Goal: Task Accomplishment & Management: Manage account settings

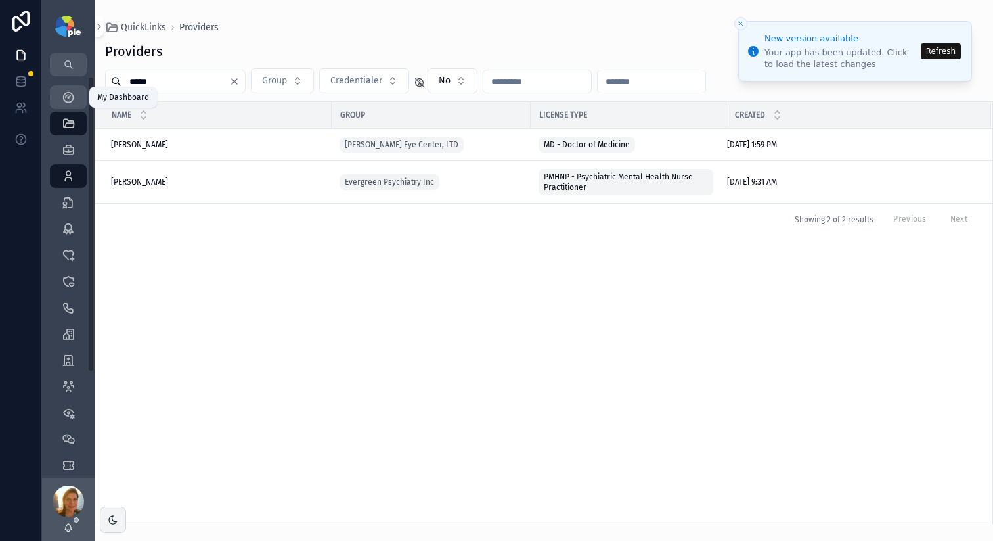
click at [73, 105] on div "My Dashboard" at bounding box center [68, 97] width 21 height 21
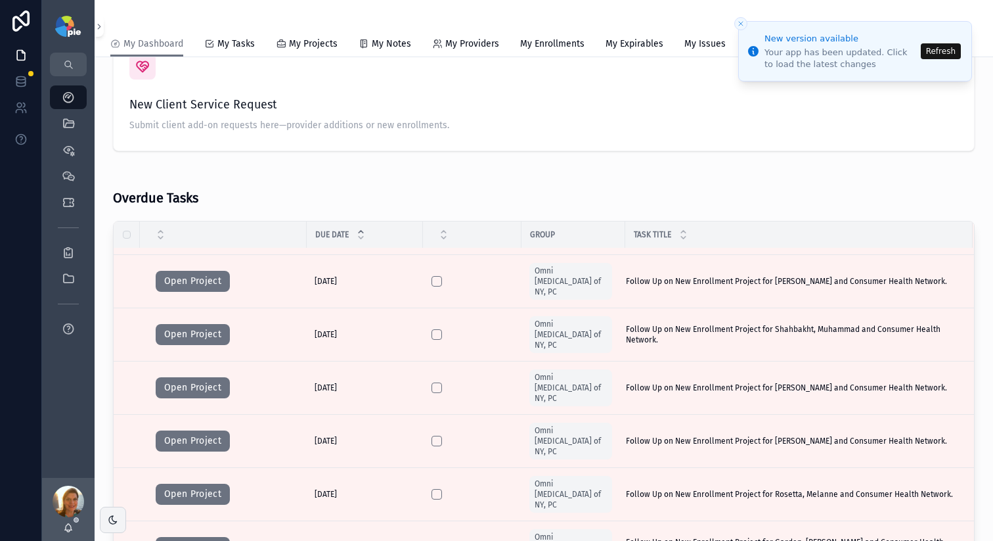
scroll to position [313, 0]
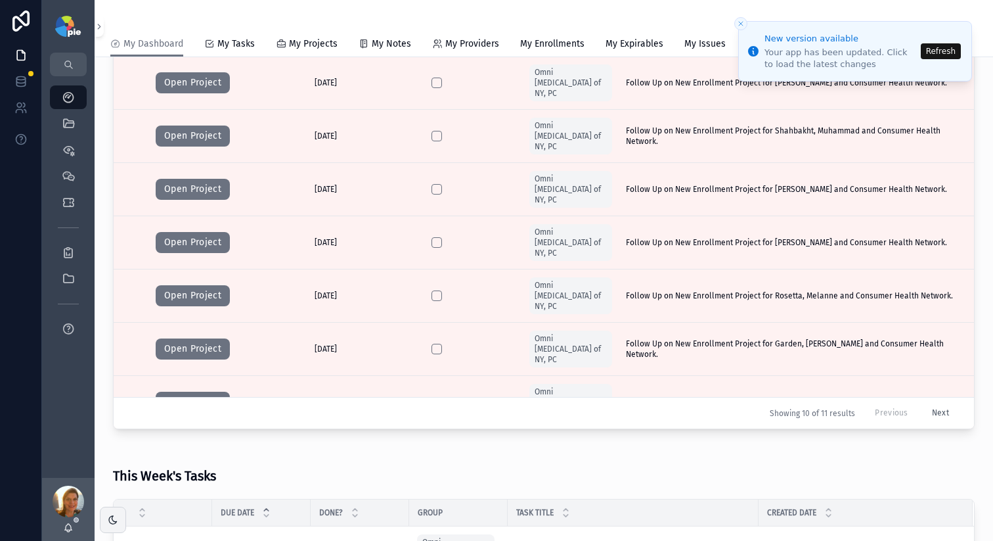
click at [756, 53] on button "Refresh" at bounding box center [941, 51] width 40 height 16
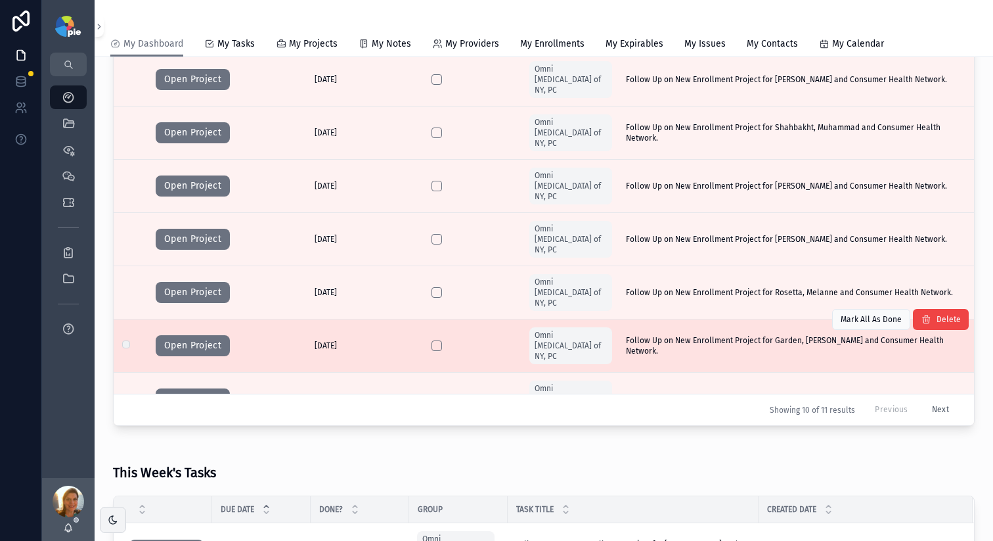
scroll to position [319, 0]
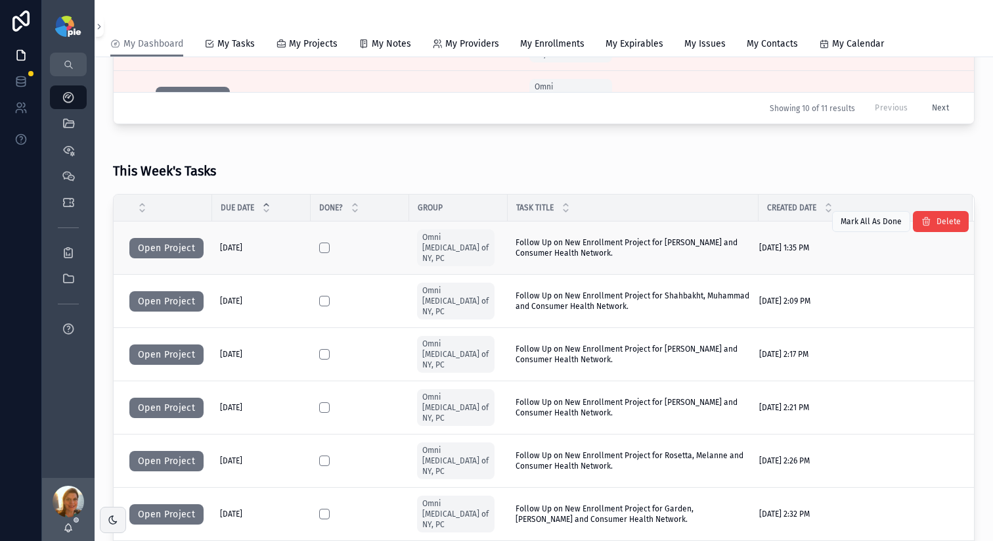
scroll to position [621, 0]
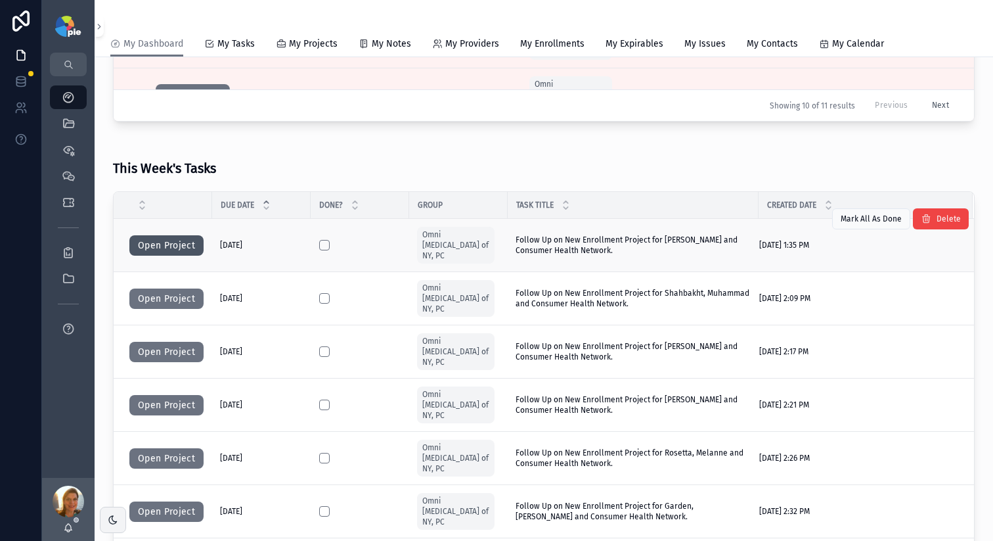
click at [176, 245] on button "Open Project" at bounding box center [166, 245] width 74 height 21
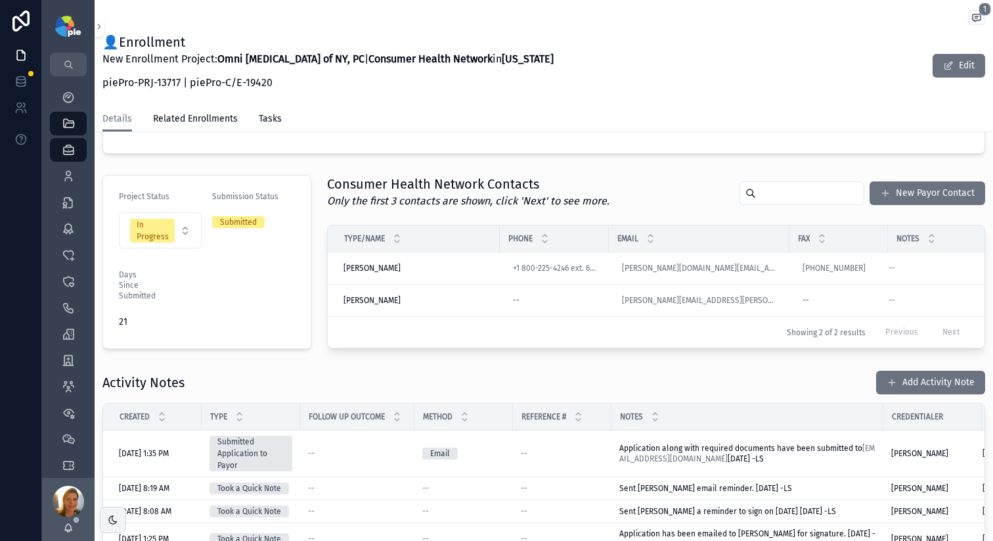
scroll to position [261, 0]
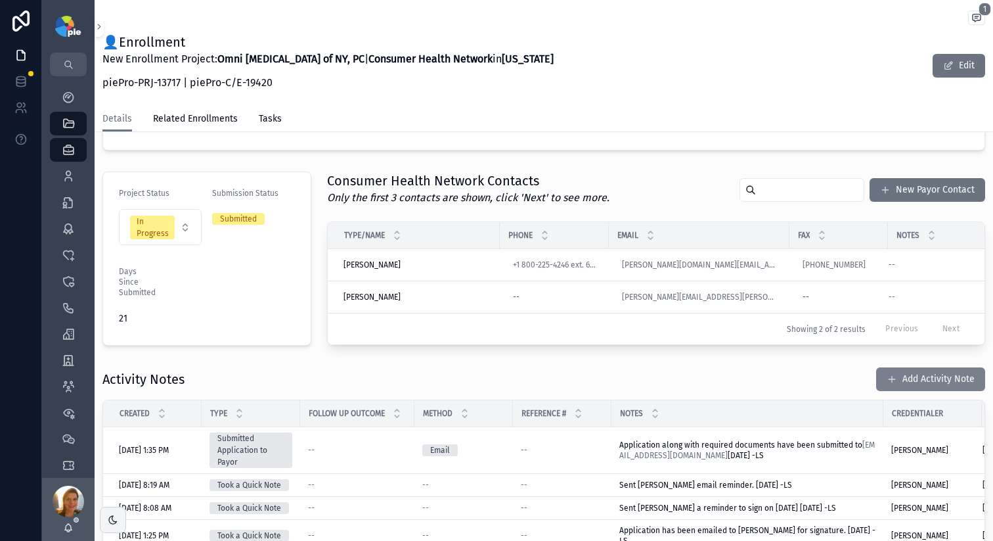
click at [899, 388] on button "Add Activity Note" at bounding box center [930, 379] width 109 height 24
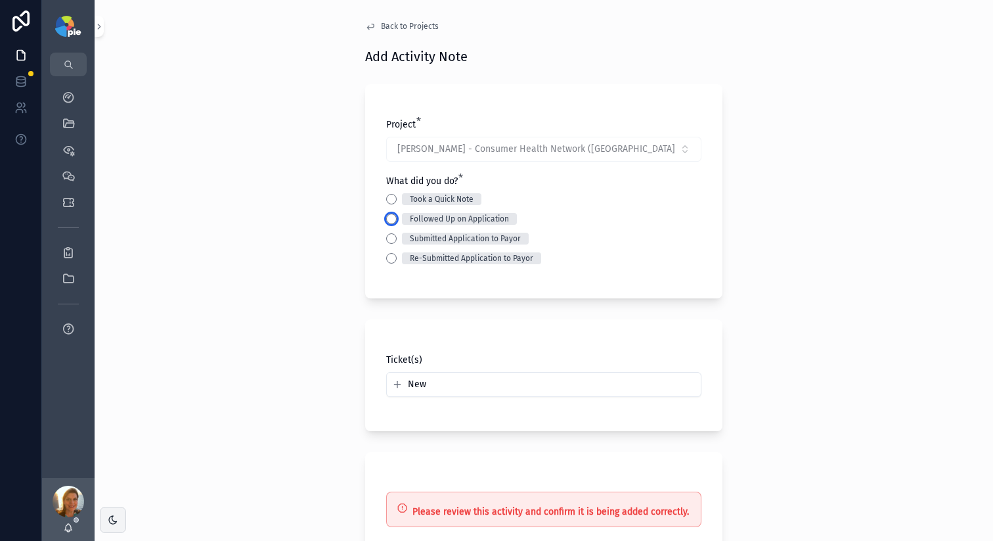
click at [386, 219] on button "Followed Up on Application" at bounding box center [391, 218] width 11 height 11
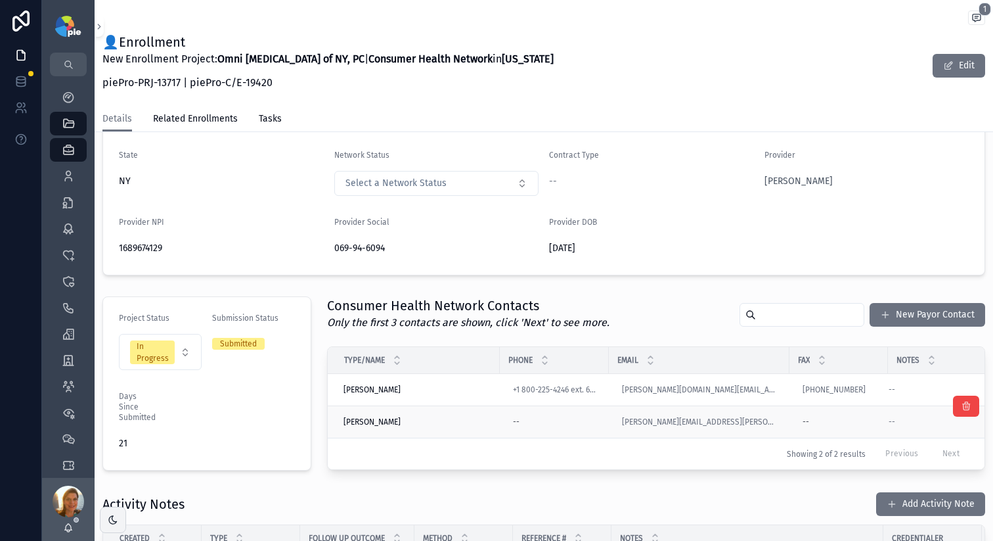
scroll to position [334, 0]
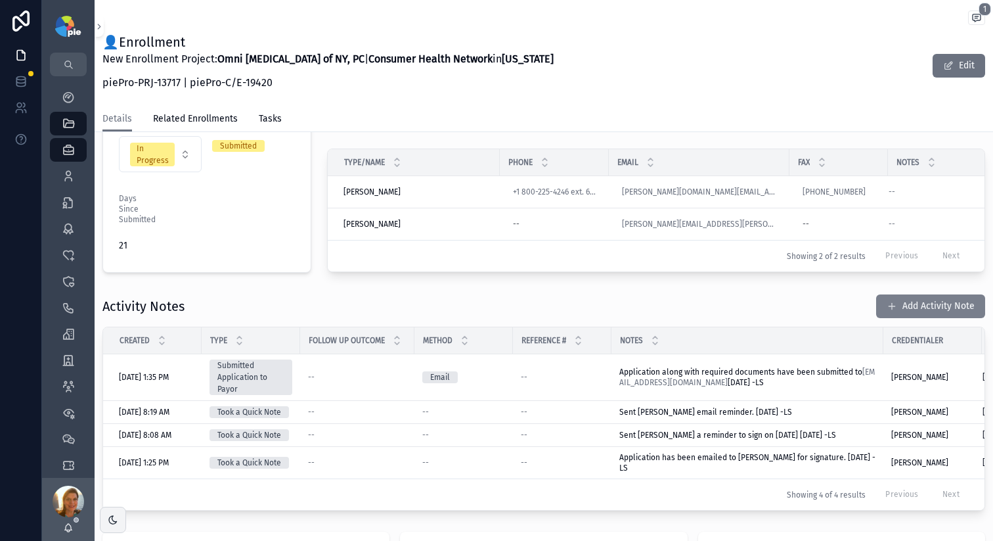
click at [918, 311] on button "Add Activity Note" at bounding box center [930, 306] width 109 height 24
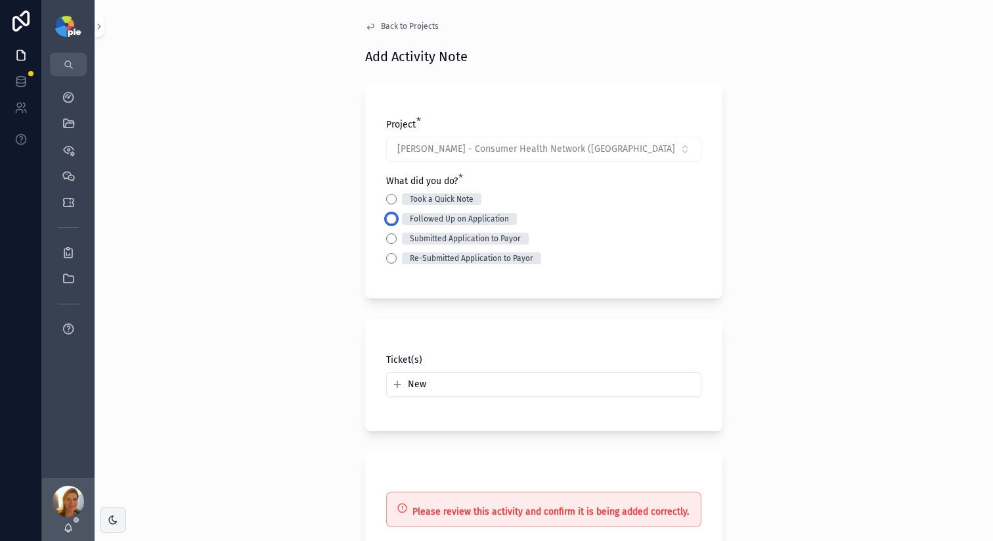
click at [386, 219] on button "Followed Up on Application" at bounding box center [391, 218] width 11 height 11
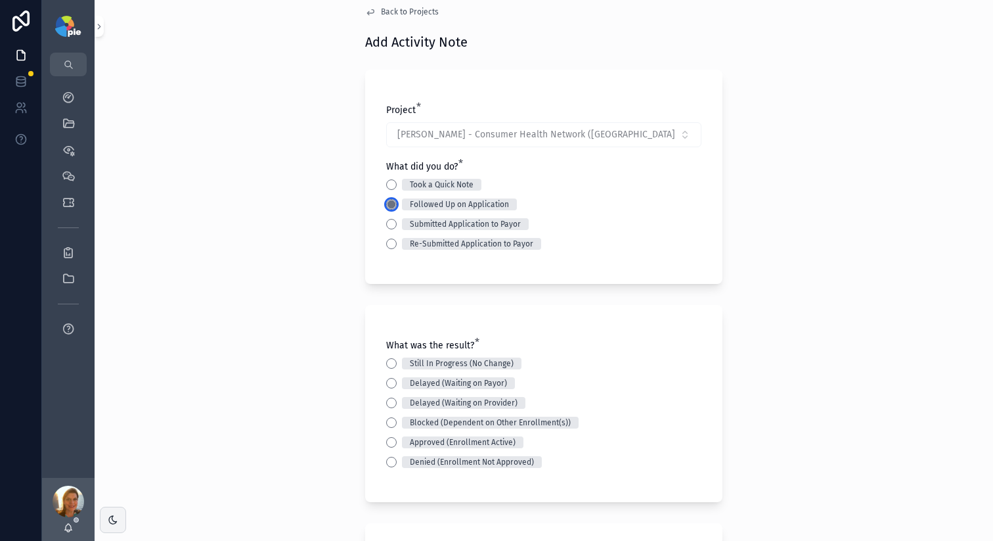
scroll to position [18, 0]
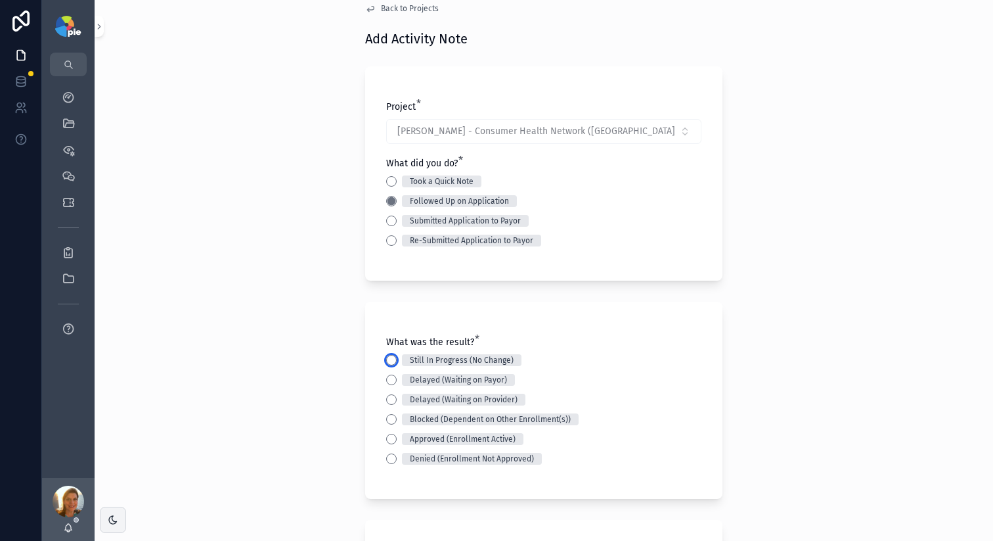
click at [389, 359] on button "Still In Progress (No Change)" at bounding box center [391, 360] width 11 height 11
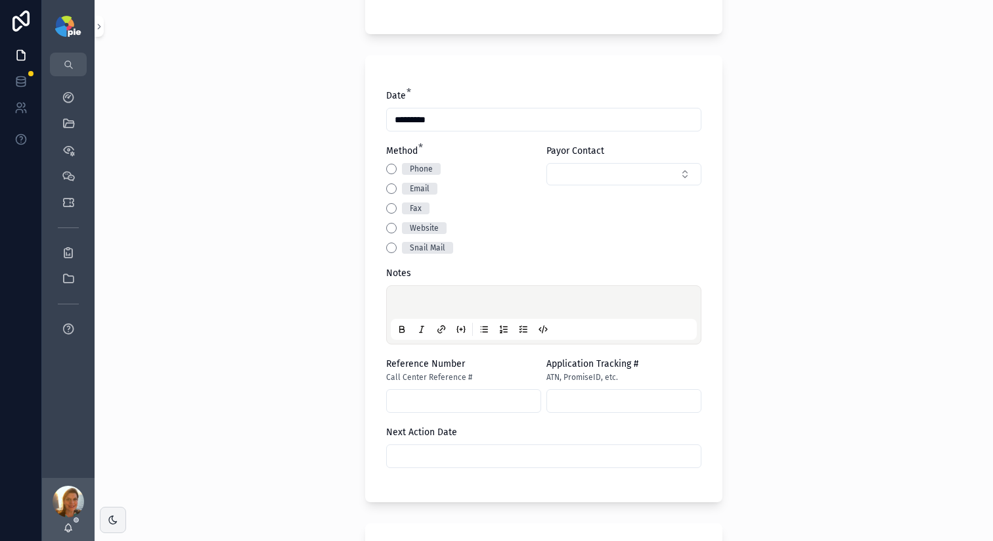
scroll to position [496, 0]
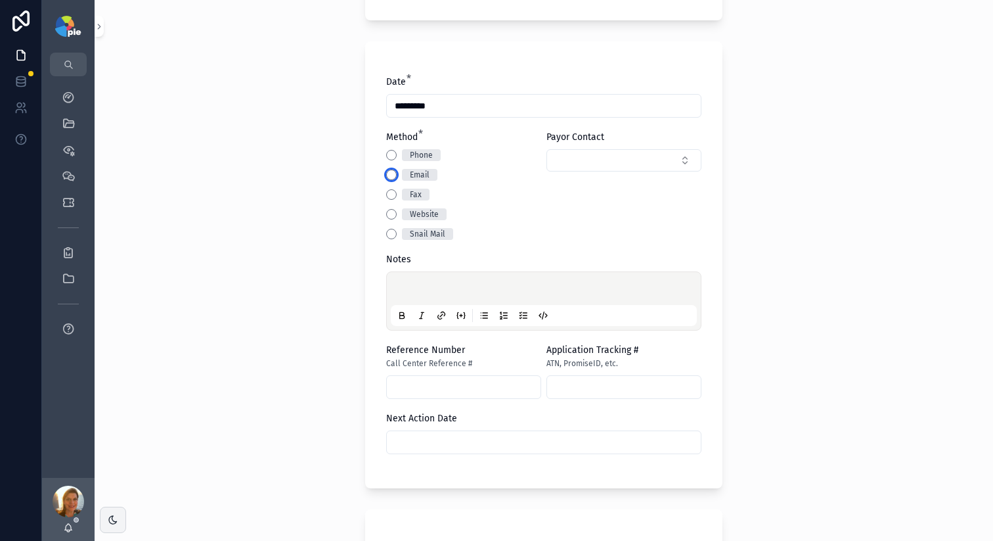
click at [388, 177] on button "Email" at bounding box center [391, 174] width 11 height 11
click at [453, 291] on p "scrollable content" at bounding box center [546, 290] width 306 height 13
click at [498, 284] on p "**********" at bounding box center [546, 290] width 306 height 13
click at [493, 290] on span "**********" at bounding box center [474, 290] width 162 height 9
click at [623, 292] on p "**********" at bounding box center [546, 290] width 306 height 13
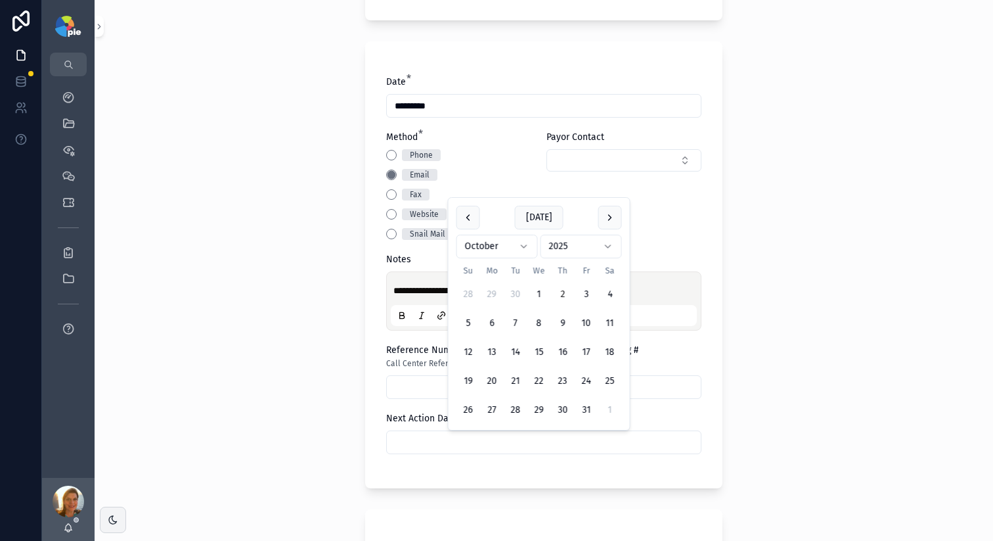
click at [488, 442] on input "scrollable content" at bounding box center [544, 442] width 314 height 18
click at [566, 347] on button "16" at bounding box center [563, 352] width 24 height 24
type input "**********"
click at [261, 333] on div "**********" at bounding box center [544, 270] width 899 height 541
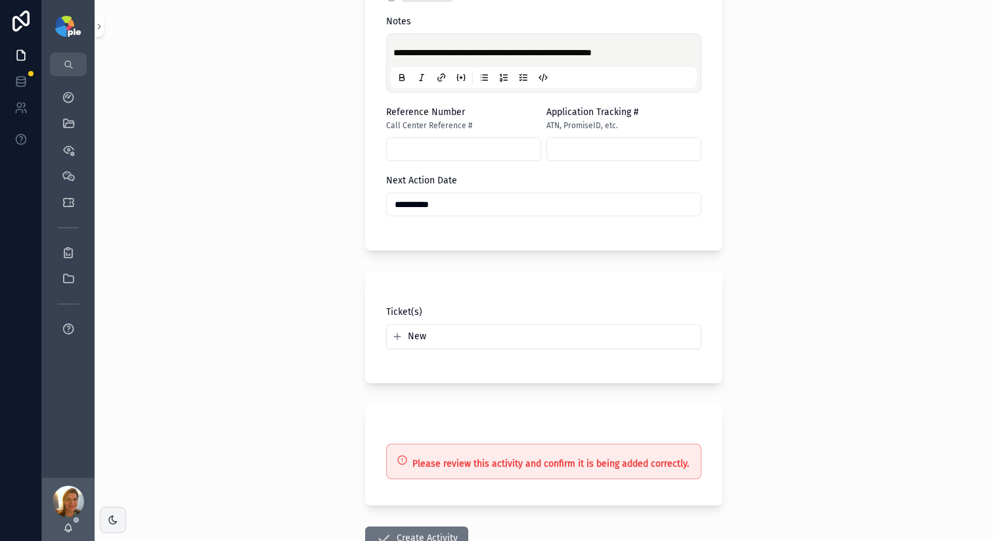
scroll to position [827, 0]
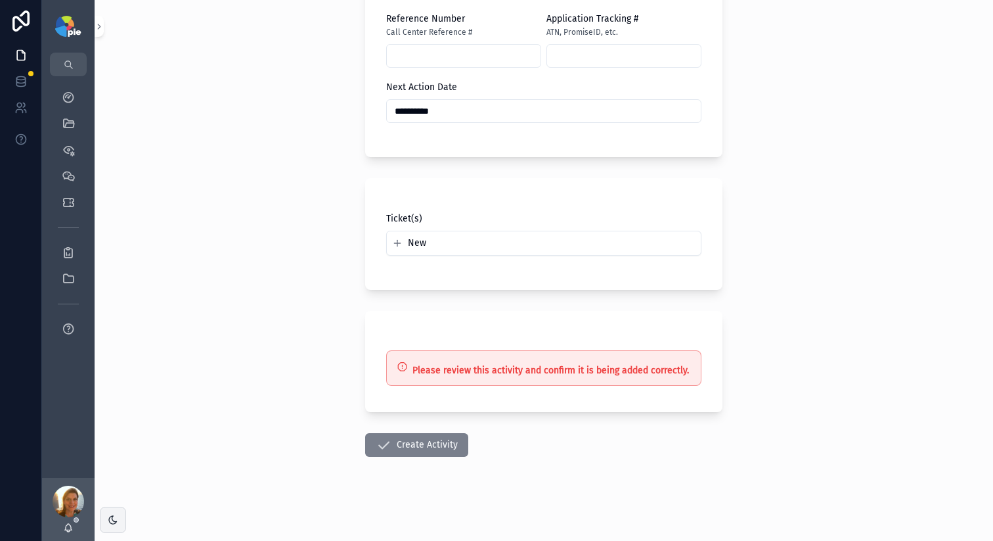
click at [434, 440] on button "Create Activity" at bounding box center [416, 445] width 103 height 24
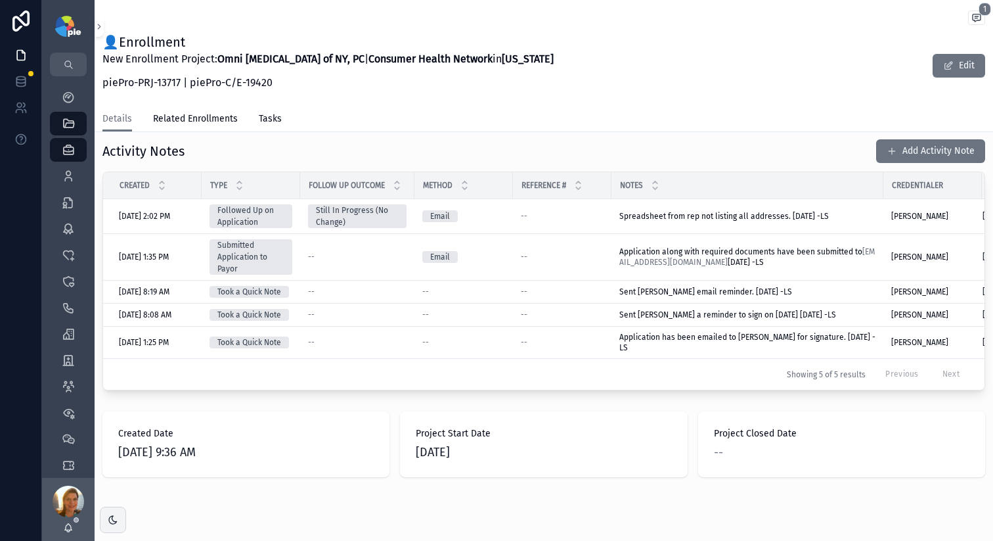
scroll to position [523, 0]
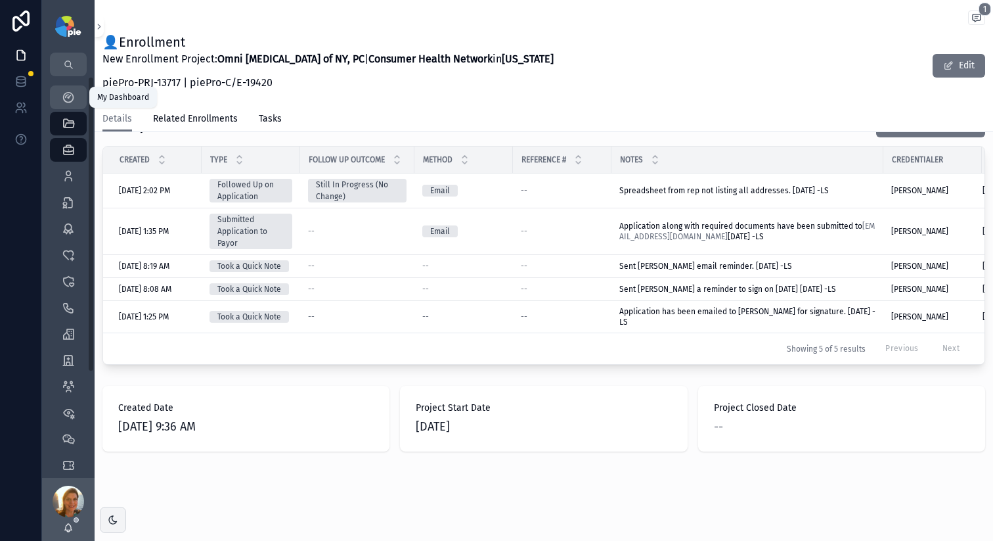
click at [70, 103] on icon "scrollable content" at bounding box center [68, 97] width 13 height 13
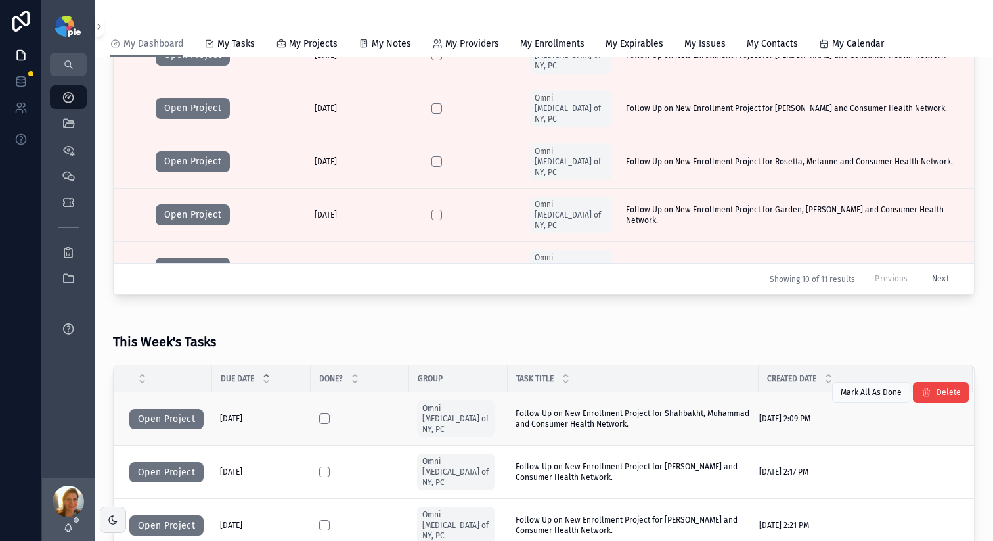
scroll to position [585, 0]
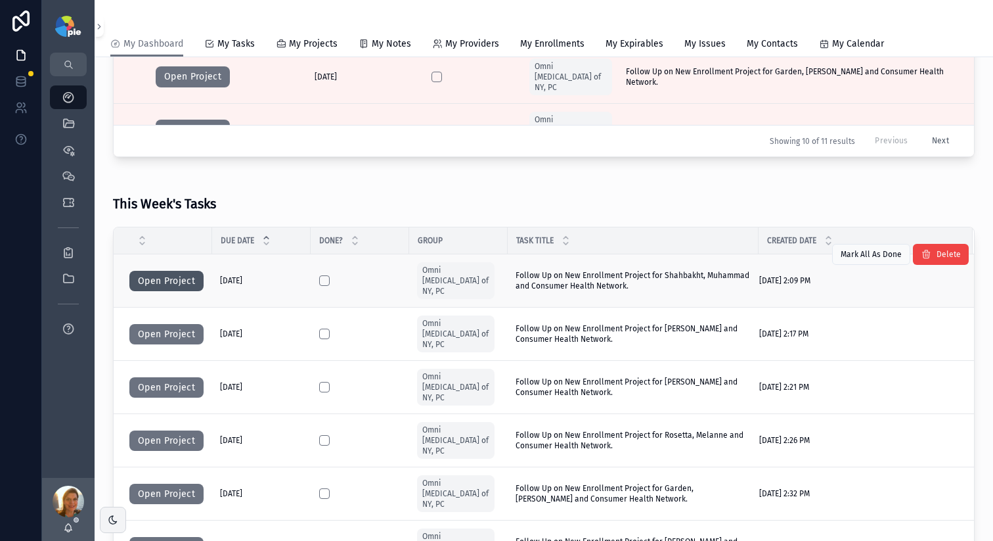
click at [176, 278] on button "Open Project" at bounding box center [166, 281] width 74 height 21
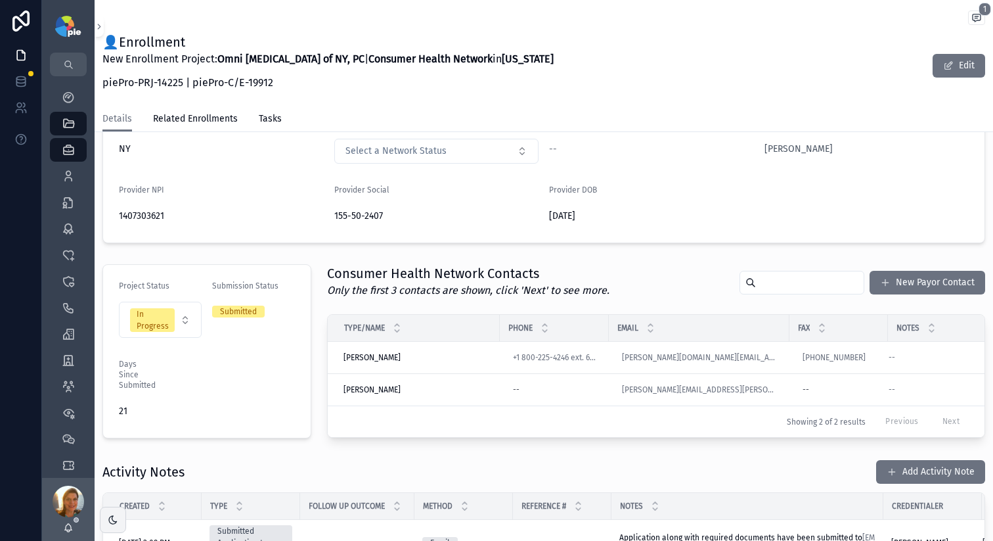
scroll to position [489, 0]
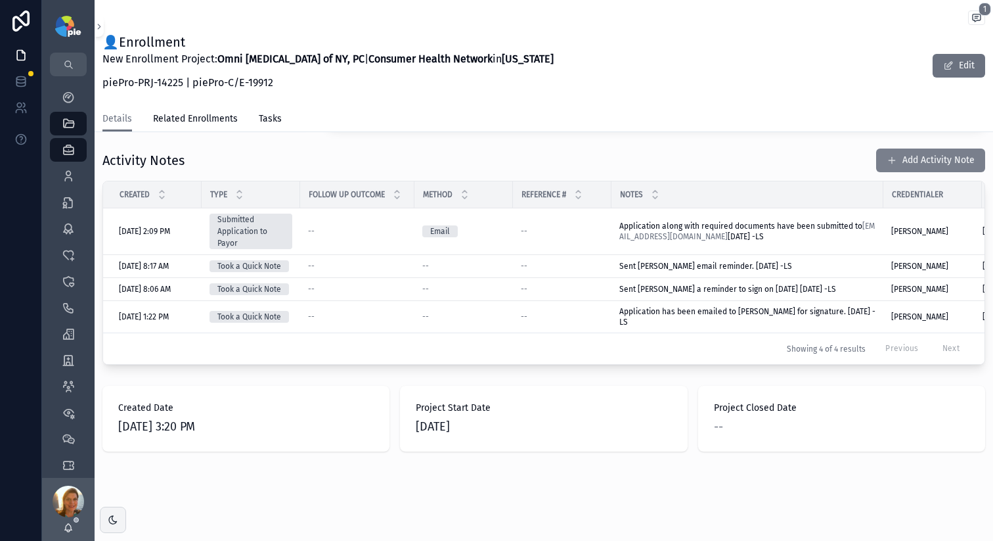
click at [935, 160] on button "Add Activity Note" at bounding box center [930, 160] width 109 height 24
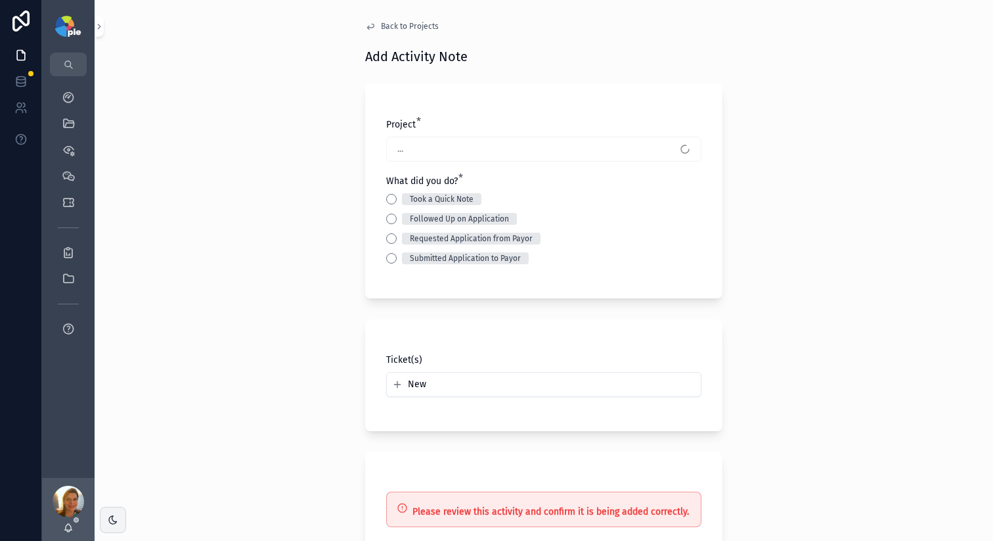
click at [386, 209] on div "Took a Quick Note Followed Up on Application Requested Application from Payor S…" at bounding box center [543, 228] width 315 height 71
click at [388, 213] on button "Followed Up on Application" at bounding box center [391, 218] width 11 height 11
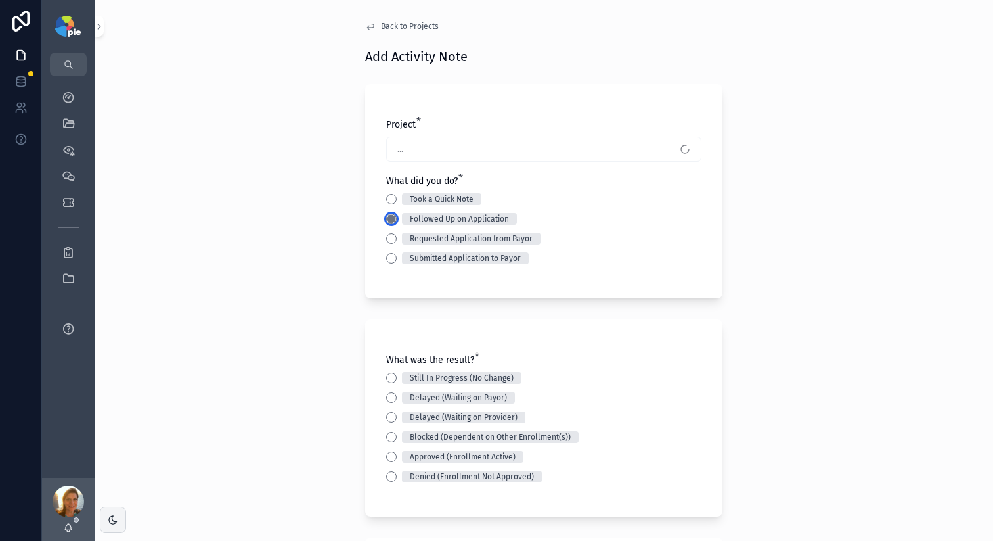
scroll to position [326, 0]
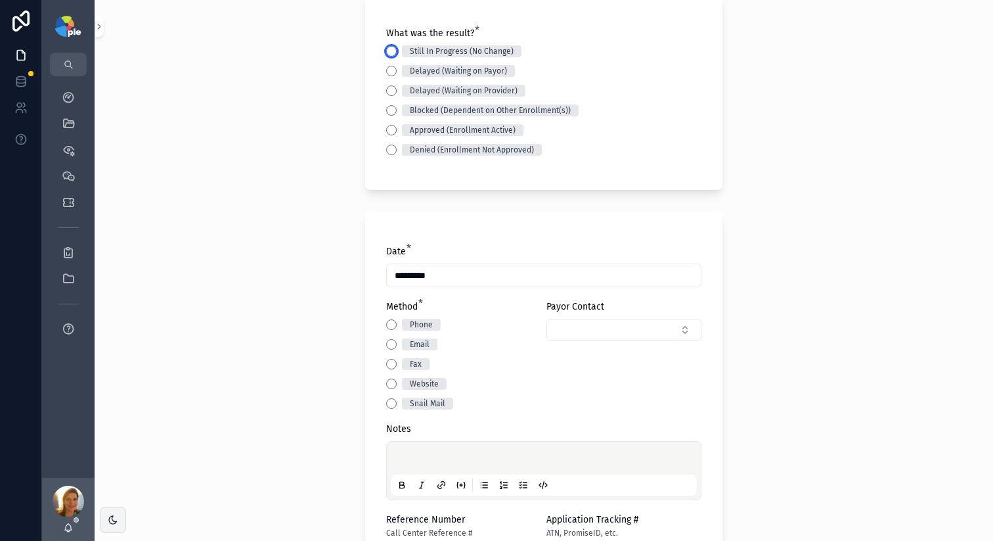
click at [388, 50] on button "Still In Progress (No Change)" at bounding box center [391, 51] width 11 height 11
click at [386, 323] on button "Phone" at bounding box center [391, 324] width 11 height 11
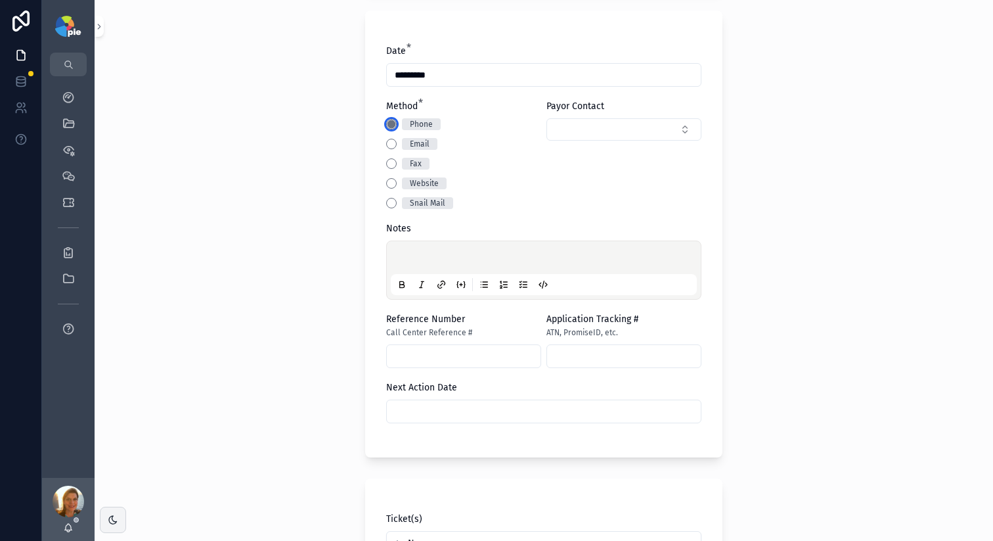
scroll to position [435, 0]
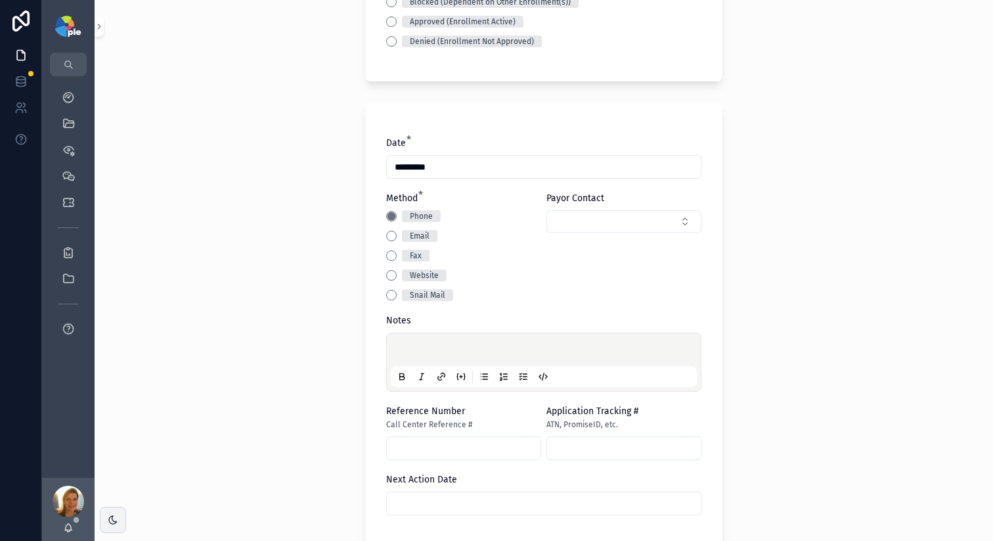
click at [398, 345] on p "scrollable content" at bounding box center [546, 351] width 306 height 13
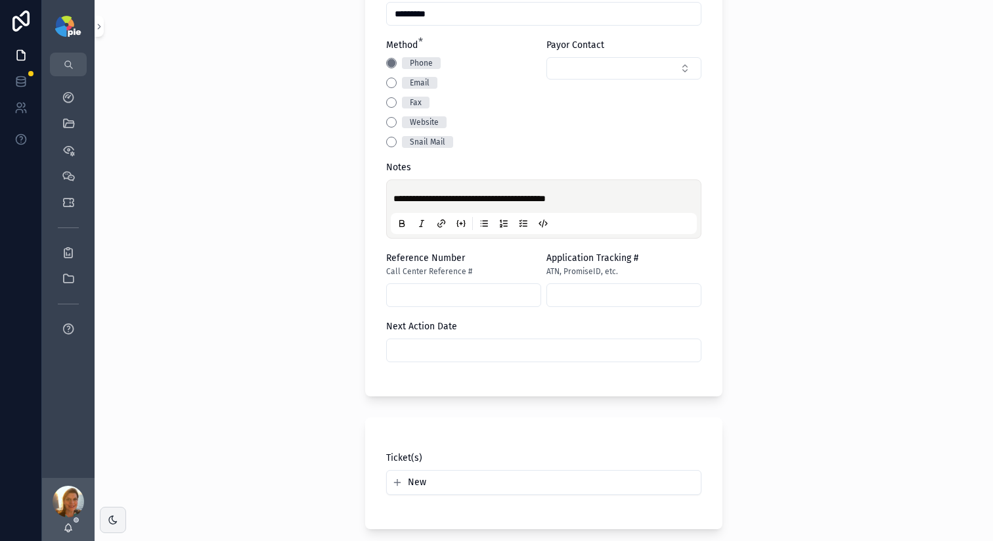
scroll to position [711, 0]
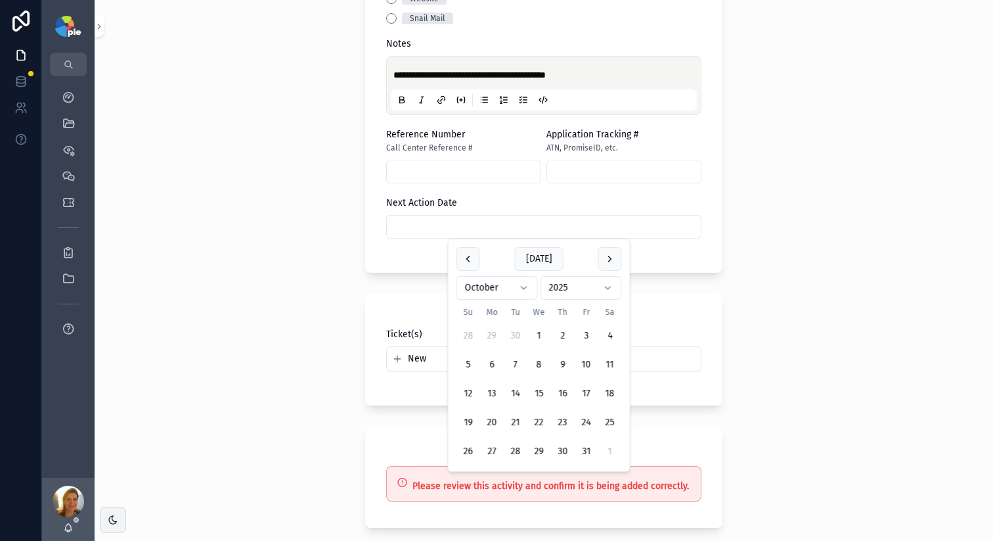
click at [474, 231] on input "scrollable content" at bounding box center [544, 226] width 314 height 18
click at [566, 393] on button "16" at bounding box center [563, 394] width 24 height 24
type input "**********"
click at [294, 314] on div "**********" at bounding box center [544, 270] width 899 height 541
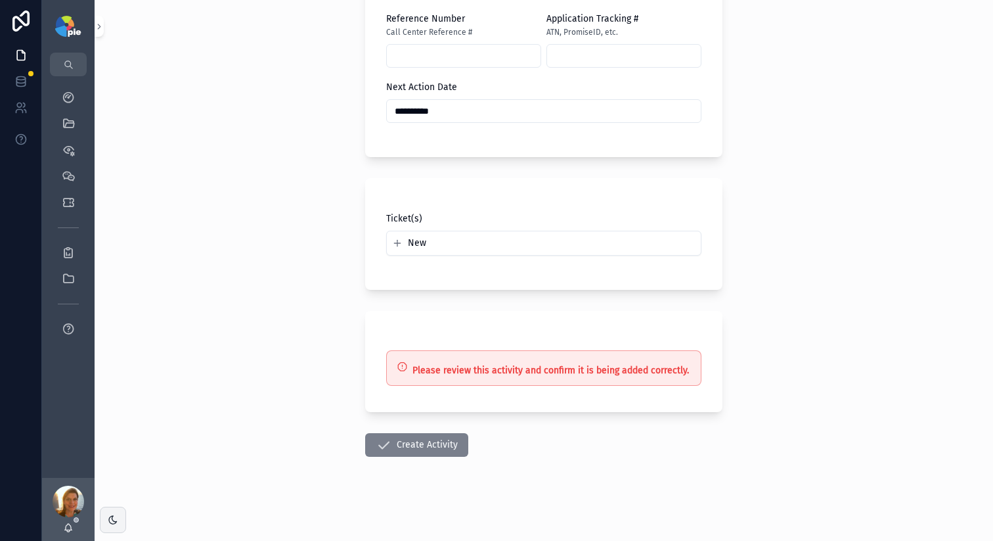
click at [431, 440] on button "Create Activity" at bounding box center [416, 445] width 103 height 24
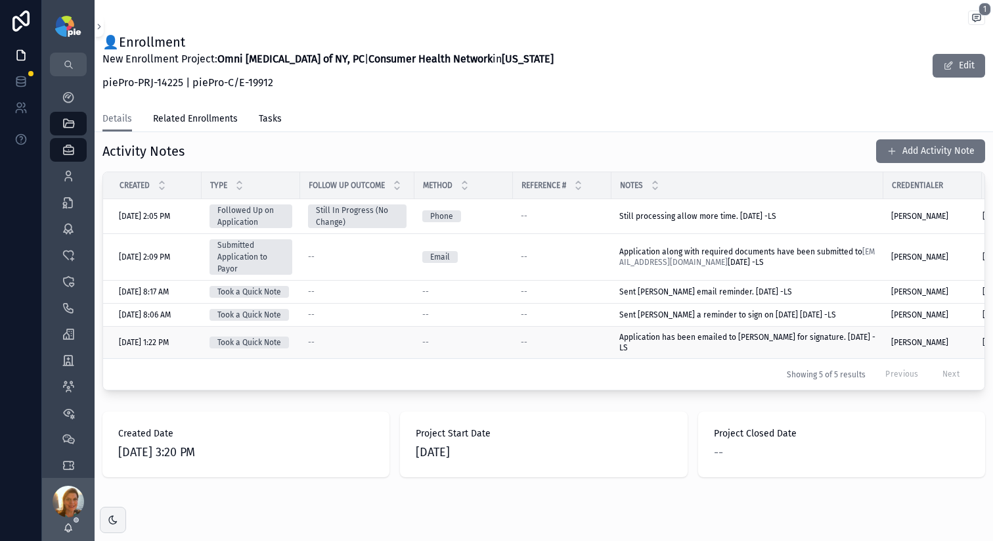
scroll to position [523, 0]
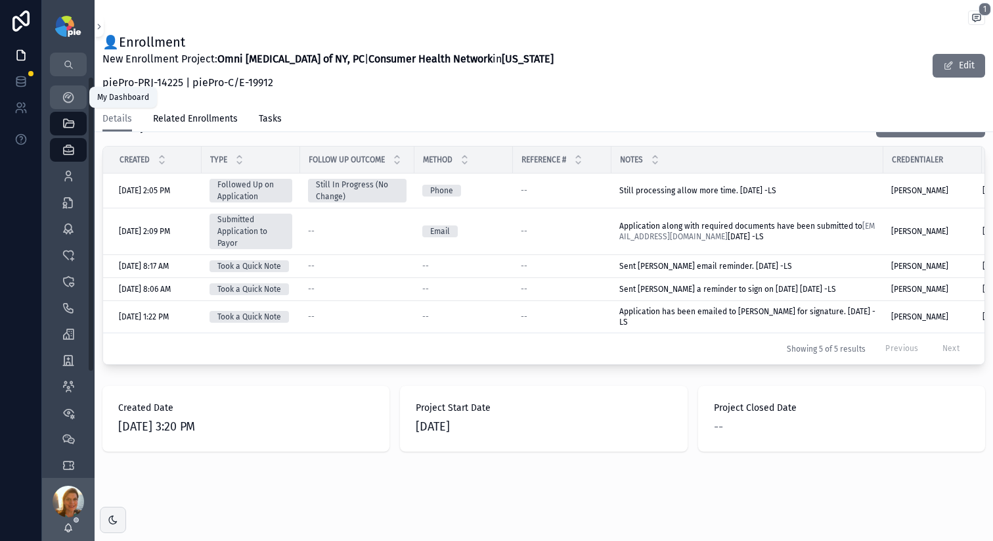
click at [71, 104] on div "My Dashboard" at bounding box center [68, 97] width 21 height 21
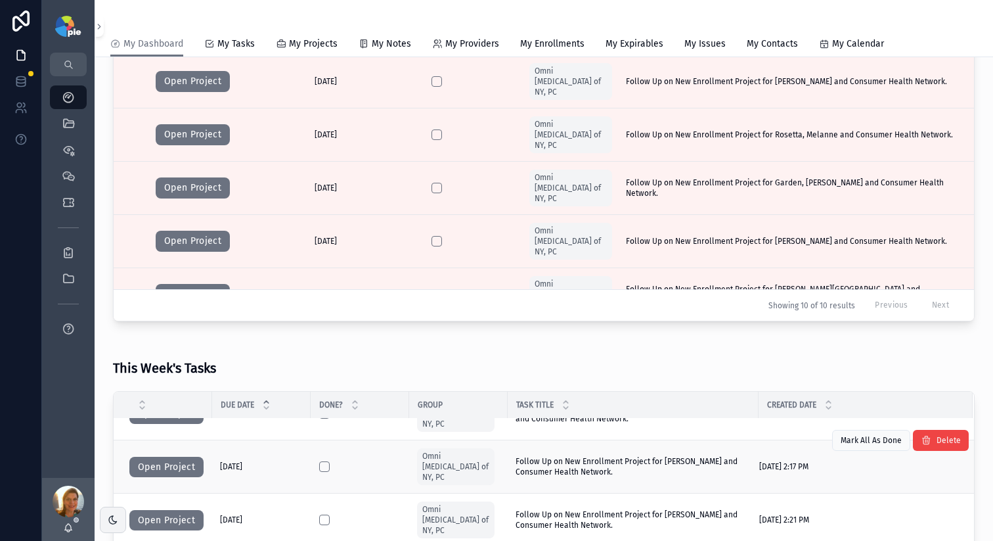
scroll to position [55, 0]
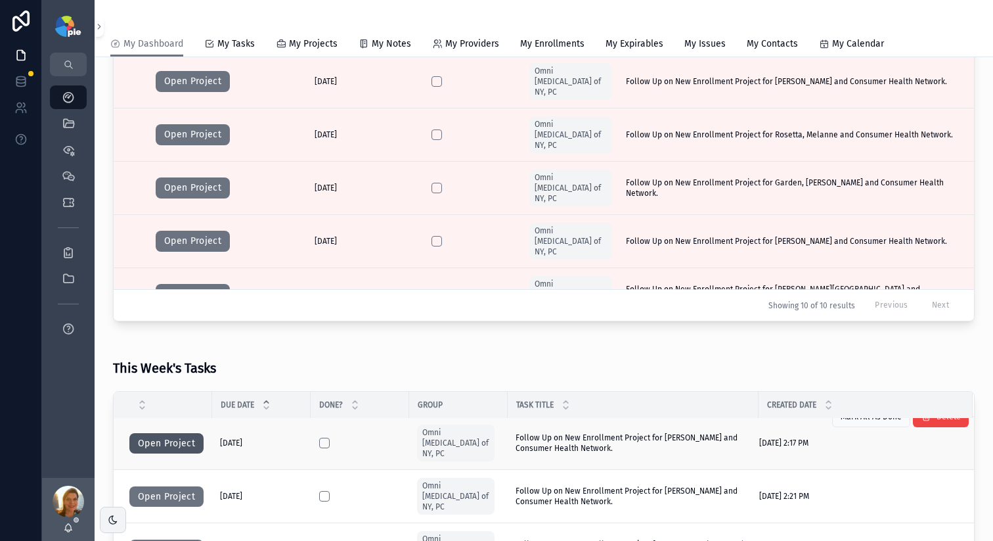
click at [190, 434] on button "Open Project" at bounding box center [166, 443] width 74 height 21
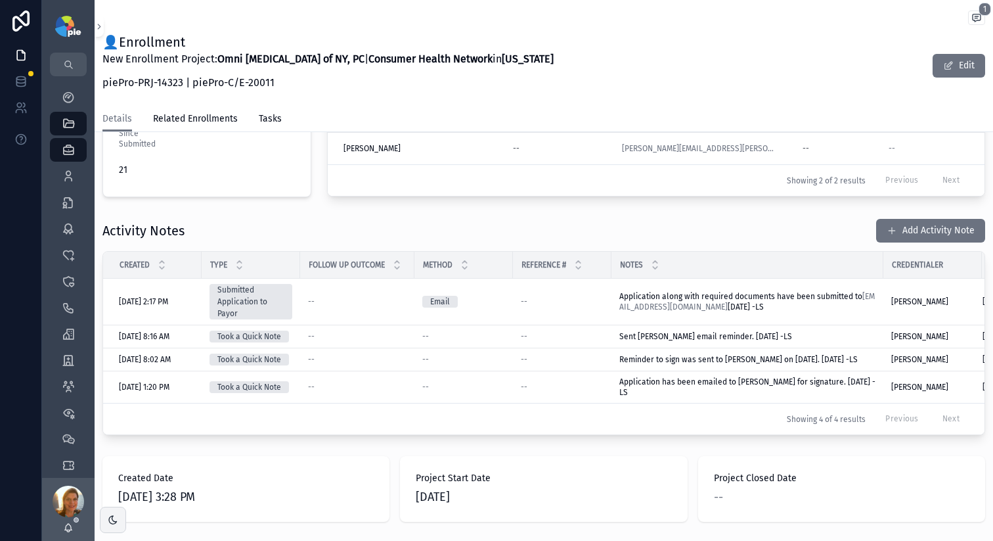
scroll to position [404, 0]
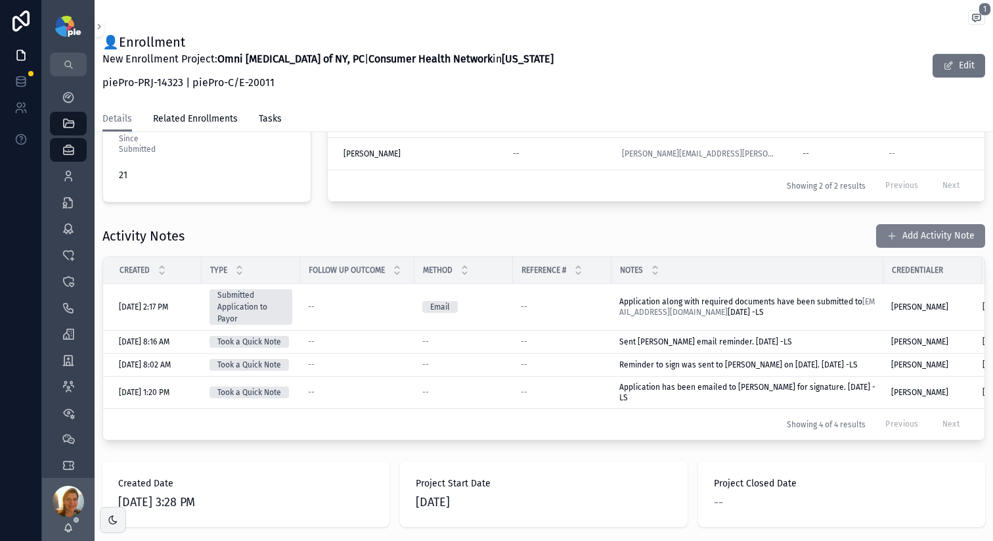
click at [905, 235] on button "Add Activity Note" at bounding box center [930, 236] width 109 height 24
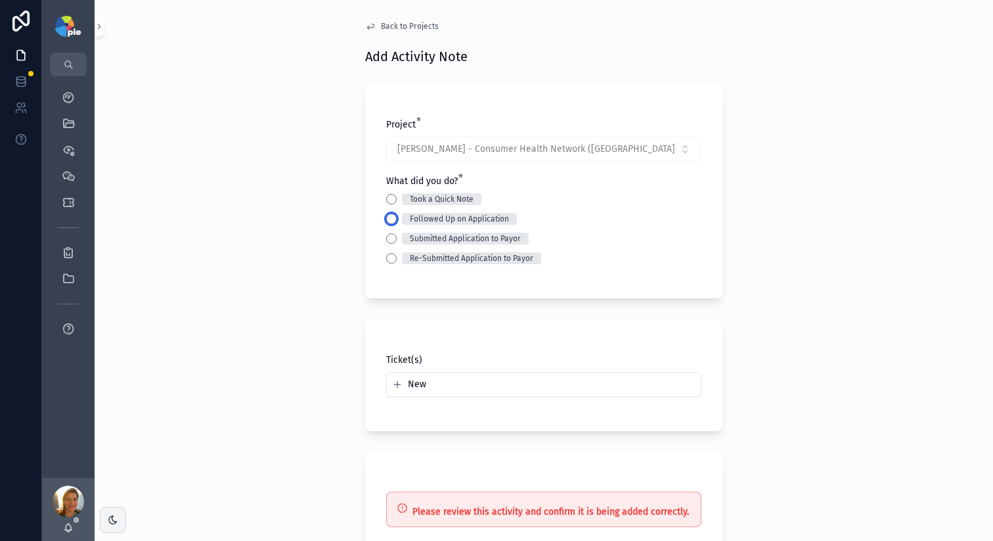
click at [386, 217] on button "Followed Up on Application" at bounding box center [391, 218] width 11 height 11
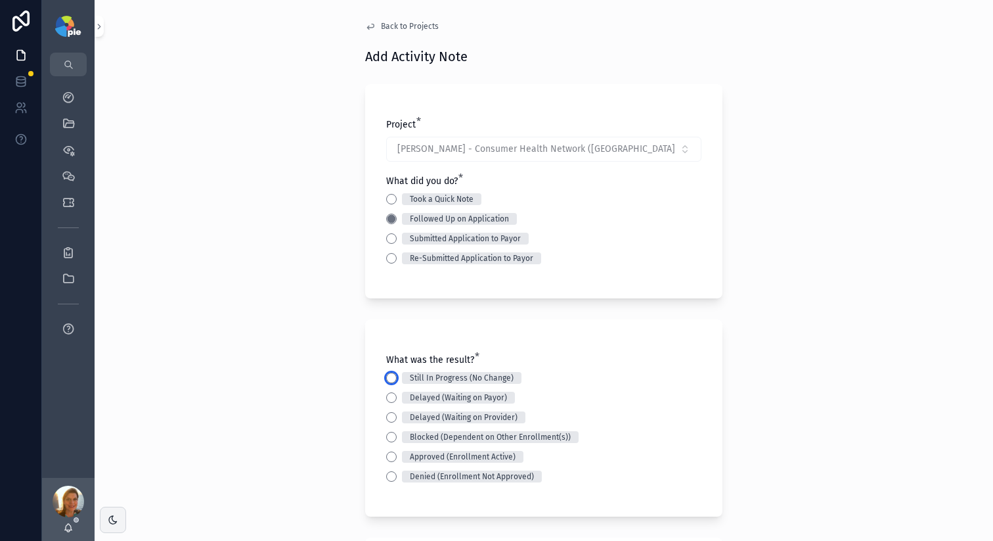
click at [386, 382] on button "Still In Progress (No Change)" at bounding box center [391, 377] width 11 height 11
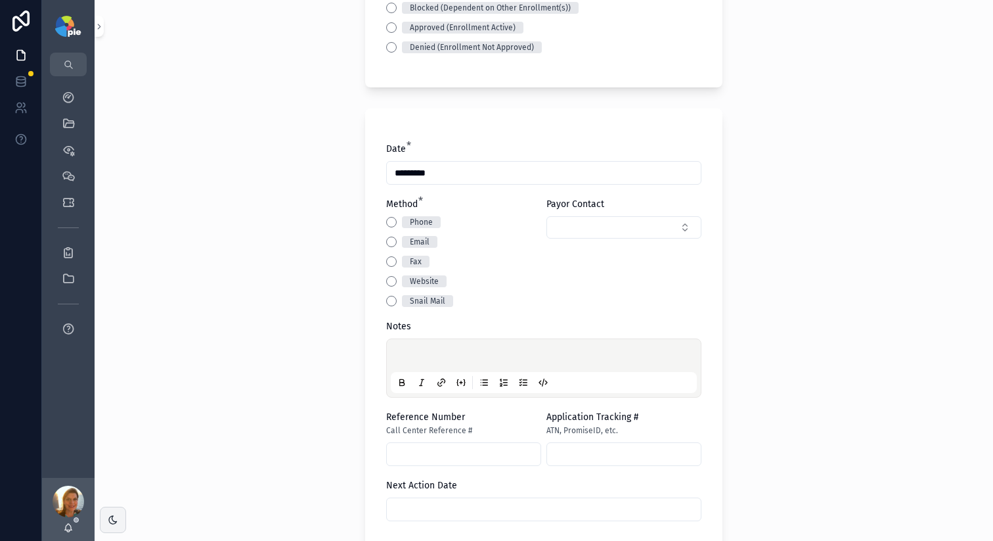
scroll to position [455, 0]
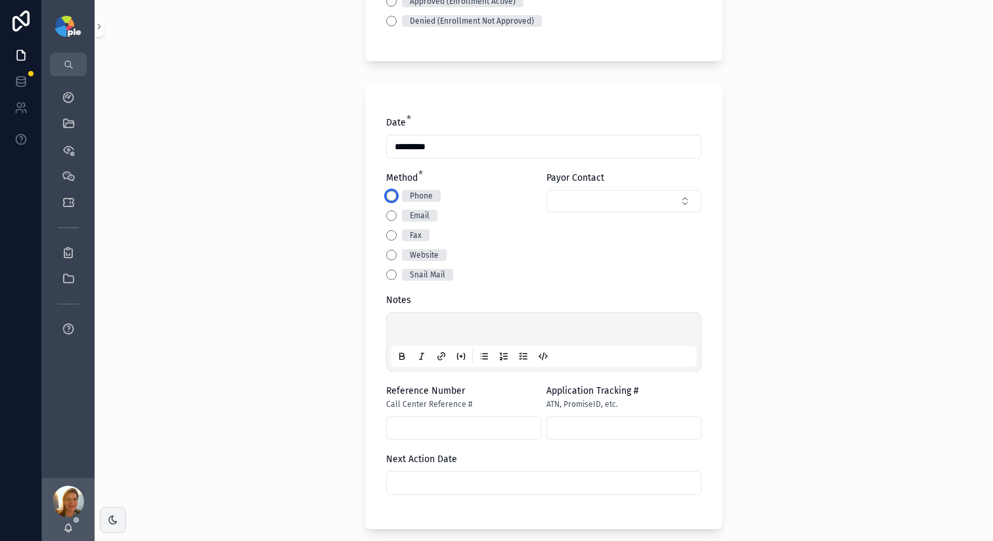
click at [388, 198] on button "Phone" at bounding box center [391, 195] width 11 height 11
click at [409, 322] on div "scrollable content" at bounding box center [544, 342] width 306 height 50
click at [409, 334] on p "scrollable content" at bounding box center [546, 330] width 306 height 13
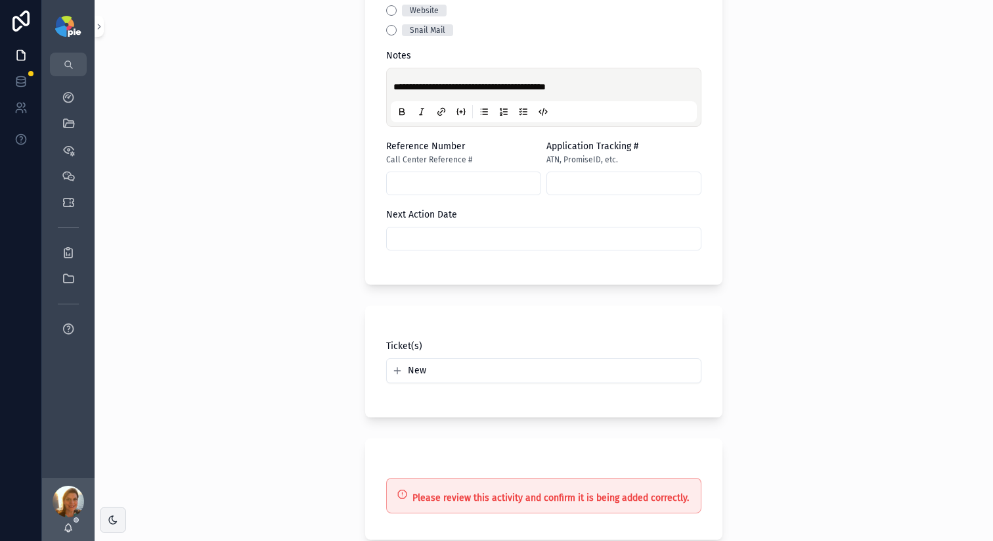
scroll to position [742, 0]
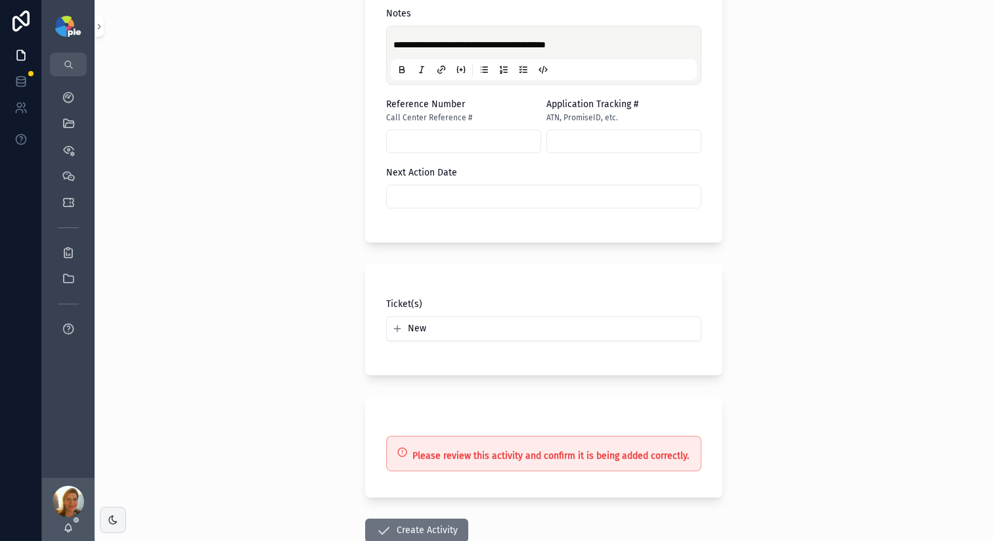
click at [484, 181] on div "Next Action Date" at bounding box center [543, 187] width 315 height 42
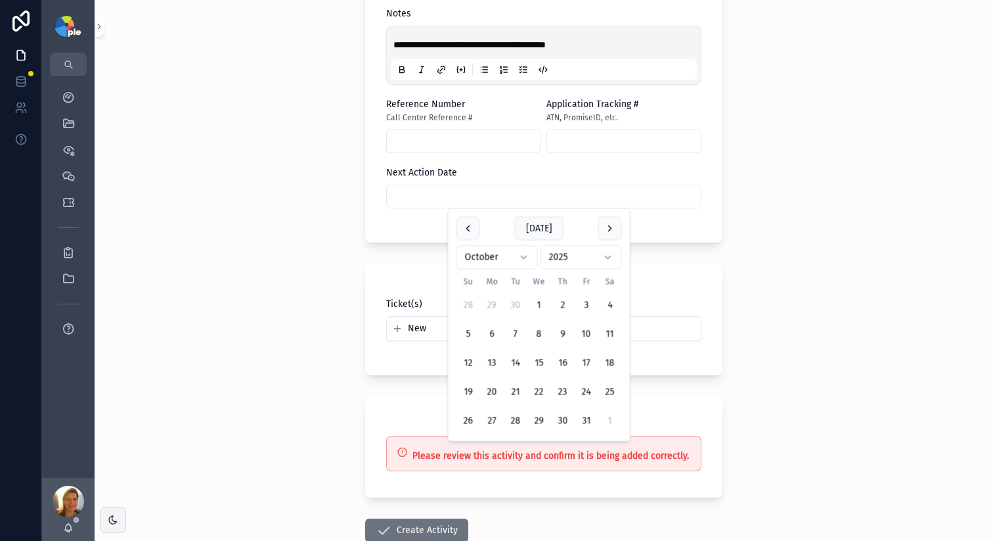
click at [485, 189] on input "scrollable content" at bounding box center [544, 196] width 314 height 18
click at [562, 372] on button "16" at bounding box center [563, 363] width 24 height 24
type input "**********"
click at [317, 355] on div "**********" at bounding box center [544, 270] width 899 height 541
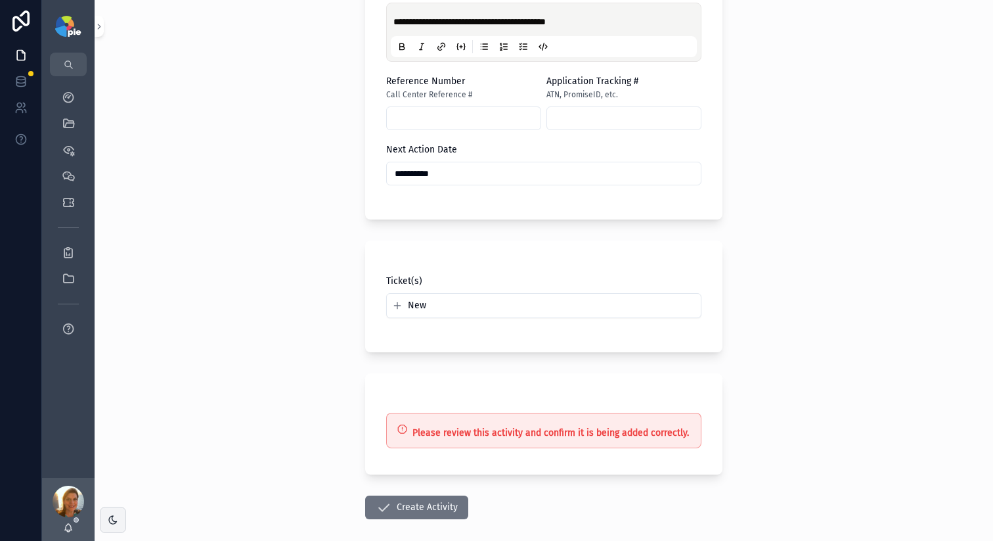
scroll to position [827, 0]
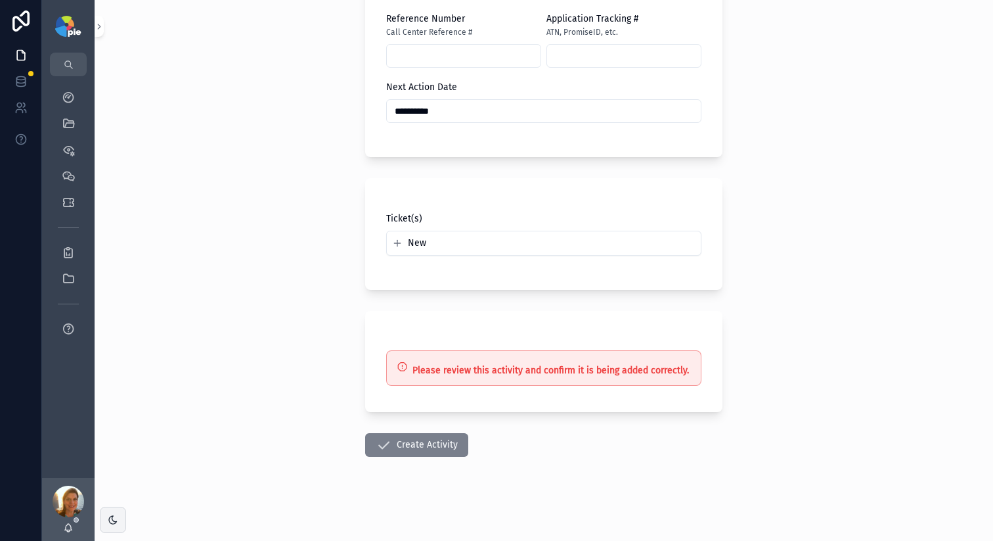
click at [380, 447] on icon "scrollable content" at bounding box center [384, 445] width 16 height 16
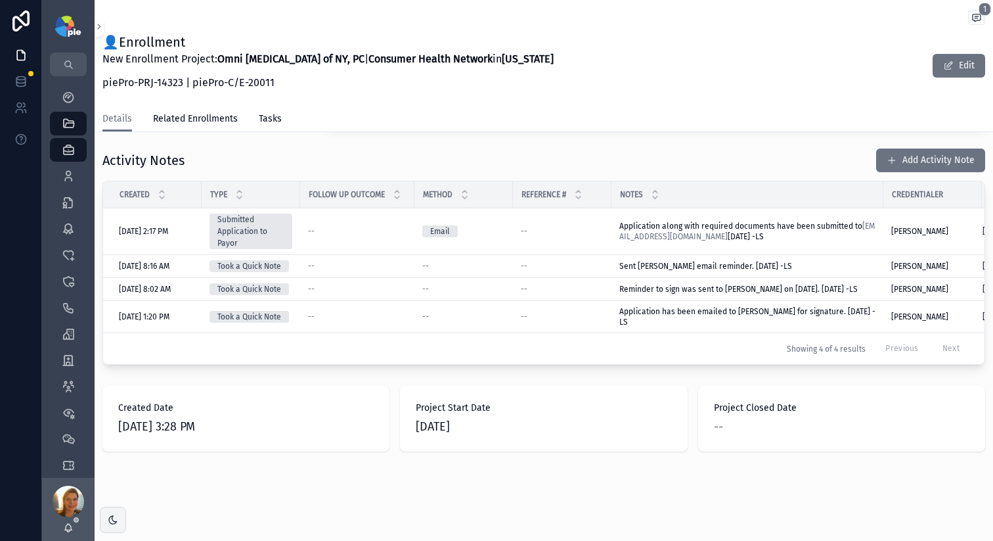
scroll to position [523, 0]
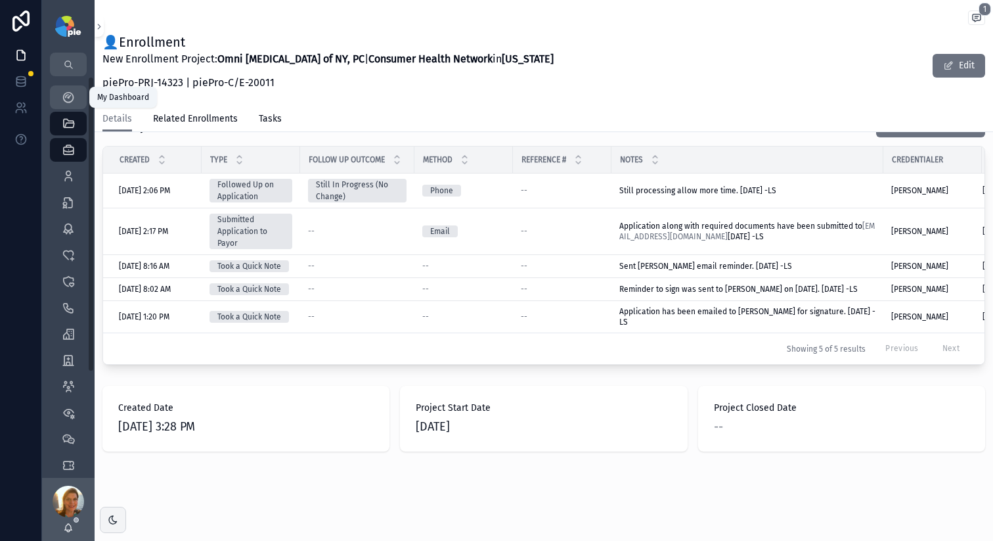
click at [70, 91] on icon "scrollable content" at bounding box center [68, 97] width 13 height 13
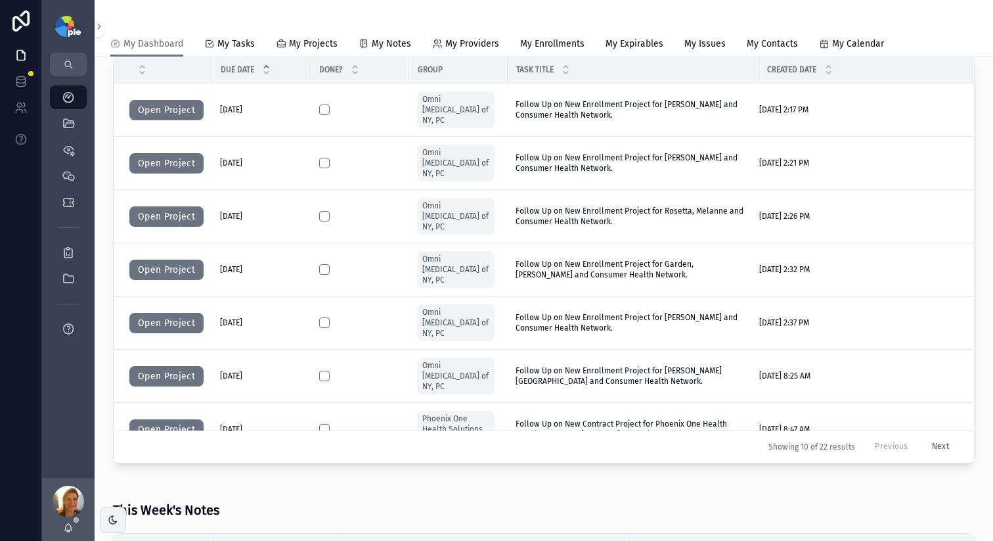
scroll to position [36, 0]
click at [185, 153] on button "Open Project" at bounding box center [166, 163] width 74 height 21
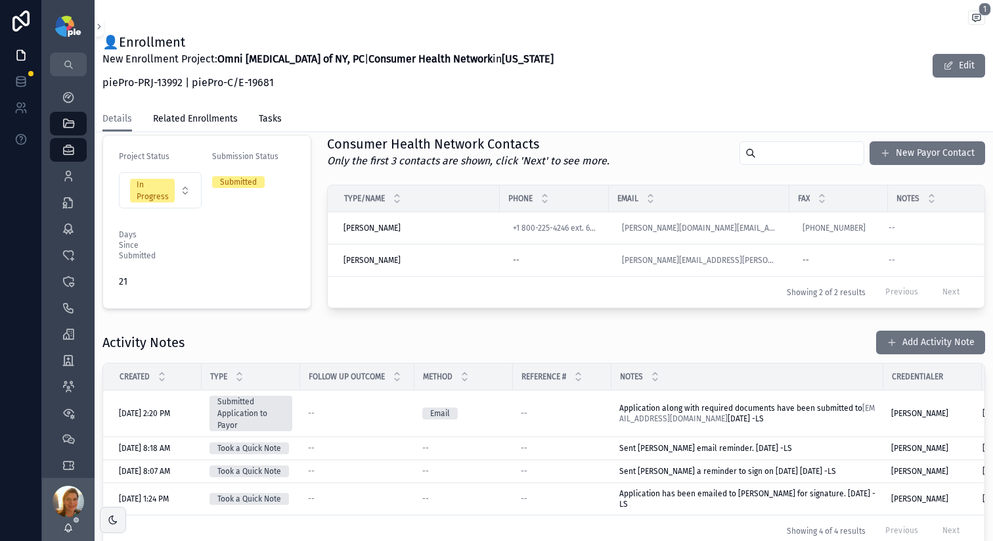
scroll to position [299, 0]
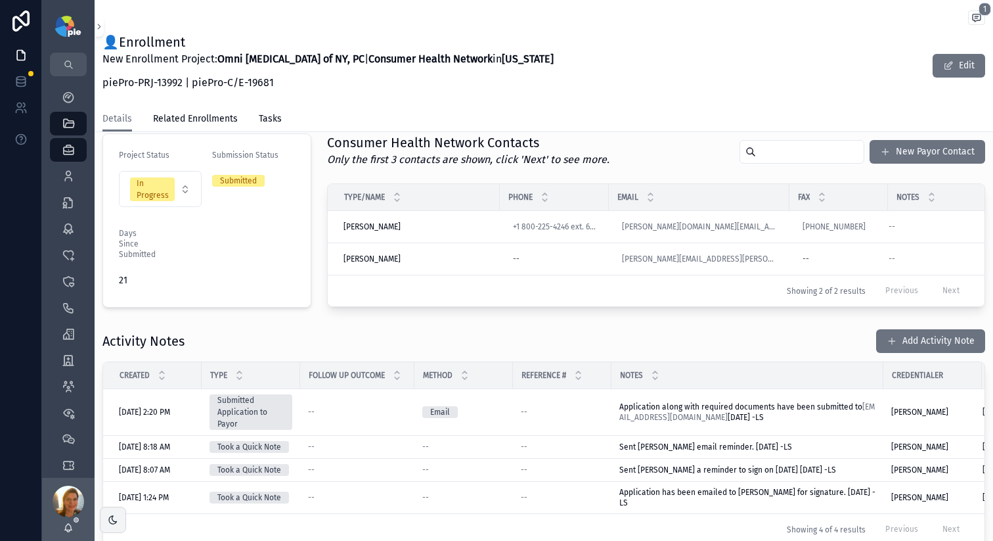
drag, startPoint x: 900, startPoint y: 357, endPoint x: 888, endPoint y: 333, distance: 27.0
click at [899, 353] on button "Add Activity Note" at bounding box center [930, 341] width 109 height 24
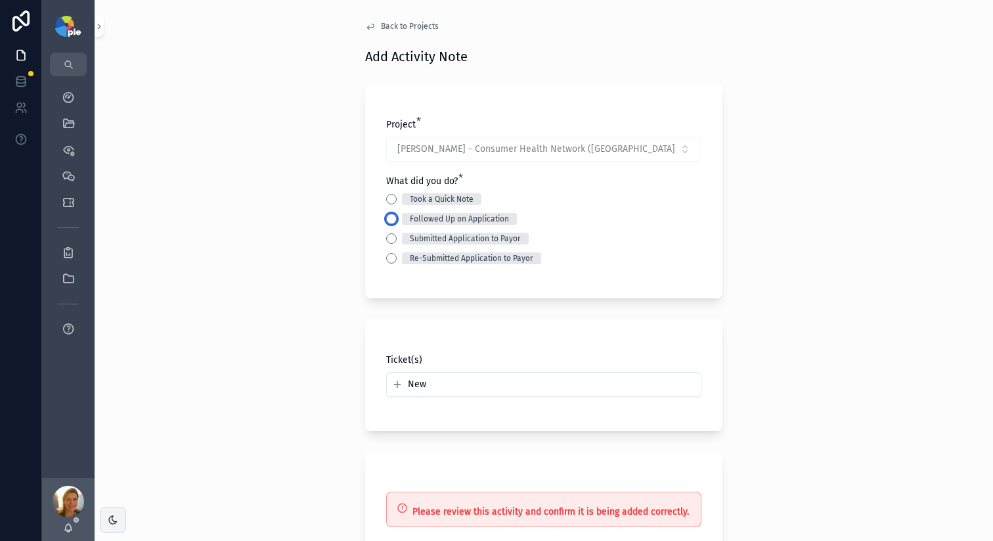
click at [389, 222] on button "Followed Up on Application" at bounding box center [391, 218] width 11 height 11
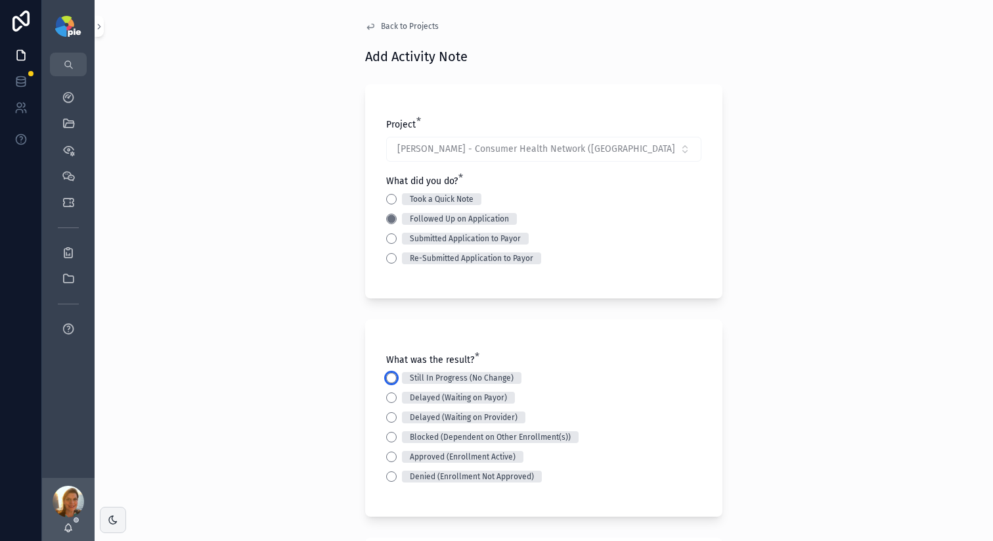
click at [387, 376] on button "Still In Progress (No Change)" at bounding box center [391, 377] width 11 height 11
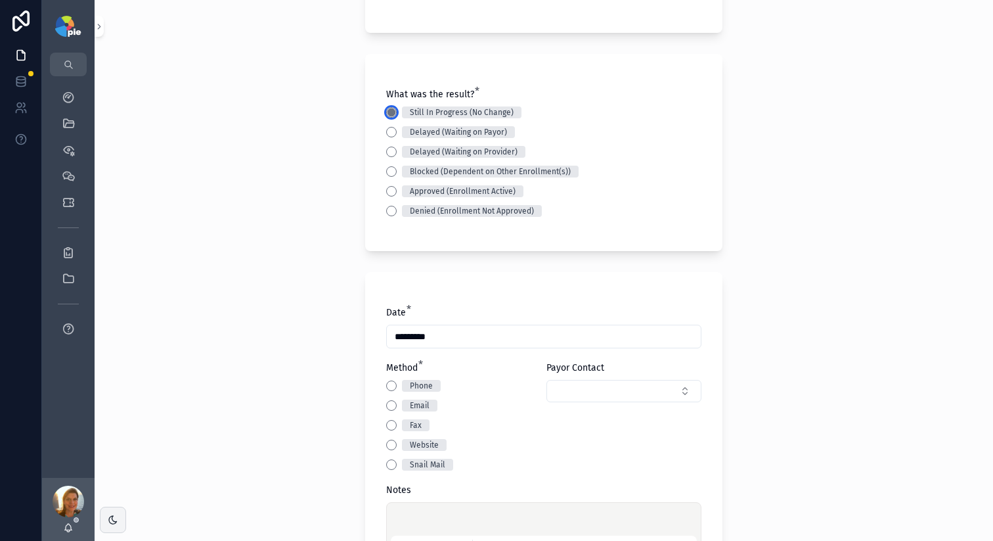
scroll to position [288, 0]
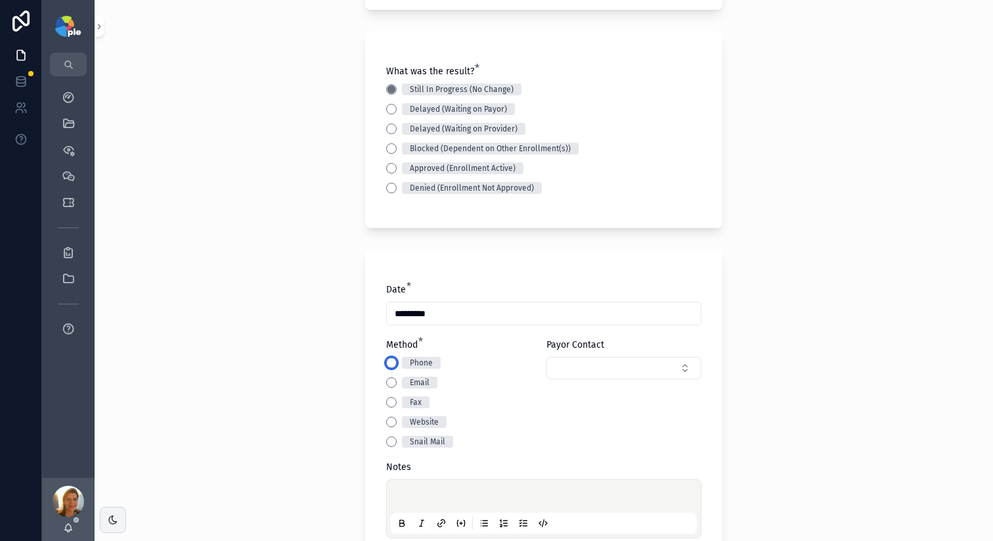
click at [386, 362] on button "Phone" at bounding box center [391, 362] width 11 height 11
click at [422, 483] on div "scrollable content" at bounding box center [544, 508] width 306 height 50
click at [418, 498] on p "scrollable content" at bounding box center [546, 497] width 306 height 13
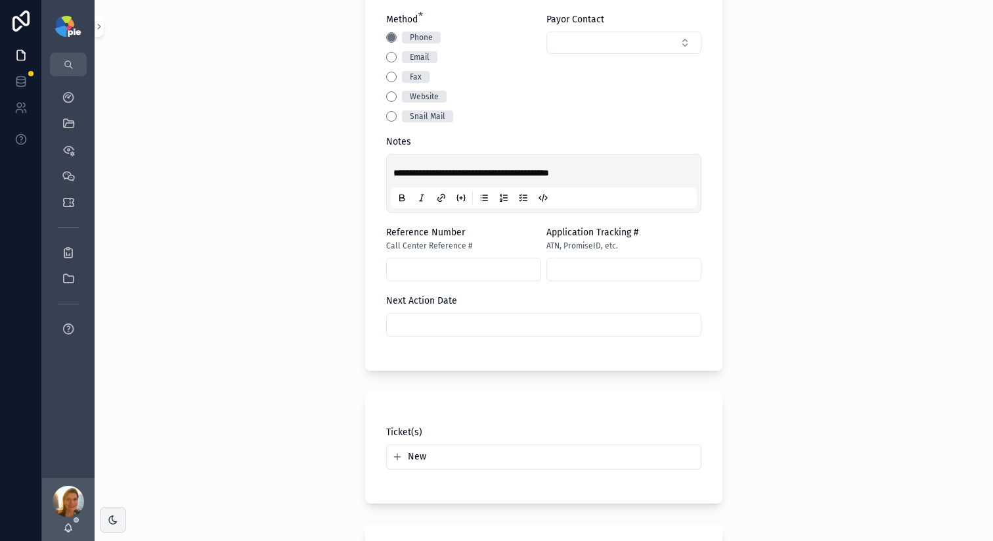
scroll to position [774, 0]
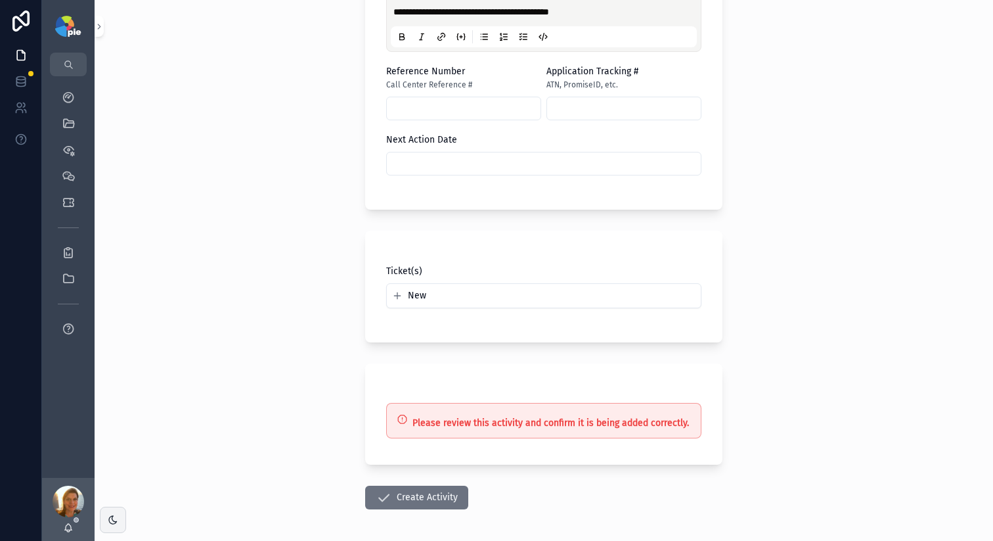
click at [470, 162] on input "scrollable content" at bounding box center [544, 163] width 314 height 18
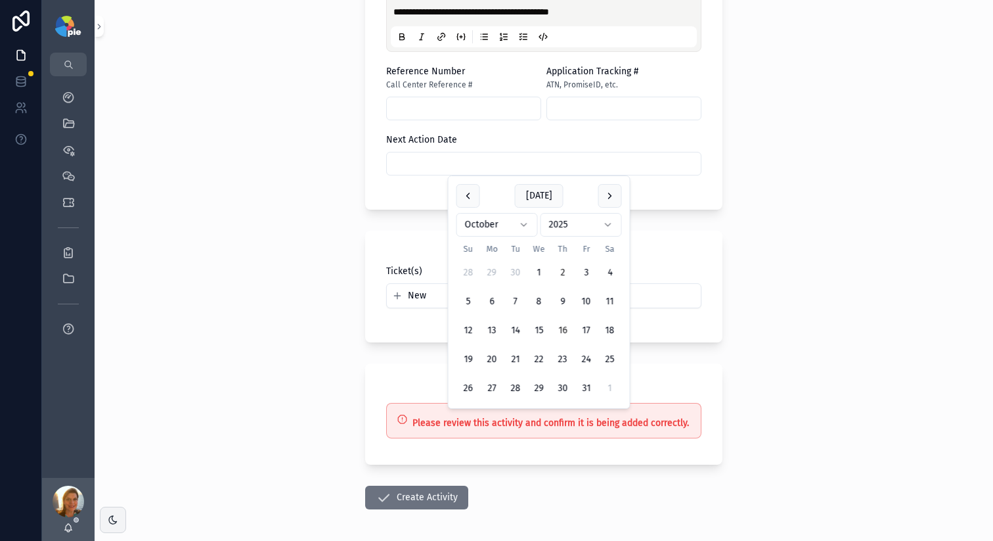
click at [561, 335] on button "16" at bounding box center [563, 331] width 24 height 24
type input "**********"
click at [441, 495] on button "Create Activity" at bounding box center [416, 497] width 103 height 24
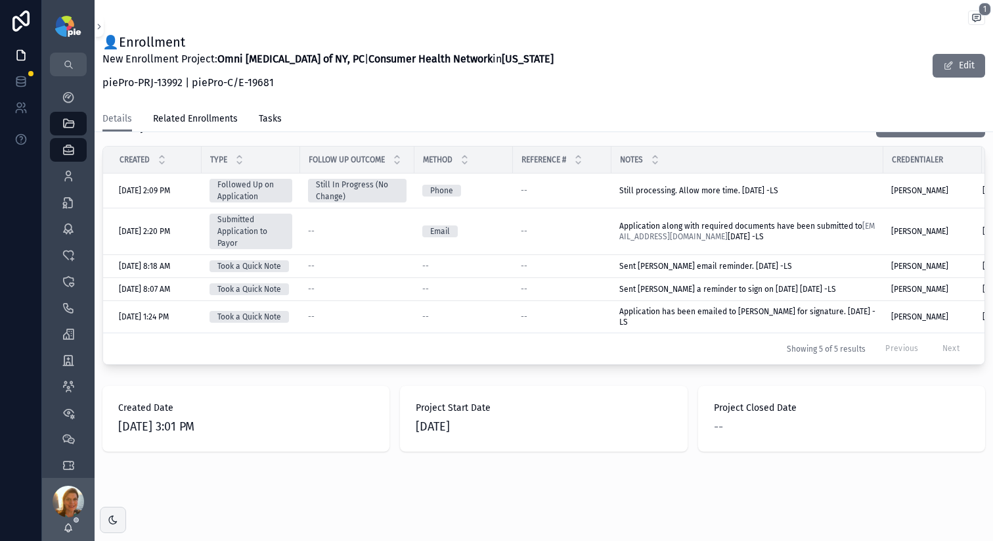
scroll to position [185, 0]
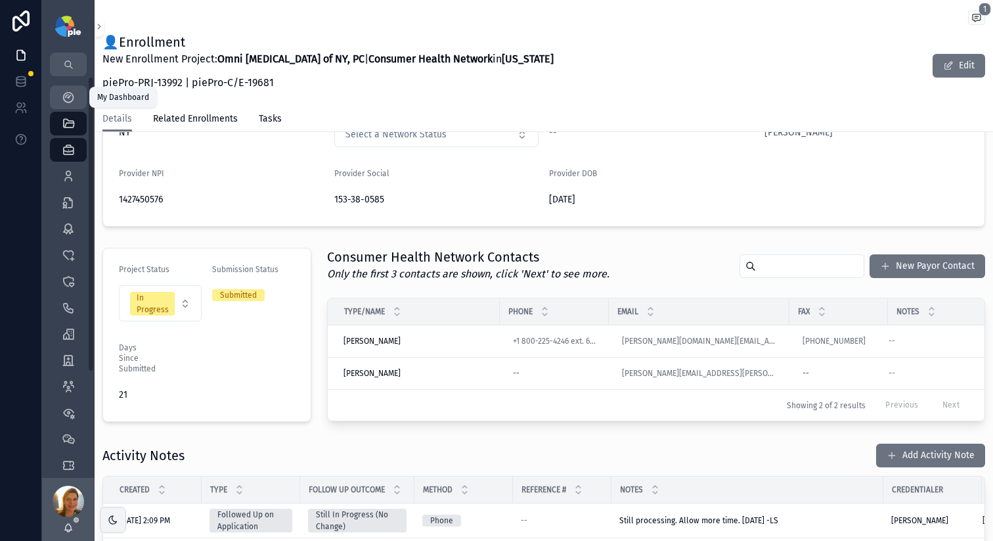
click at [68, 102] on icon "scrollable content" at bounding box center [68, 97] width 13 height 13
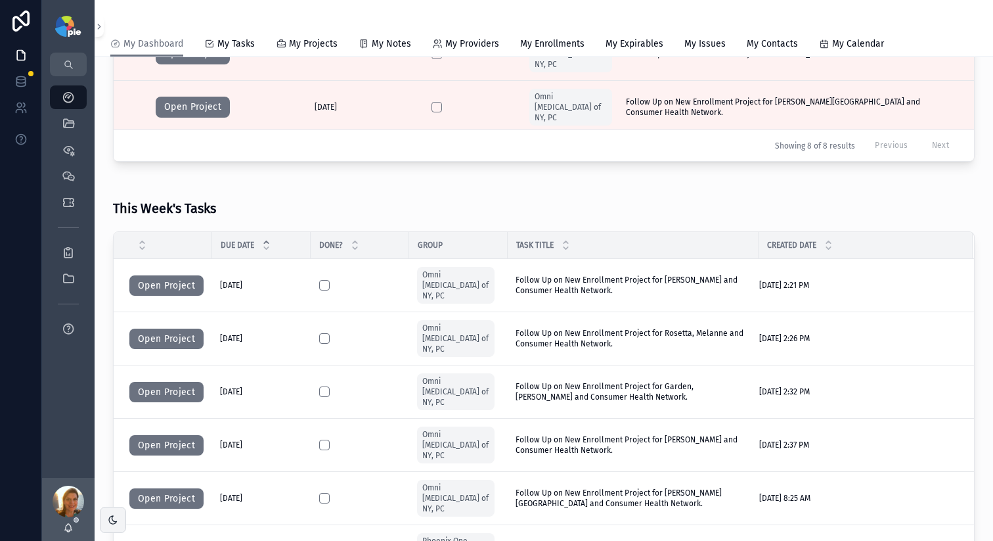
scroll to position [599, 0]
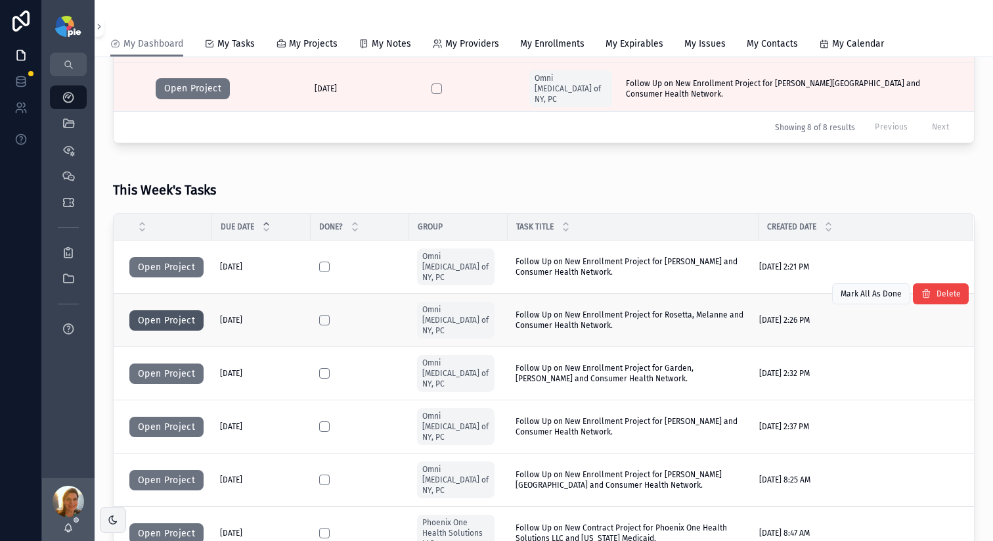
click at [144, 310] on button "Open Project" at bounding box center [166, 320] width 74 height 21
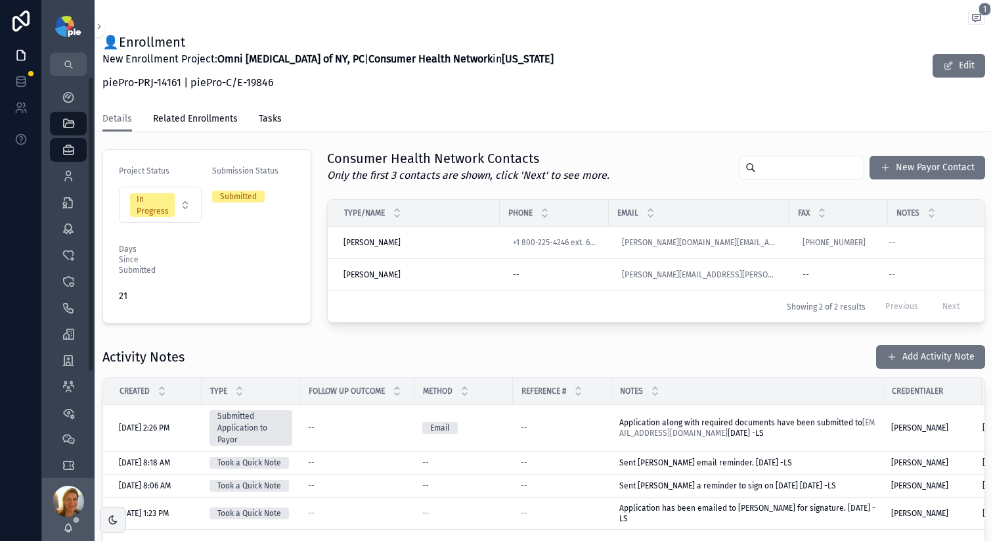
scroll to position [285, 0]
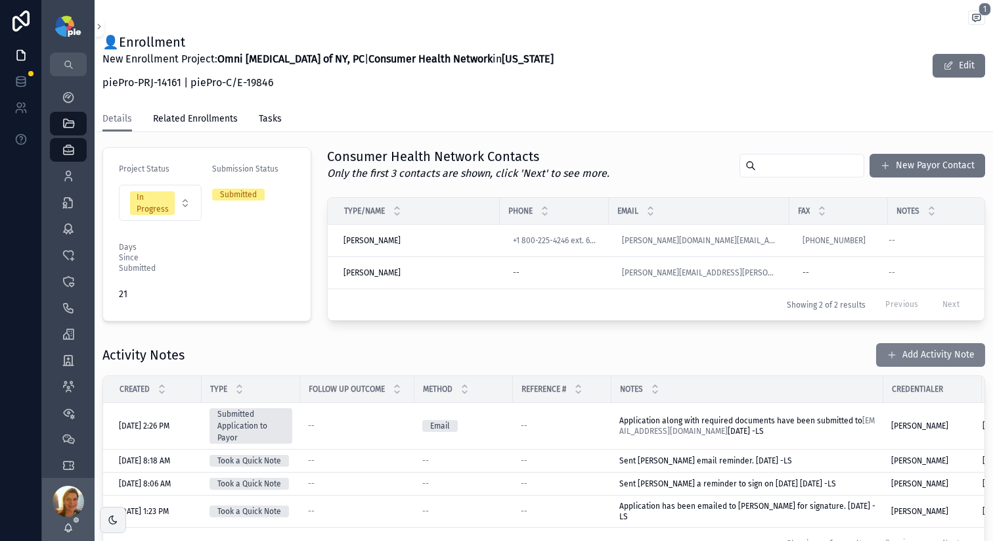
click at [887, 360] on span "scrollable content" at bounding box center [892, 354] width 11 height 11
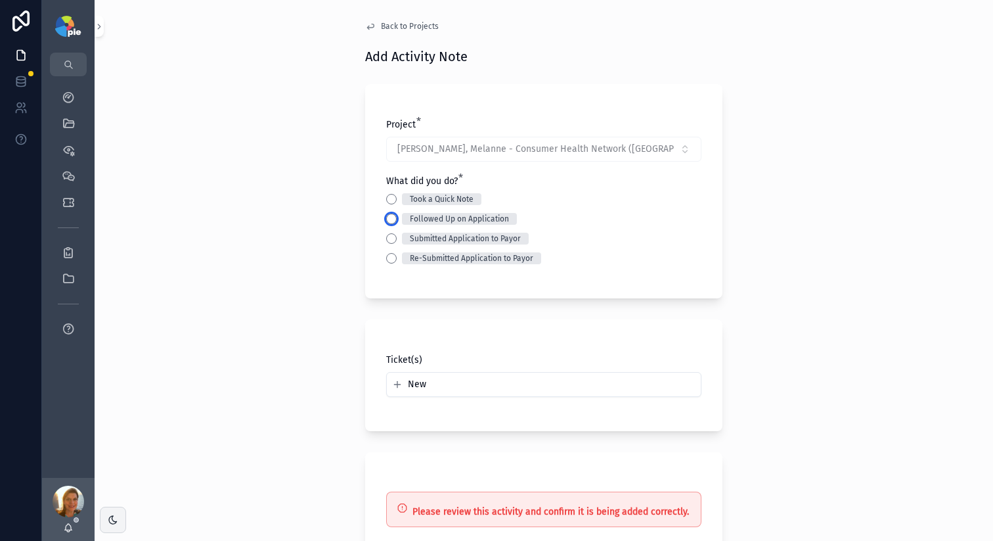
click at [386, 220] on button "Followed Up on Application" at bounding box center [391, 218] width 11 height 11
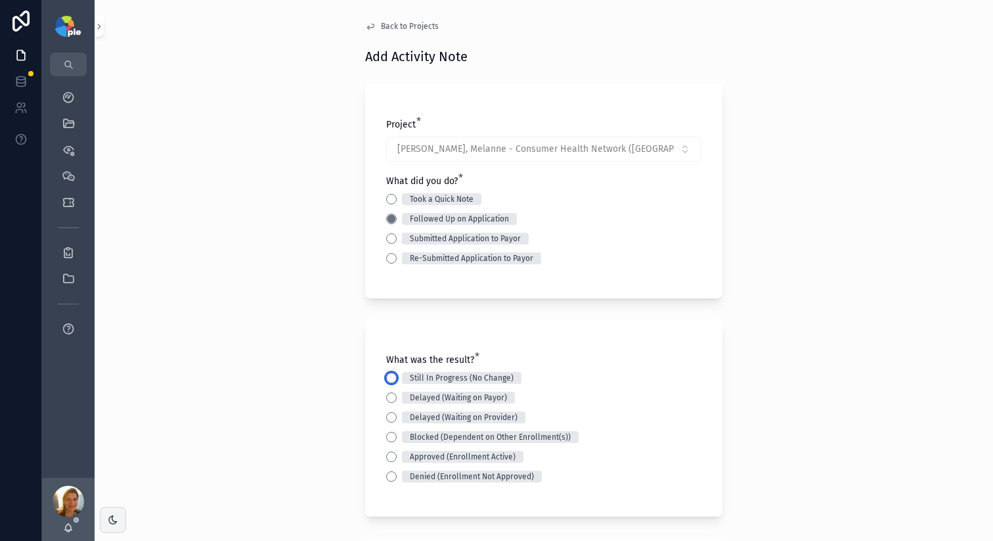
click at [386, 375] on button "Still In Progress (No Change)" at bounding box center [391, 377] width 11 height 11
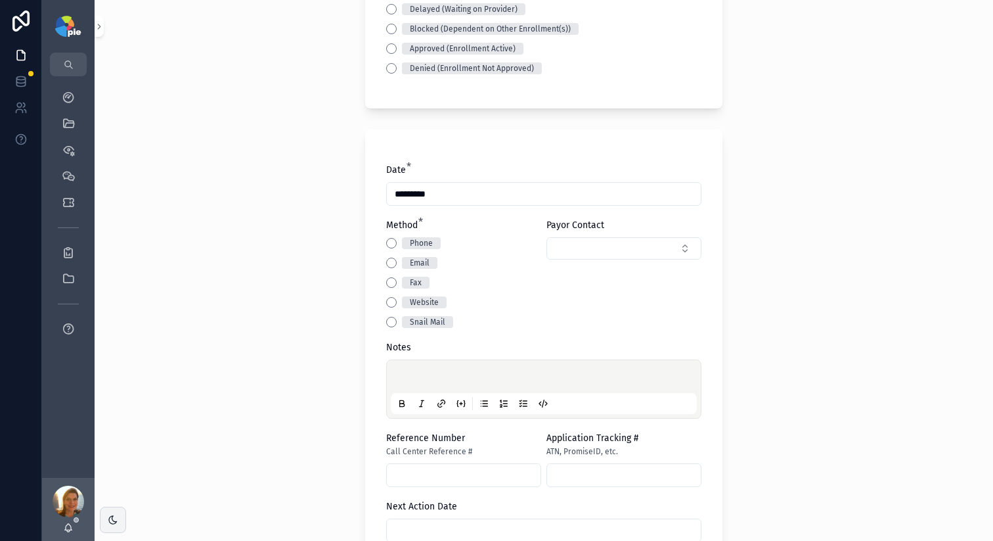
scroll to position [433, 0]
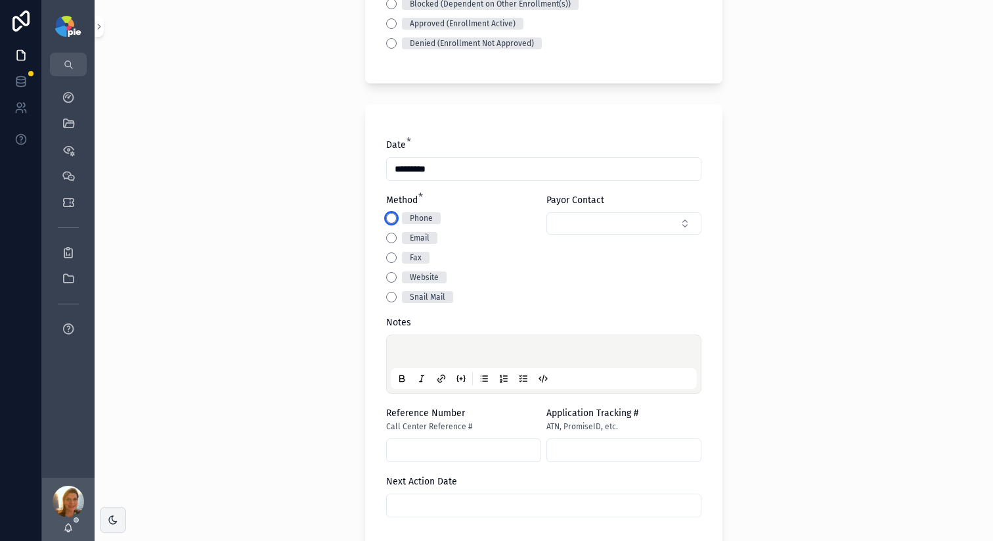
click at [388, 215] on button "Phone" at bounding box center [391, 218] width 11 height 11
click at [433, 342] on div "scrollable content" at bounding box center [544, 364] width 306 height 50
click at [435, 349] on p "scrollable content" at bounding box center [546, 353] width 306 height 13
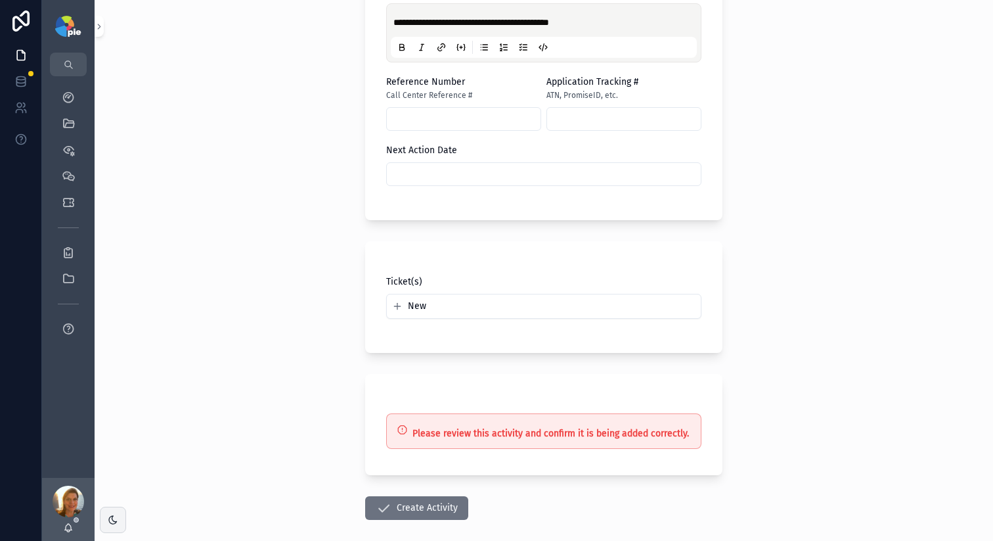
click at [472, 174] on input "scrollable content" at bounding box center [544, 174] width 314 height 18
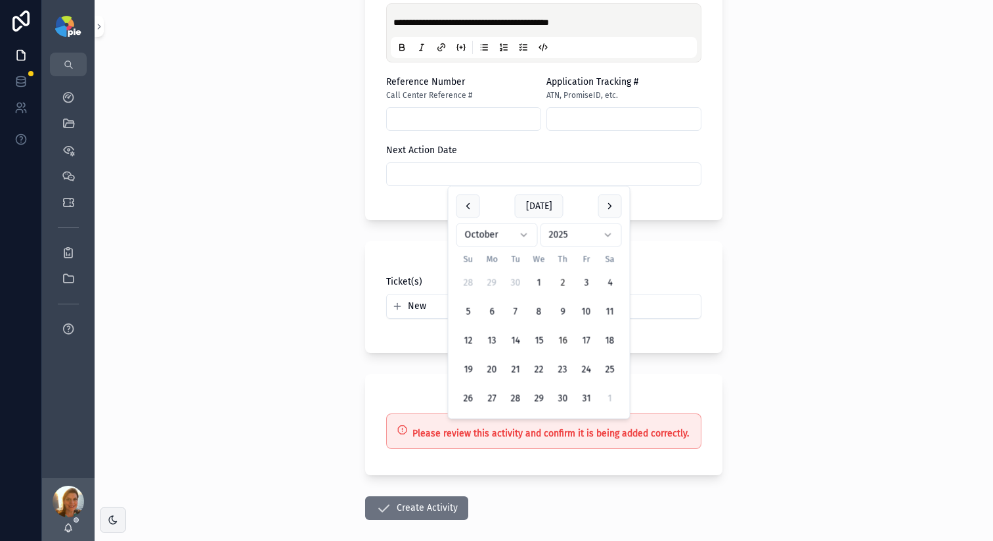
click at [567, 343] on button "16" at bounding box center [563, 341] width 24 height 24
type input "**********"
click at [399, 514] on button "Create Activity" at bounding box center [416, 508] width 103 height 24
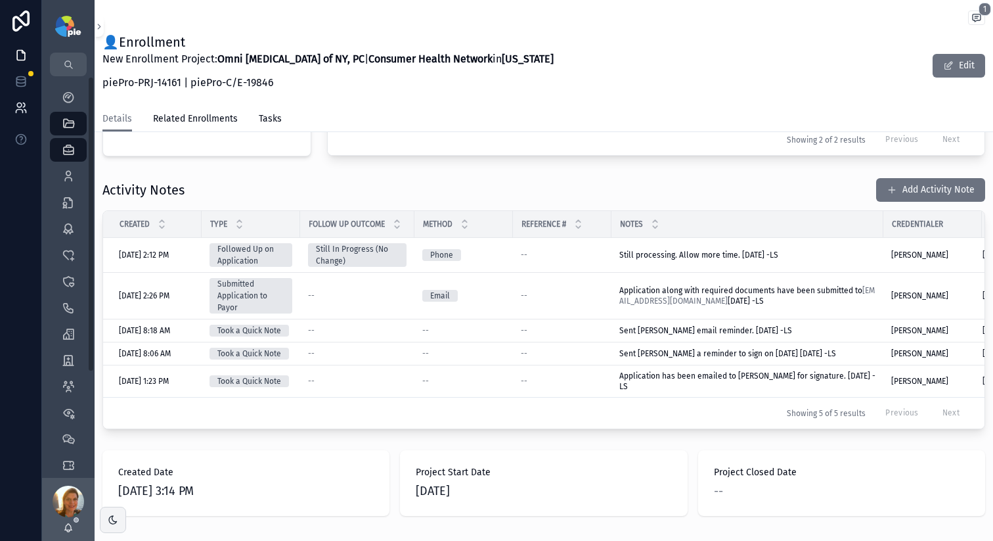
scroll to position [441, 0]
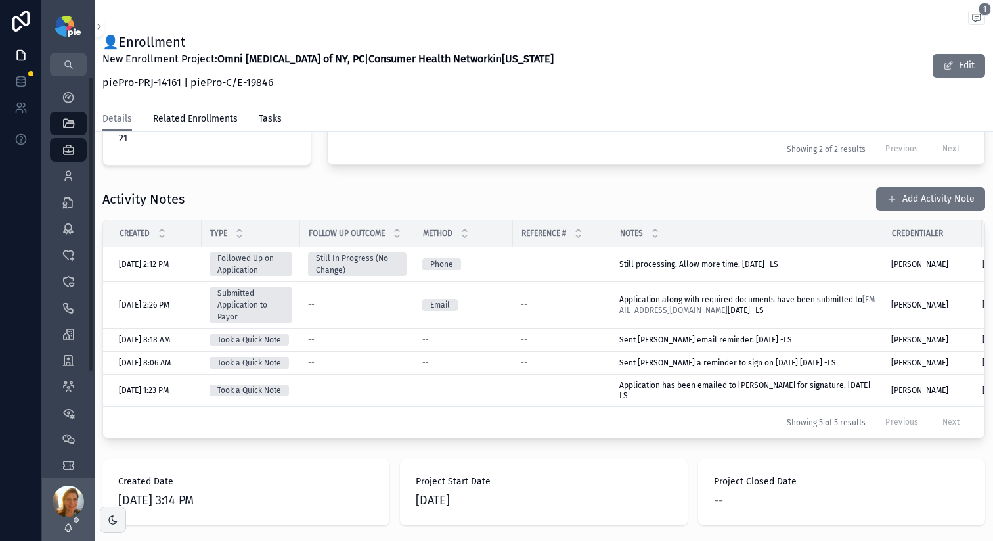
click at [437, 96] on div "New Enrollment Project: Omni Eye Surgery of NY, PC | Consumer Health Network in…" at bounding box center [327, 74] width 451 height 47
click at [74, 95] on icon "scrollable content" at bounding box center [68, 97] width 13 height 13
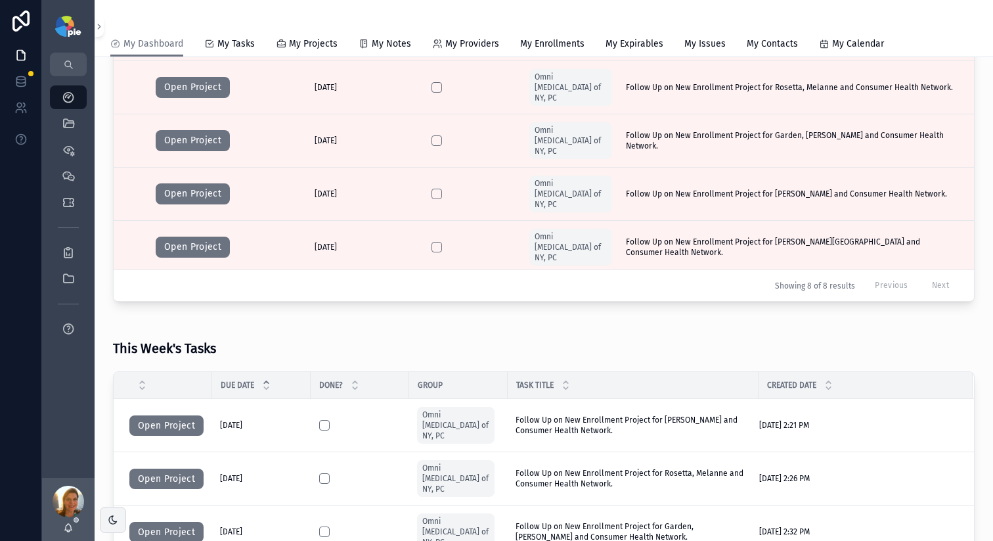
scroll to position [487, 0]
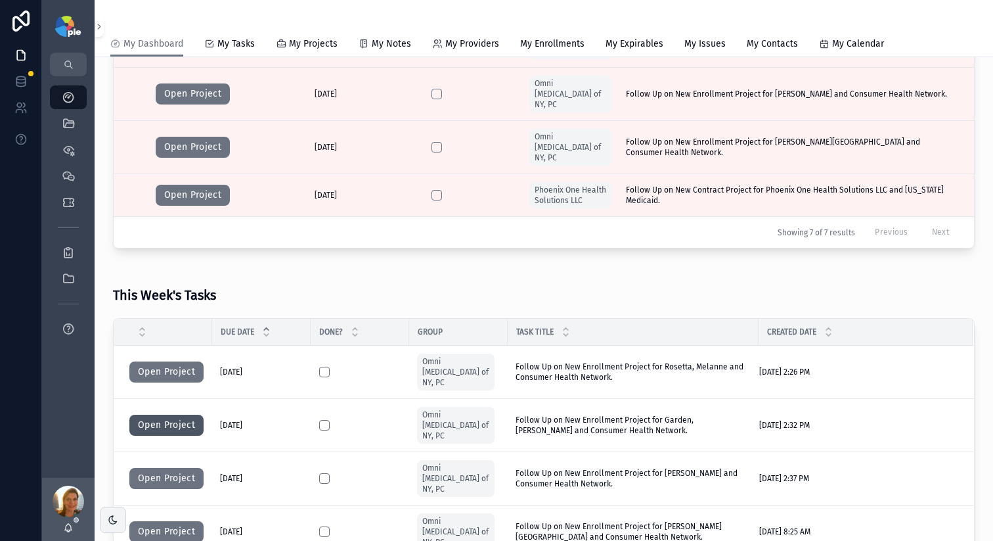
click at [175, 414] on button "Open Project" at bounding box center [166, 424] width 74 height 21
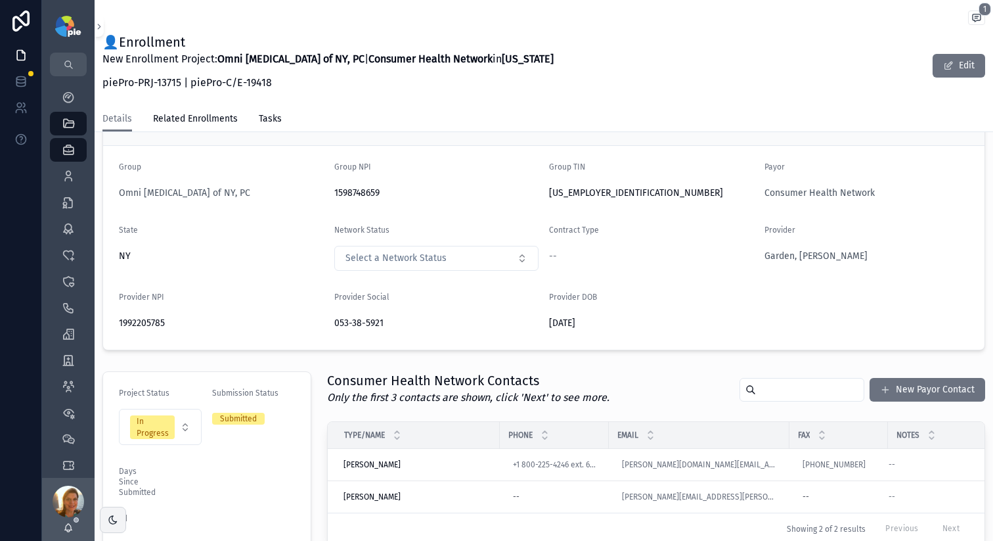
scroll to position [266, 0]
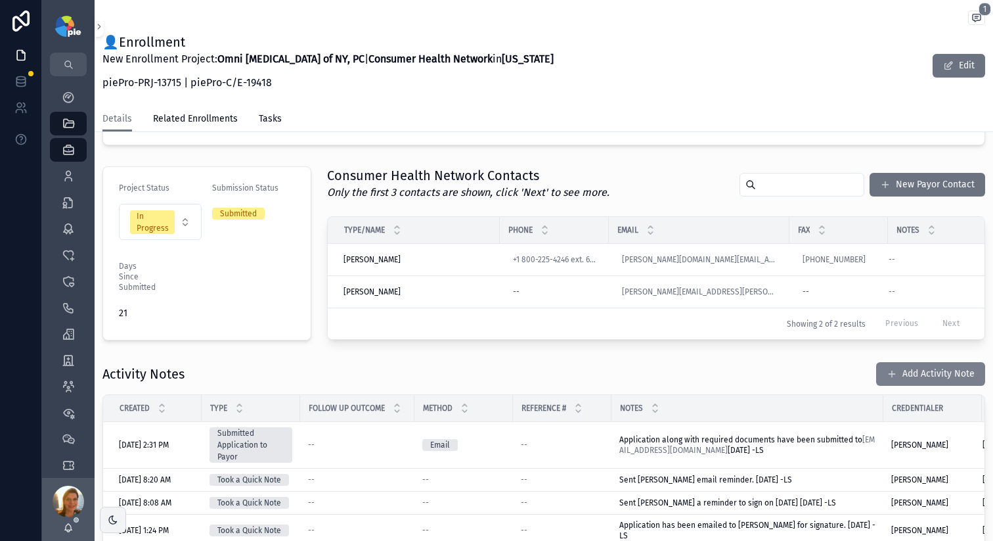
click at [887, 379] on span "scrollable content" at bounding box center [892, 373] width 11 height 11
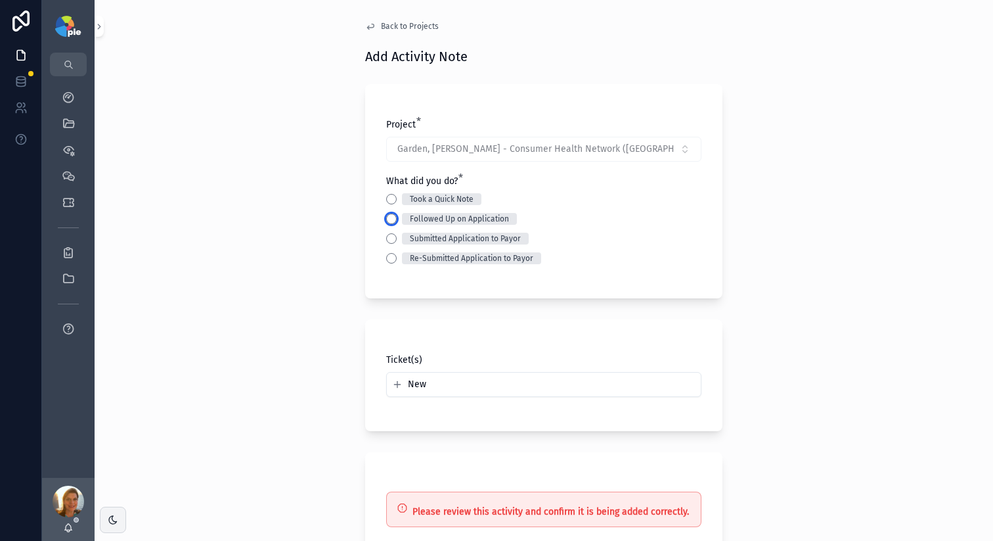
click at [386, 217] on button "Followed Up on Application" at bounding box center [391, 218] width 11 height 11
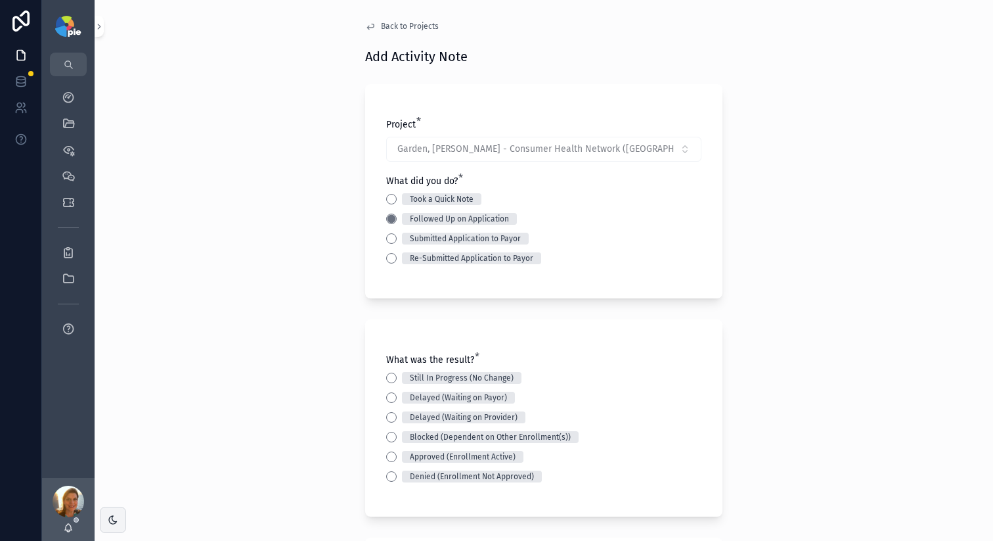
click at [390, 372] on div "Still In Progress (No Change)" at bounding box center [543, 378] width 315 height 12
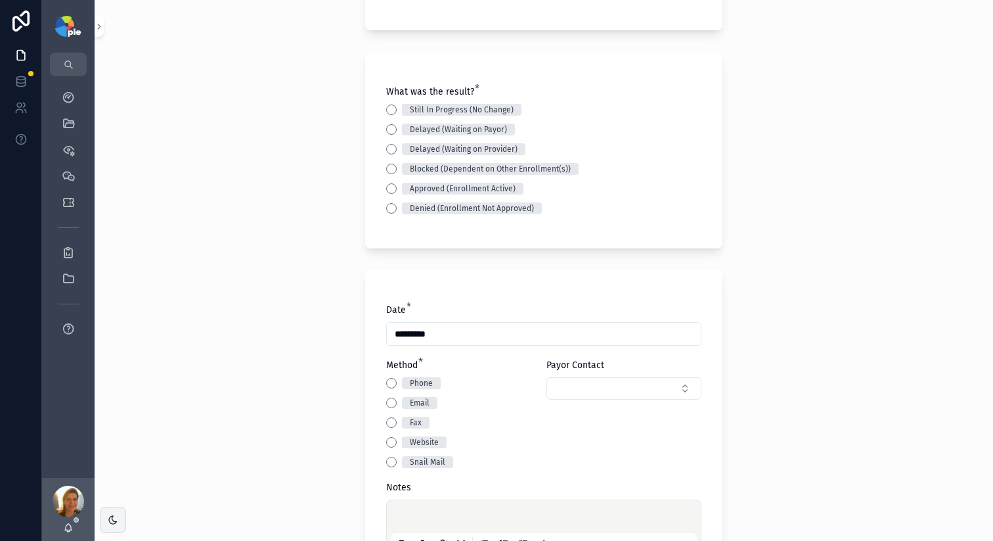
scroll to position [303, 0]
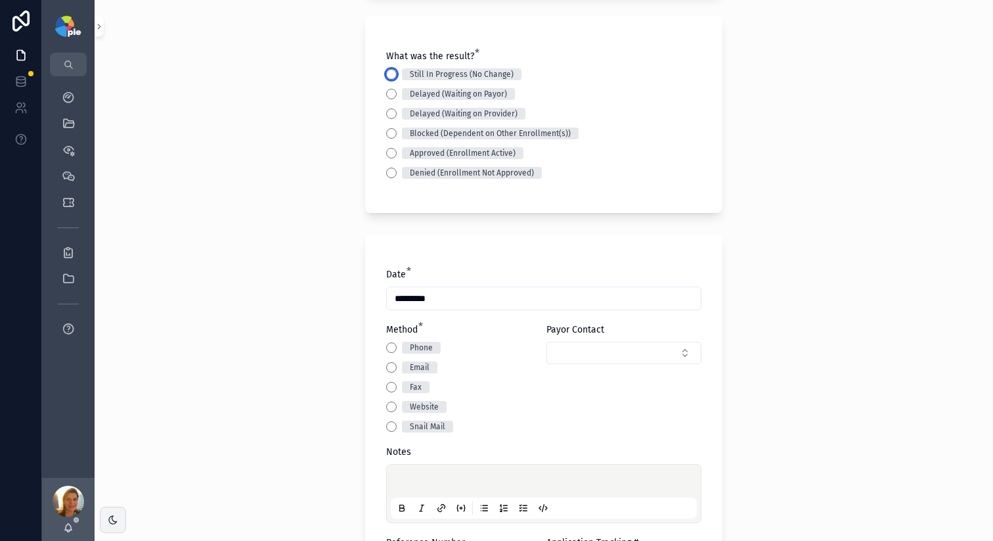
click at [390, 74] on button "Still In Progress (No Change)" at bounding box center [391, 74] width 11 height 11
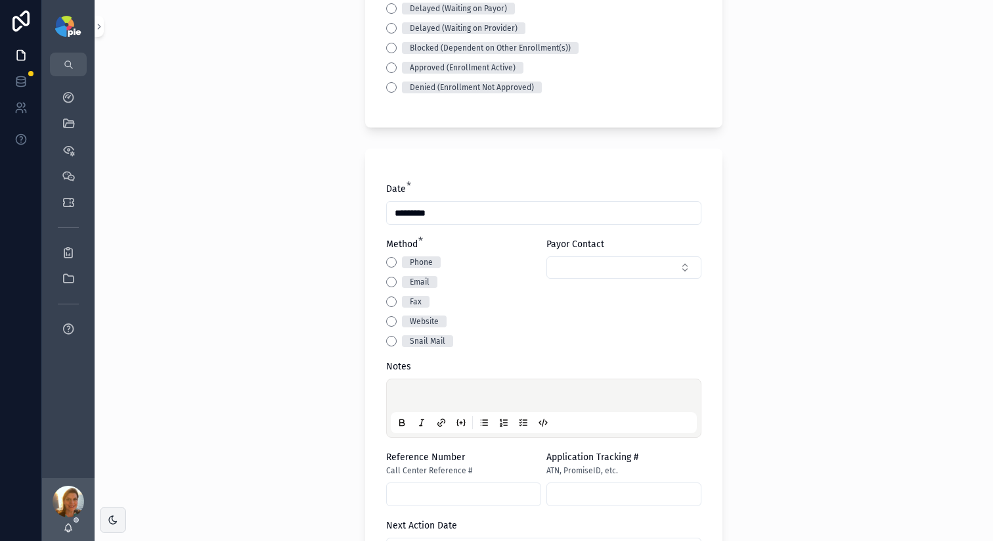
scroll to position [392, 0]
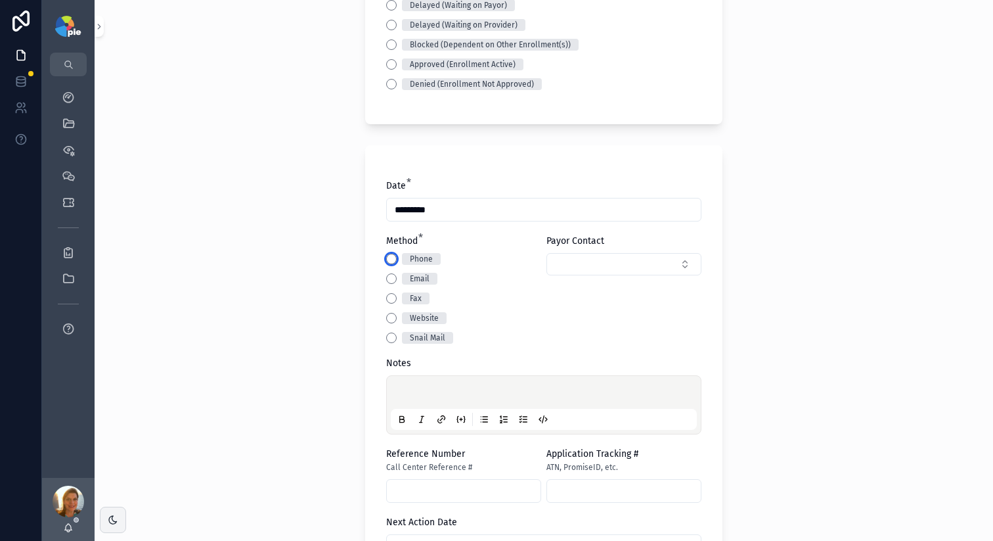
click at [387, 254] on button "Phone" at bounding box center [391, 259] width 11 height 11
click at [433, 385] on div "scrollable content" at bounding box center [544, 405] width 306 height 50
click at [433, 390] on p "scrollable content" at bounding box center [546, 394] width 306 height 13
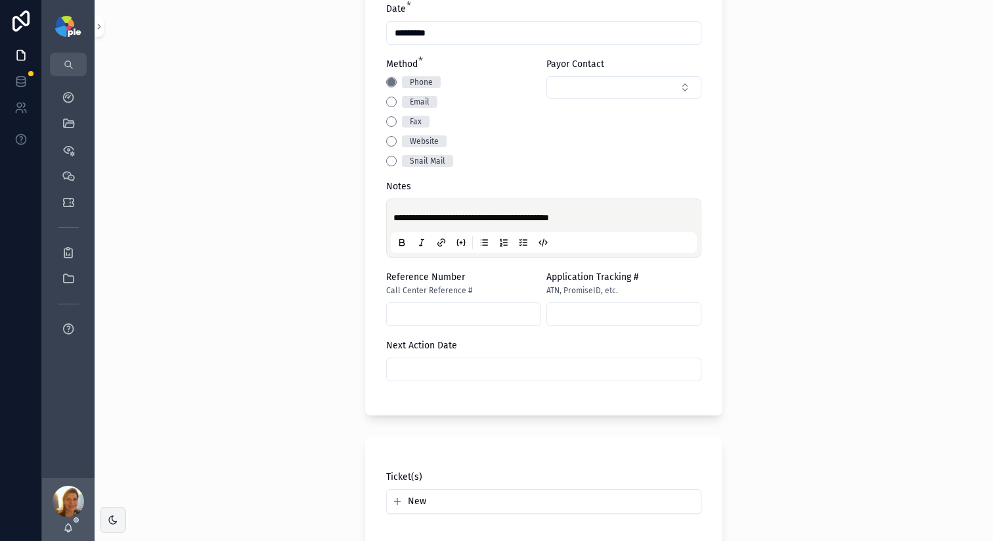
scroll to position [684, 0]
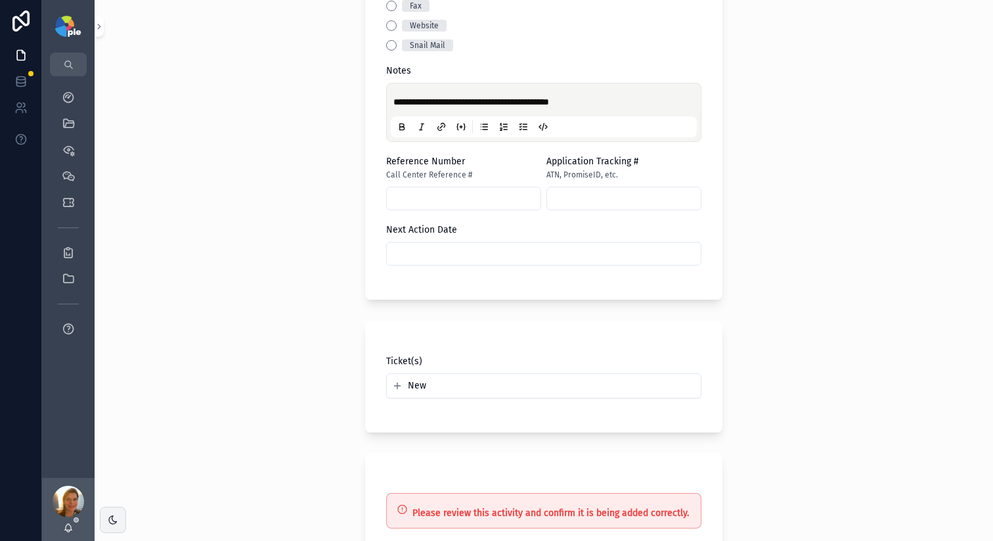
click at [587, 382] on button "New" at bounding box center [543, 385] width 303 height 13
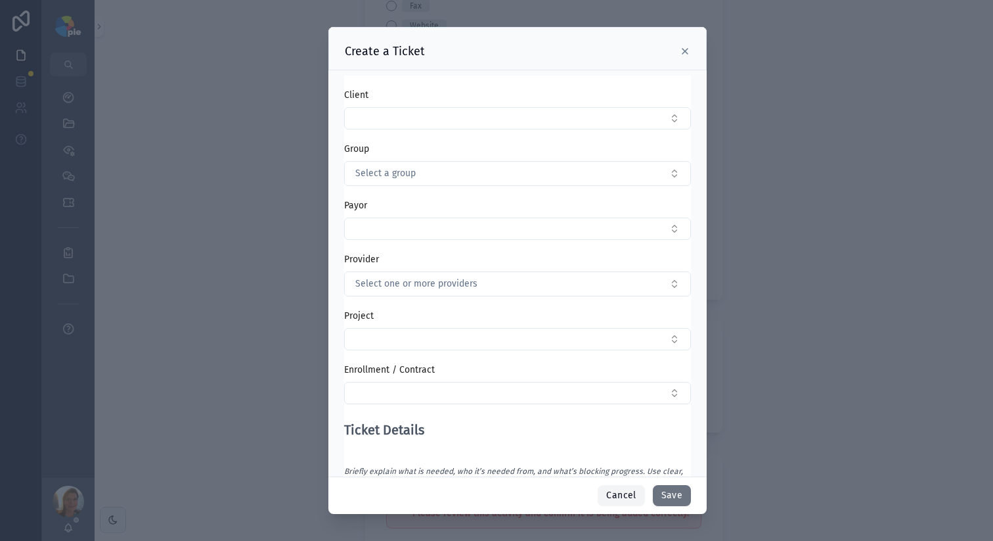
click at [606, 500] on button "Cancel" at bounding box center [621, 495] width 47 height 21
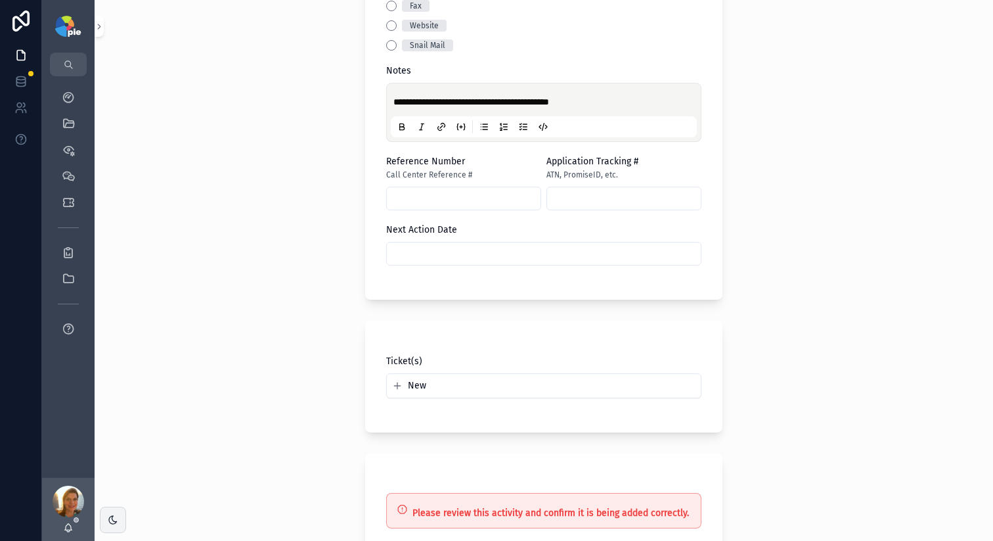
click at [393, 259] on input "scrollable content" at bounding box center [544, 253] width 314 height 18
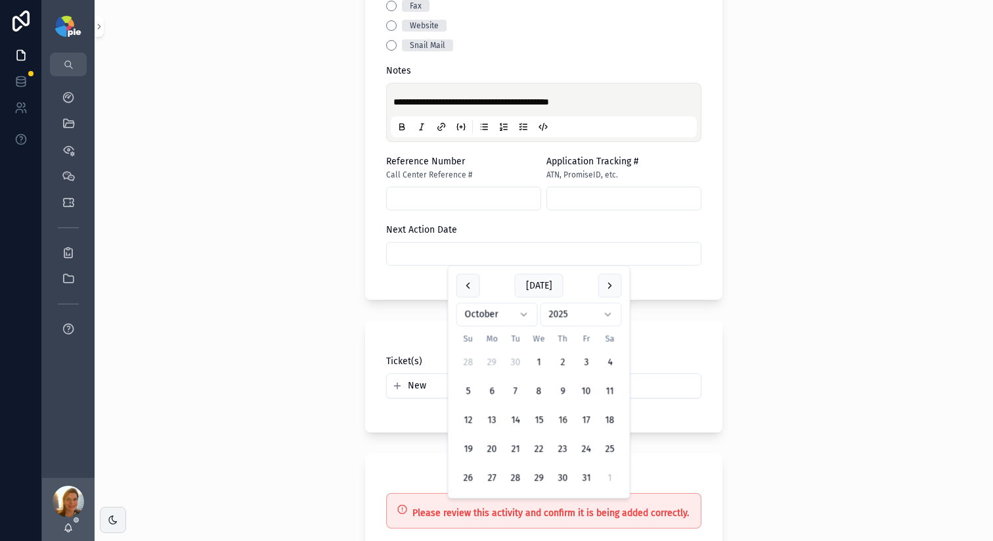
click at [552, 418] on button "16" at bounding box center [563, 421] width 24 height 24
type input "**********"
click at [267, 367] on div "**********" at bounding box center [544, 270] width 899 height 541
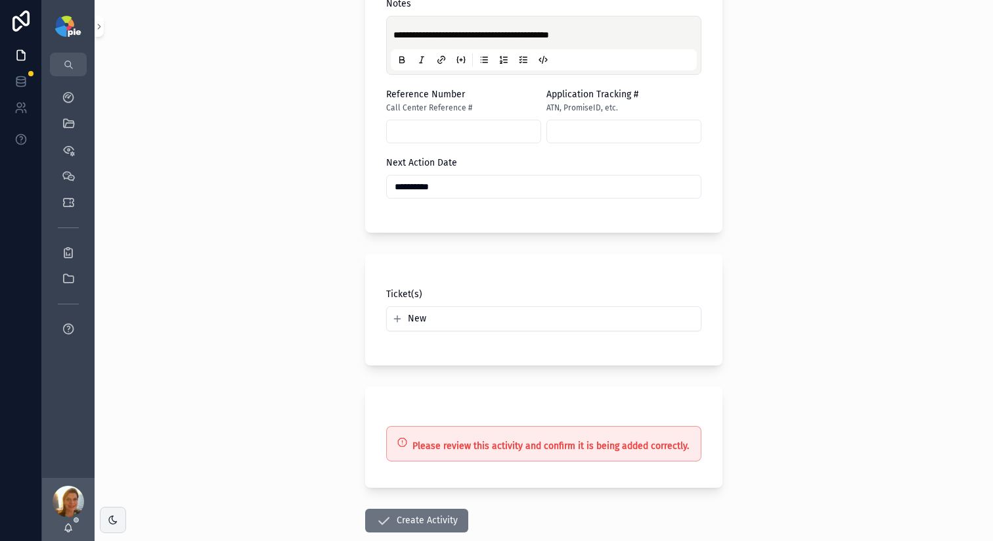
scroll to position [827, 0]
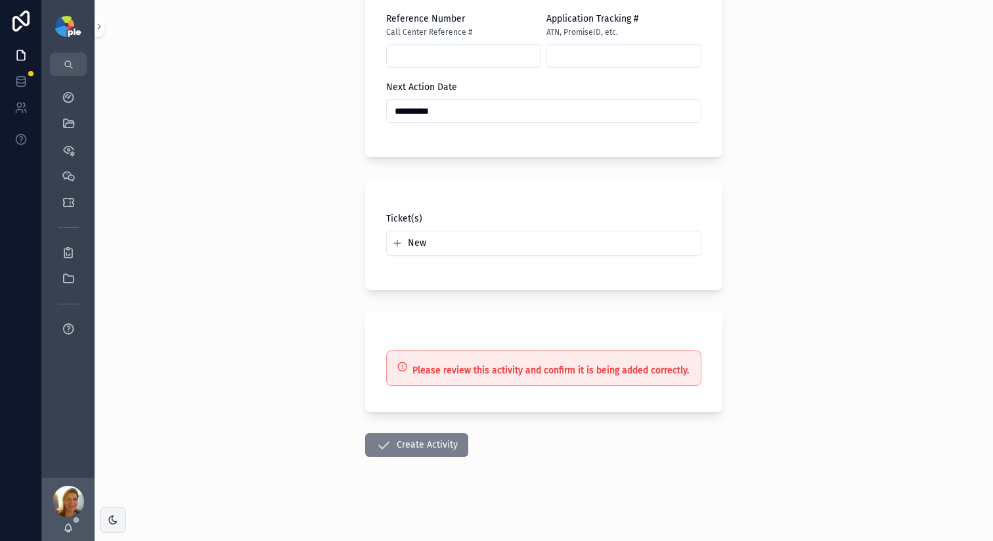
click at [401, 449] on button "Create Activity" at bounding box center [416, 445] width 103 height 24
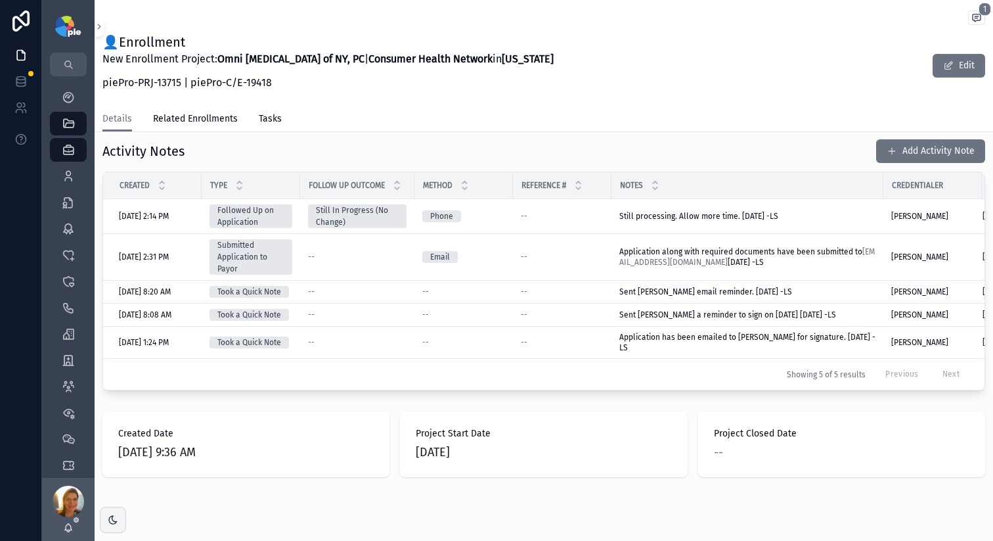
scroll to position [523, 0]
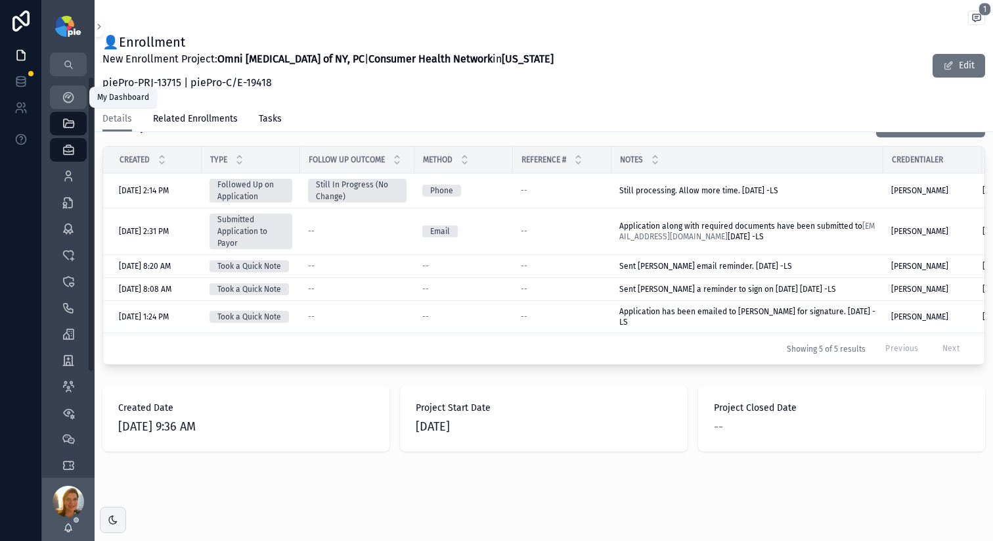
click at [60, 91] on div "My Dashboard" at bounding box center [68, 97] width 21 height 21
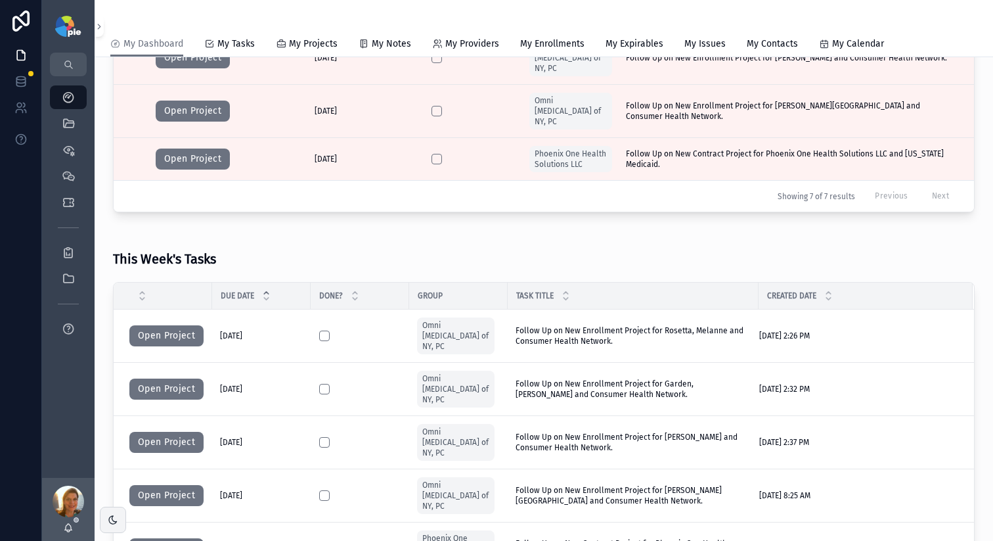
scroll to position [369, 0]
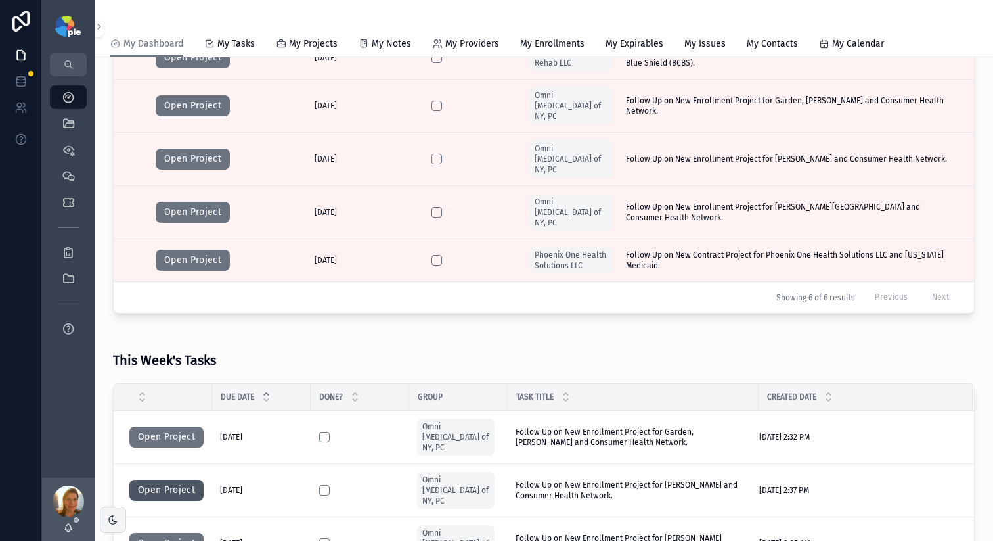
click at [189, 479] on button "Open Project" at bounding box center [166, 489] width 74 height 21
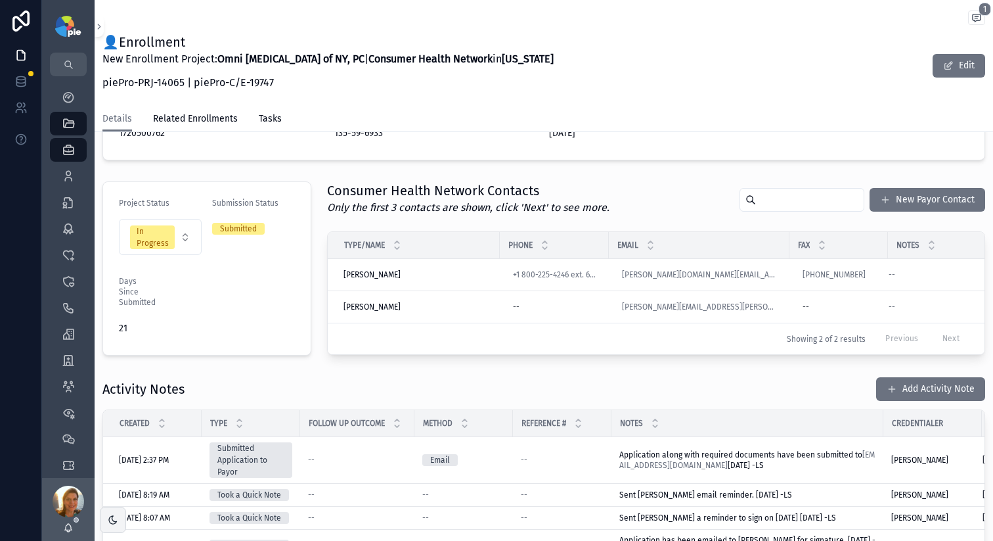
scroll to position [266, 0]
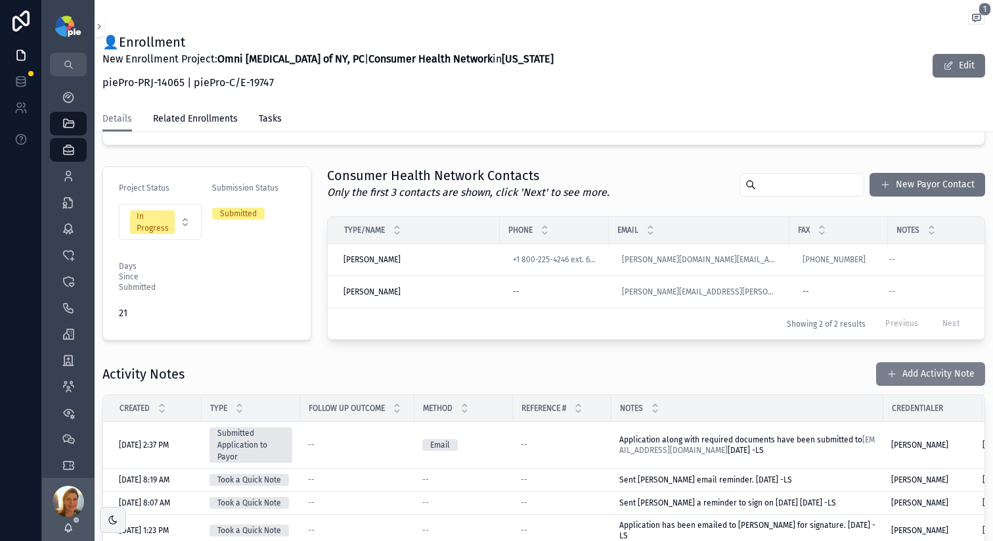
click at [933, 386] on button "Add Activity Note" at bounding box center [930, 374] width 109 height 24
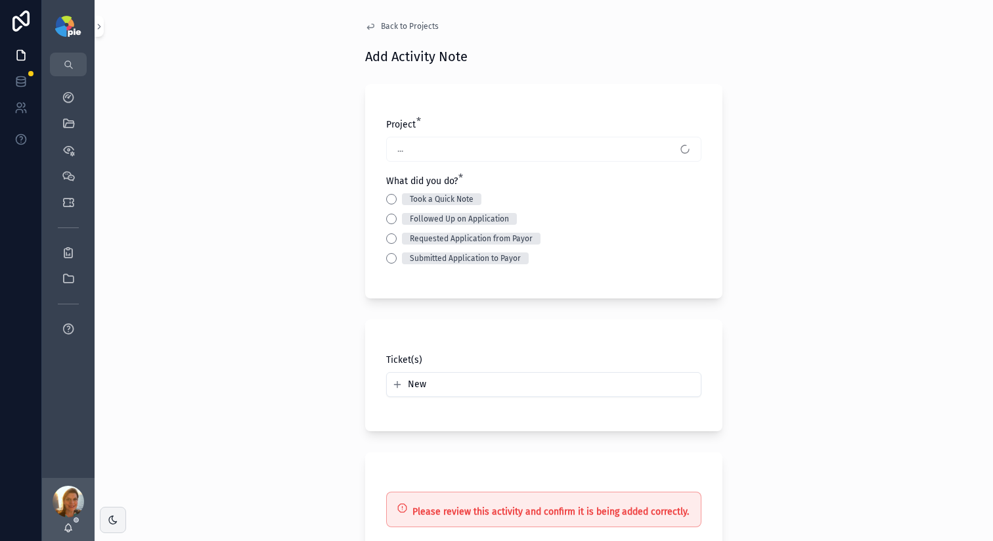
click at [376, 213] on div "Project * ... What did you do? * Took a Quick Note Followed Up on Application R…" at bounding box center [543, 191] width 357 height 214
click at [388, 216] on button "Followed Up on Application" at bounding box center [391, 218] width 11 height 11
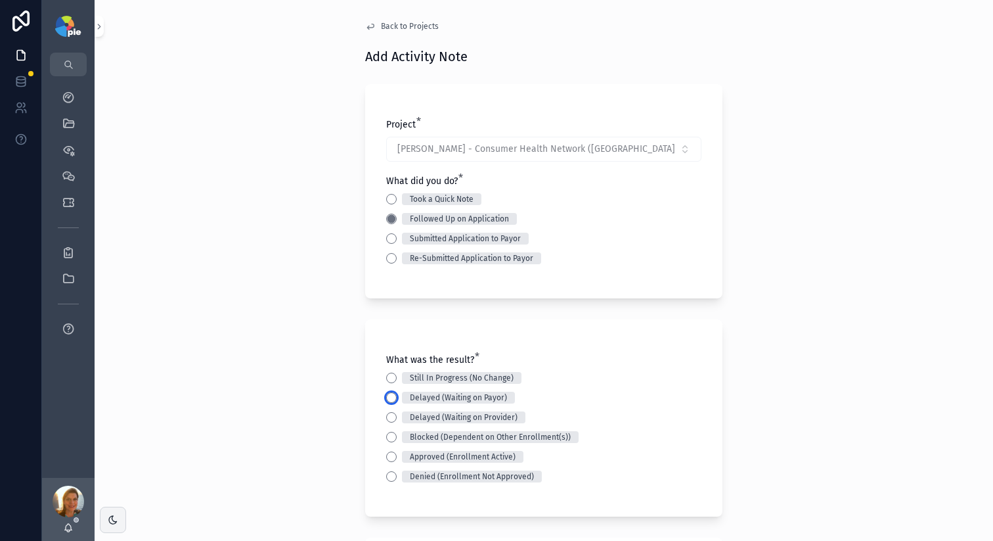
click at [386, 395] on button "Delayed (Waiting on Payor)" at bounding box center [391, 397] width 11 height 11
click at [386, 380] on button "Still In Progress (No Change)" at bounding box center [391, 377] width 11 height 11
click at [334, 380] on div "Back to Projects Add Activity Note Project * Nguyen, Natalie - Consumer Health …" at bounding box center [544, 270] width 899 height 541
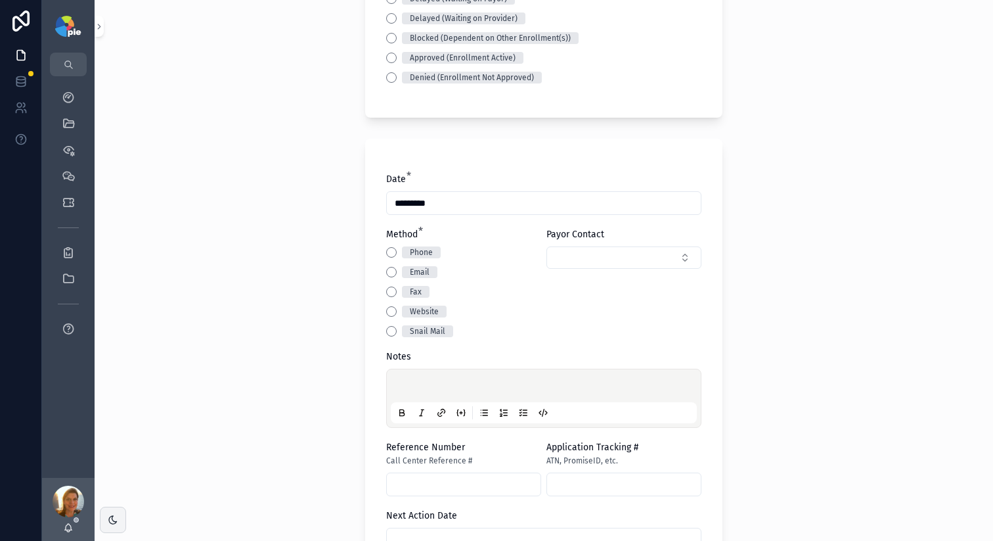
scroll to position [452, 0]
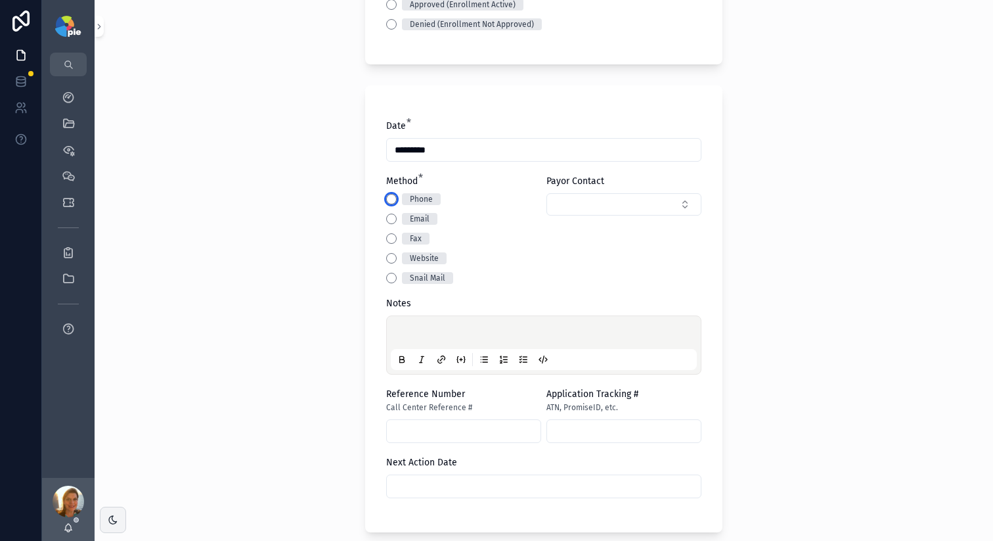
click at [386, 195] on button "Phone" at bounding box center [391, 199] width 11 height 11
click at [463, 334] on p "scrollable content" at bounding box center [546, 334] width 306 height 13
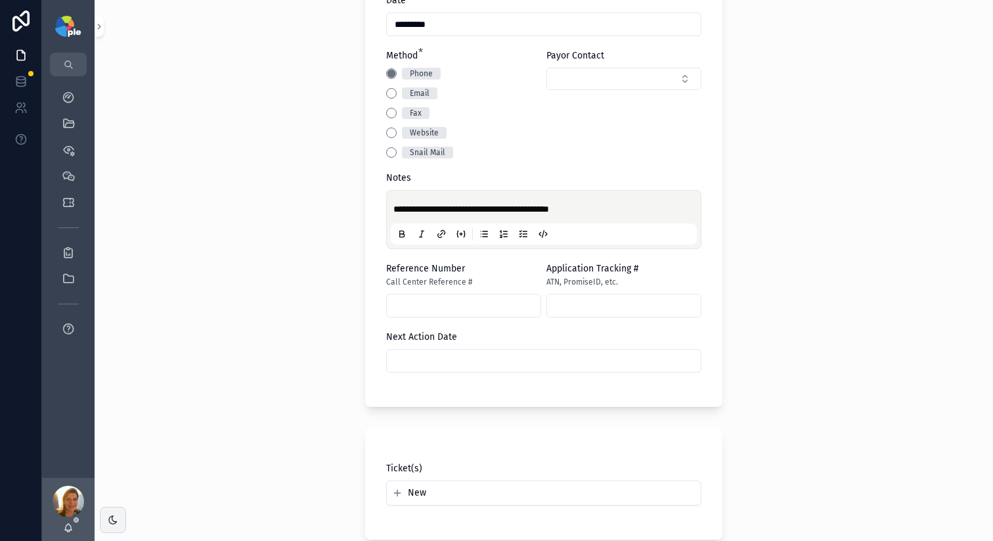
scroll to position [612, 0]
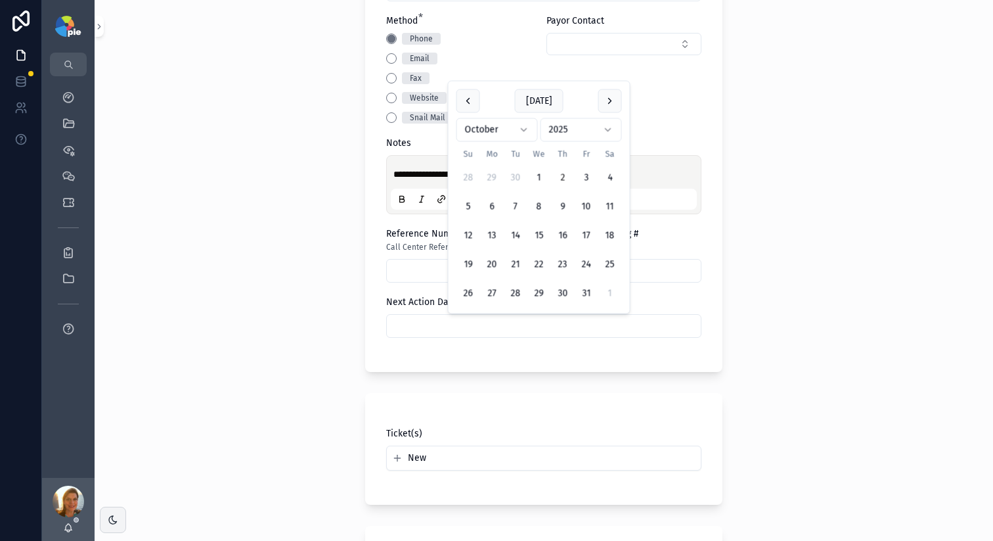
click at [517, 327] on input "scrollable content" at bounding box center [544, 326] width 314 height 18
click at [566, 242] on button "16" at bounding box center [563, 236] width 24 height 24
type input "**********"
drag, startPoint x: 125, startPoint y: 317, endPoint x: 197, endPoint y: 323, distance: 72.5
click at [125, 317] on div "**********" at bounding box center [544, 270] width 899 height 541
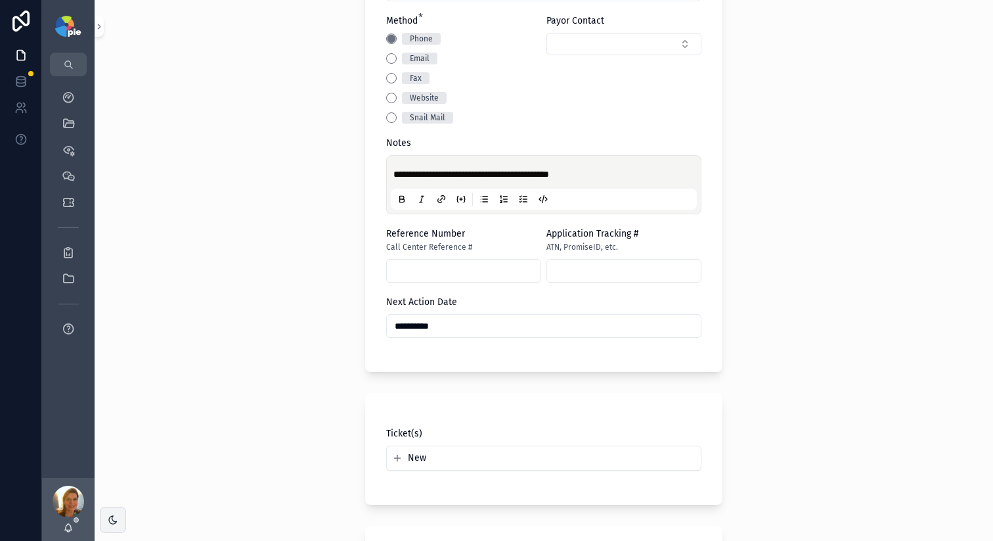
scroll to position [827, 0]
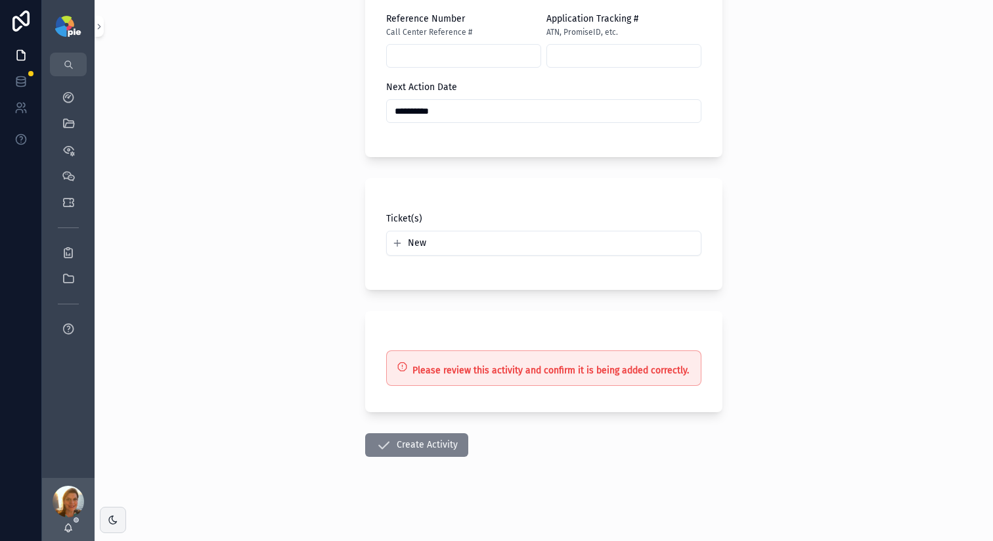
click at [402, 441] on button "Create Activity" at bounding box center [416, 445] width 103 height 24
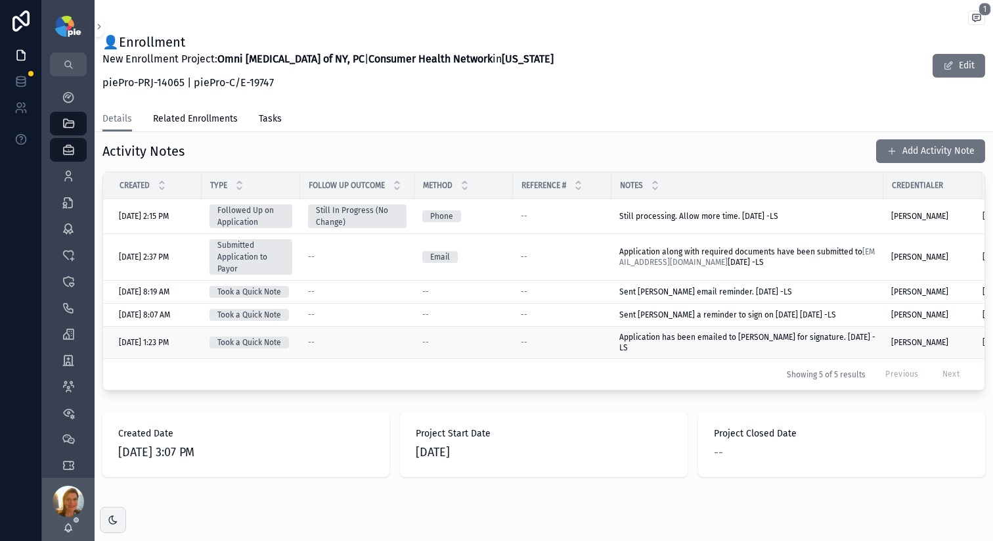
scroll to position [523, 0]
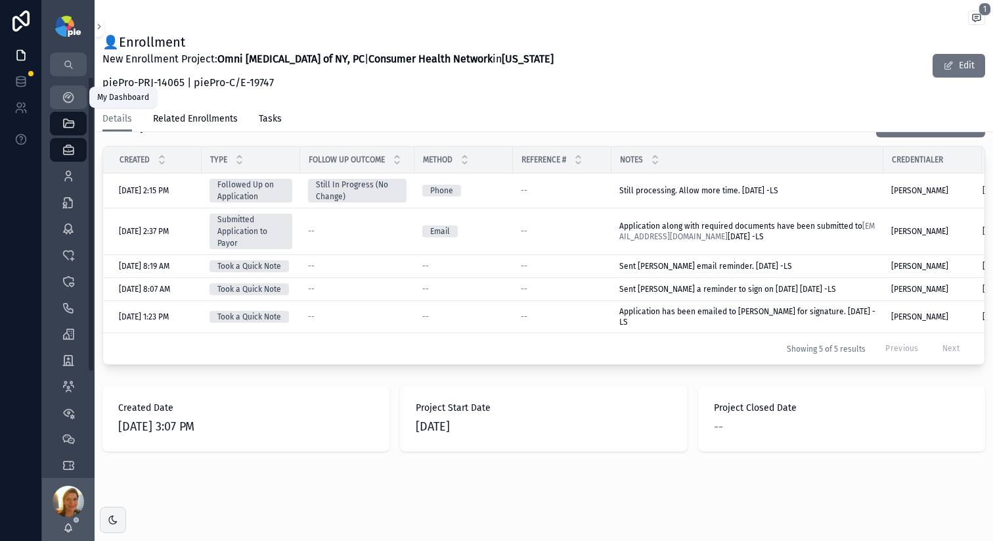
click at [72, 95] on icon "scrollable content" at bounding box center [68, 97] width 13 height 13
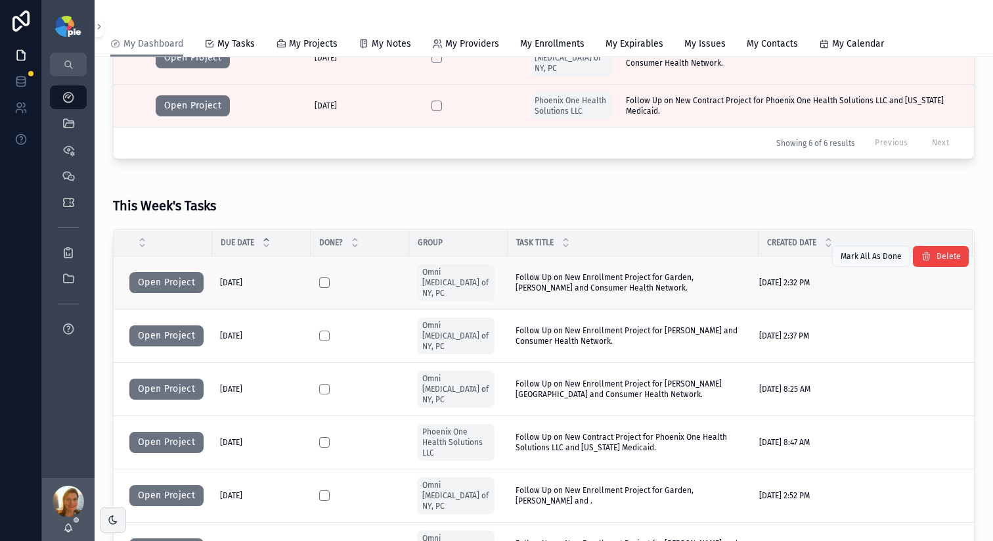
scroll to position [400, 0]
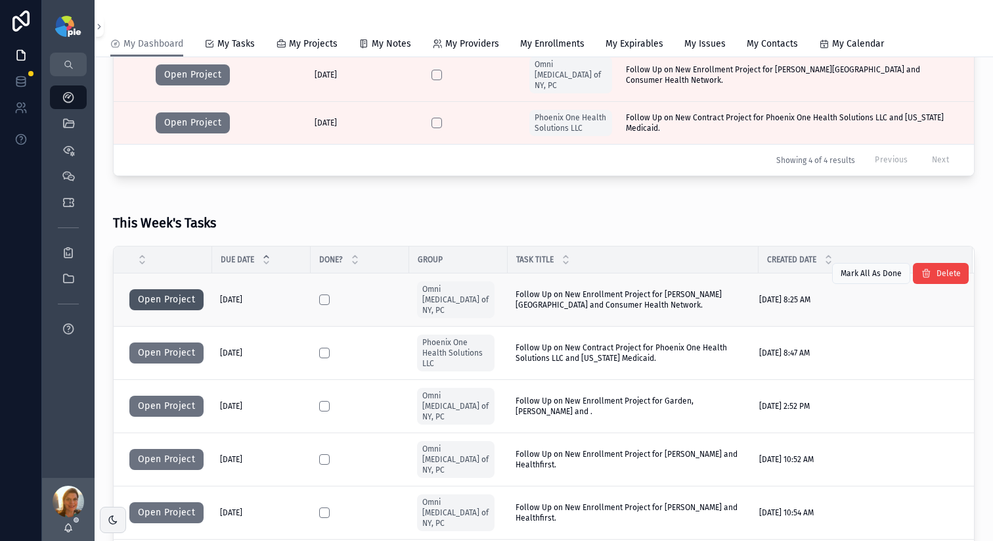
click at [175, 289] on button "Open Project" at bounding box center [166, 299] width 74 height 21
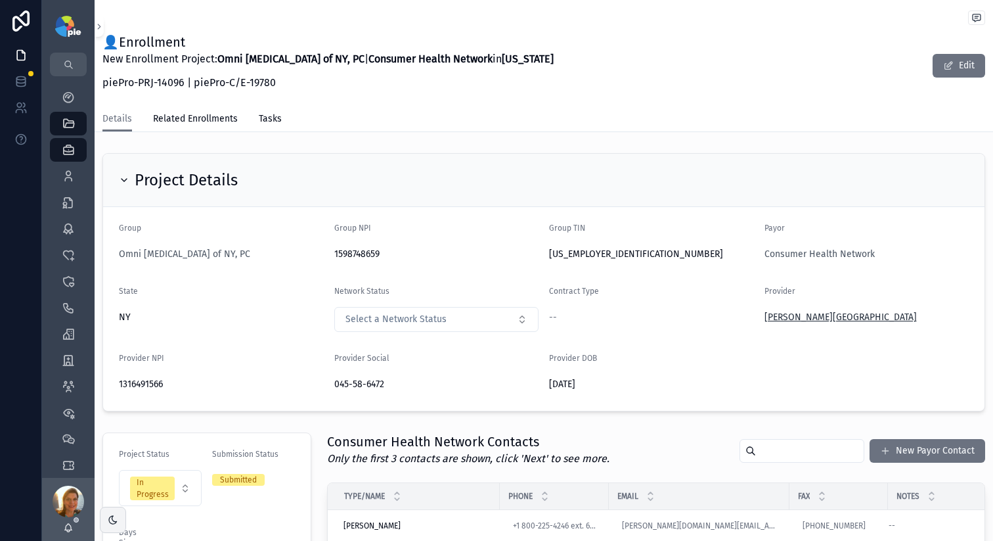
click at [776, 318] on span "Ovittore-Kenney, Kimberley" at bounding box center [841, 317] width 152 height 13
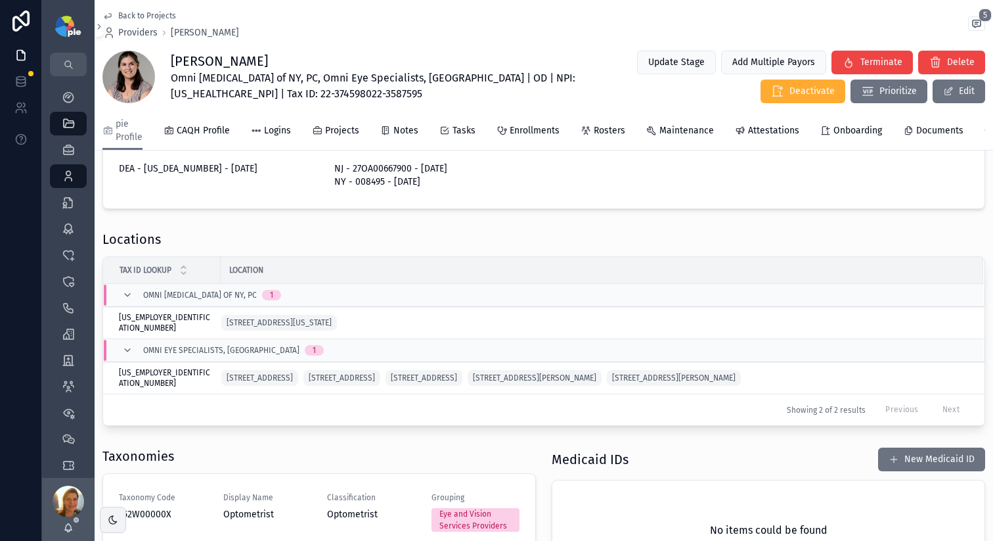
scroll to position [313, 0]
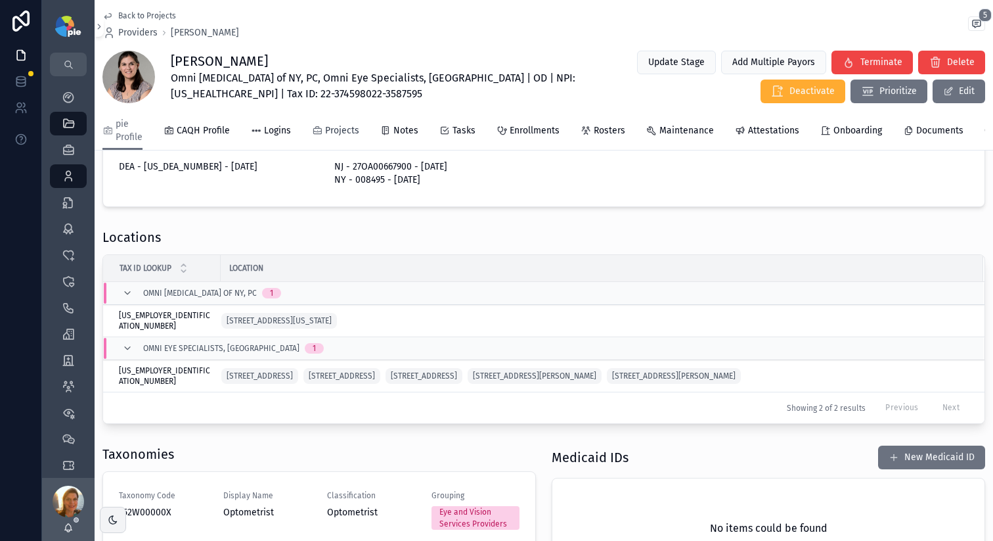
click at [354, 132] on span "Projects" at bounding box center [342, 130] width 34 height 13
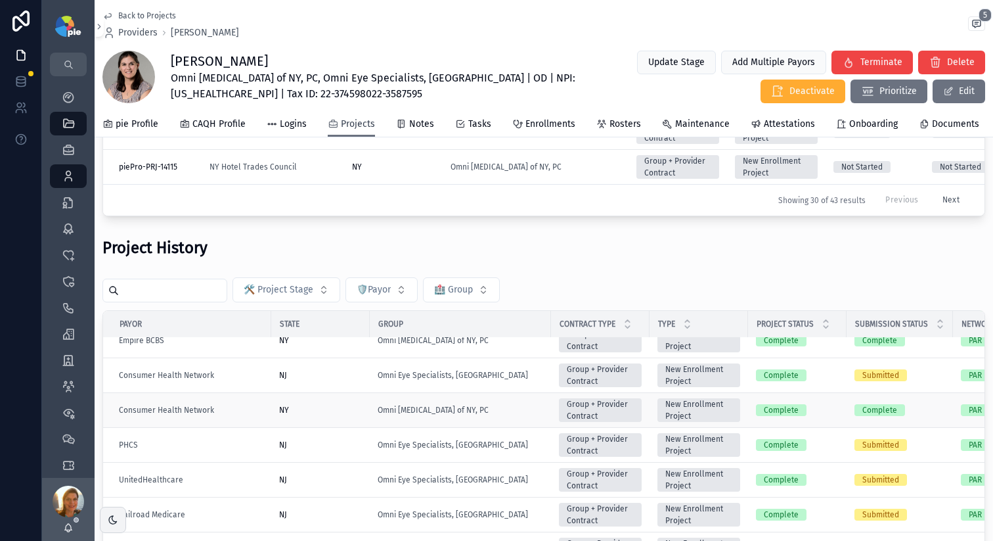
scroll to position [150, 0]
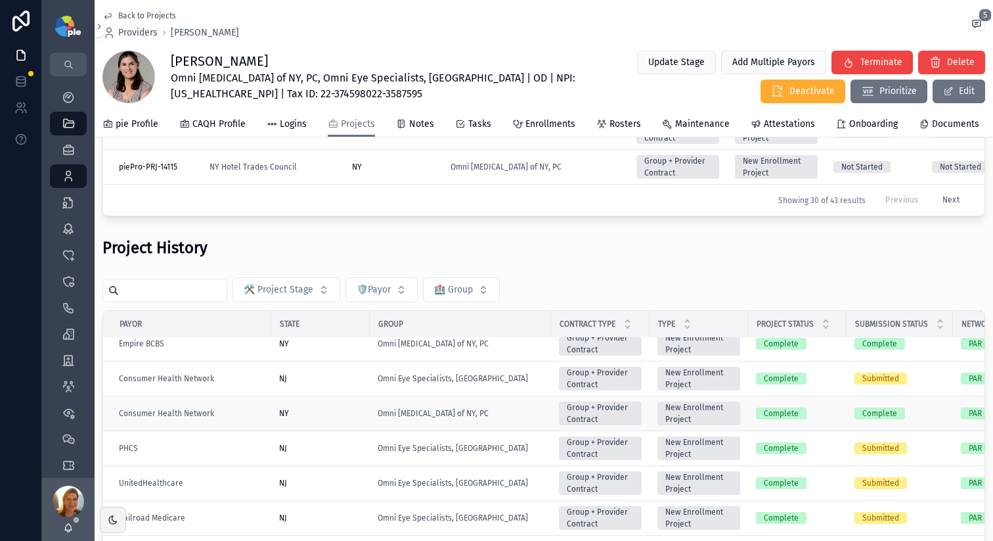
click at [529, 418] on div "Omni Eye Surgery of NY, PC" at bounding box center [461, 413] width 166 height 11
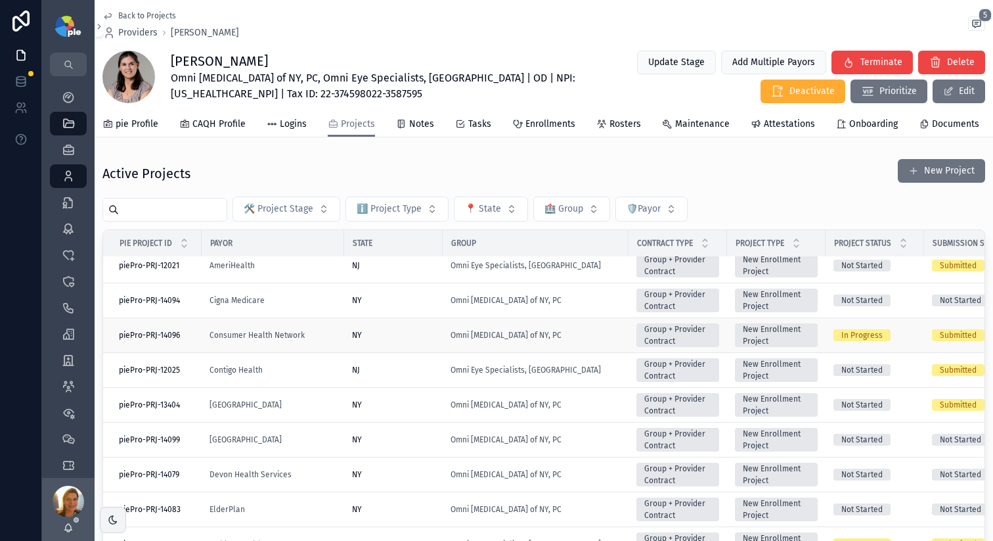
scroll to position [156, 0]
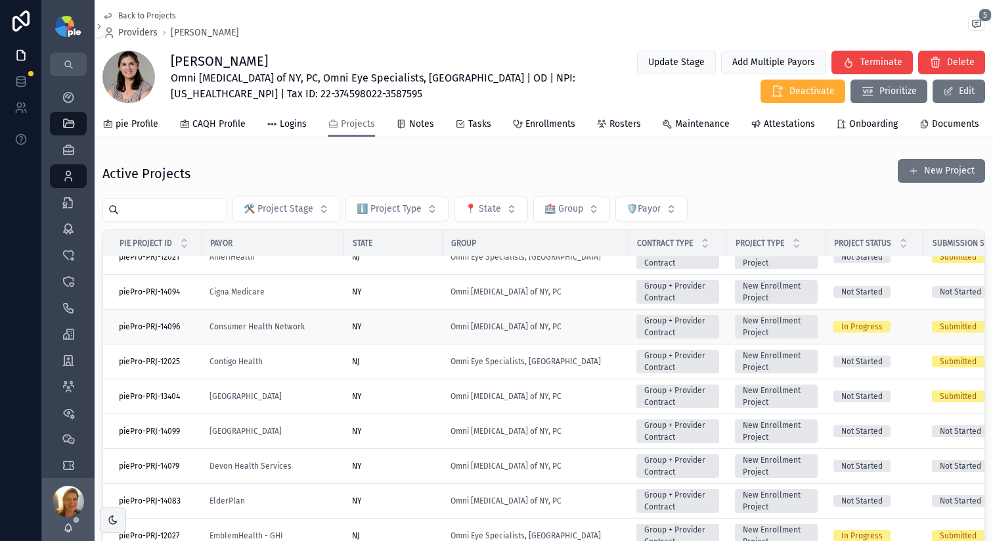
click at [382, 342] on td "NY" at bounding box center [393, 326] width 99 height 35
click at [385, 332] on div "NY" at bounding box center [393, 326] width 83 height 11
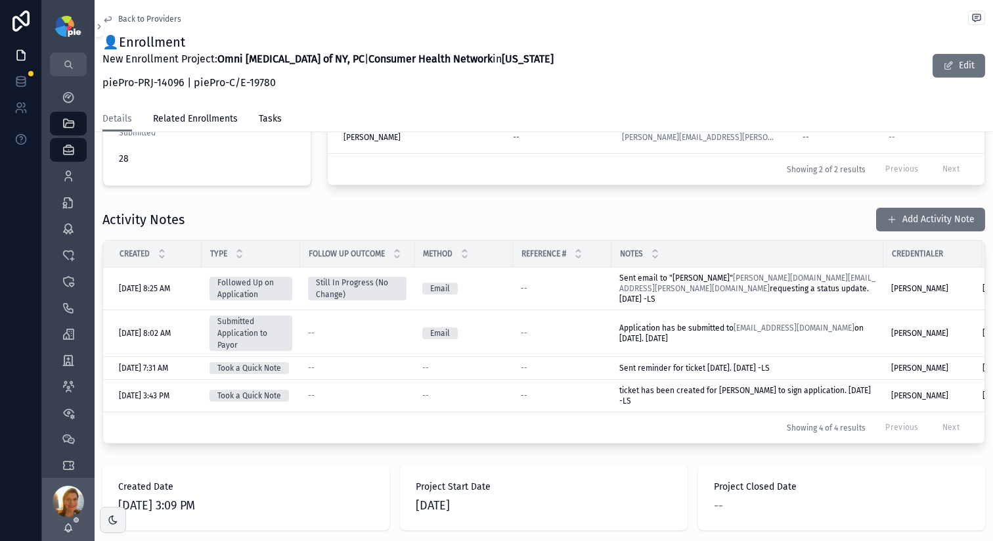
scroll to position [99, 0]
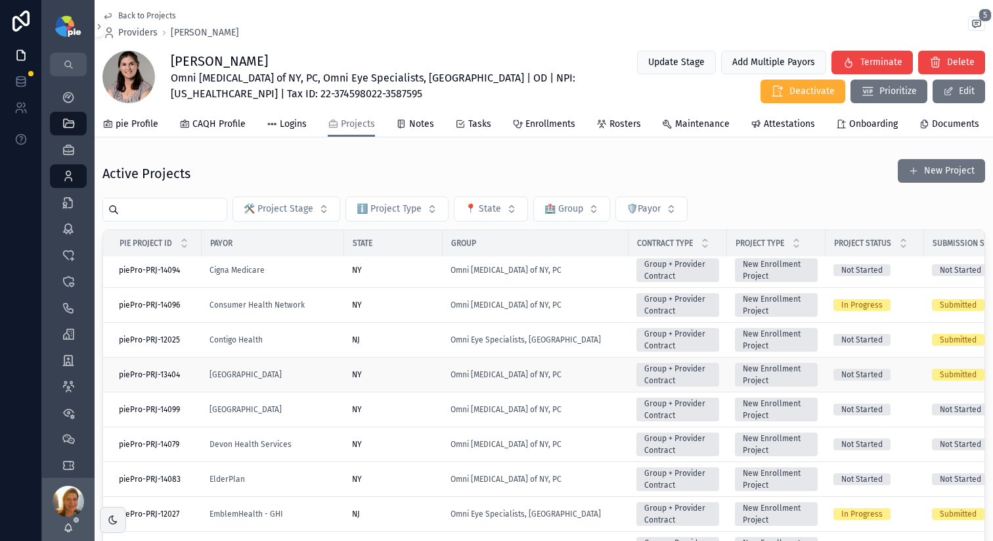
scroll to position [176, 0]
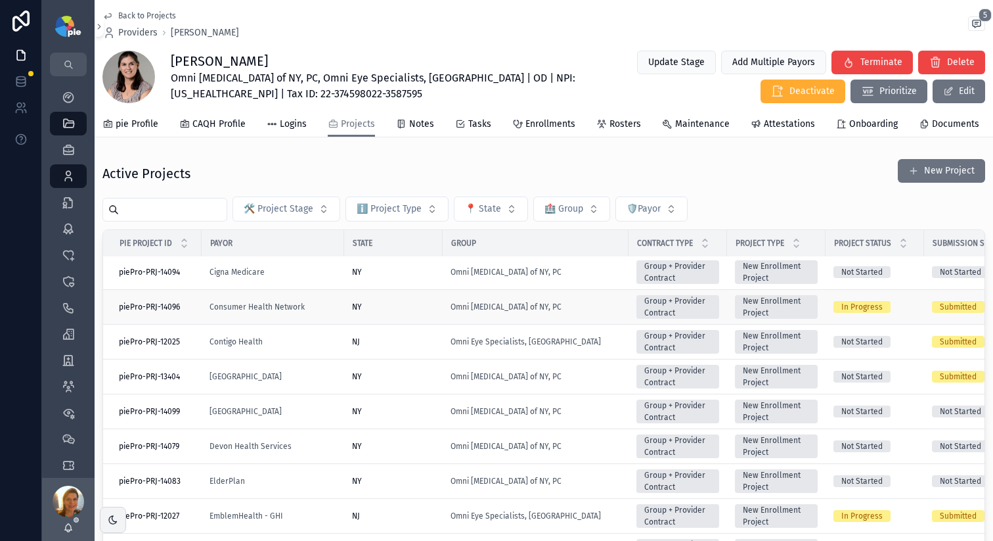
click at [571, 312] on div "Omni Eye Surgery of NY, PC" at bounding box center [536, 306] width 170 height 11
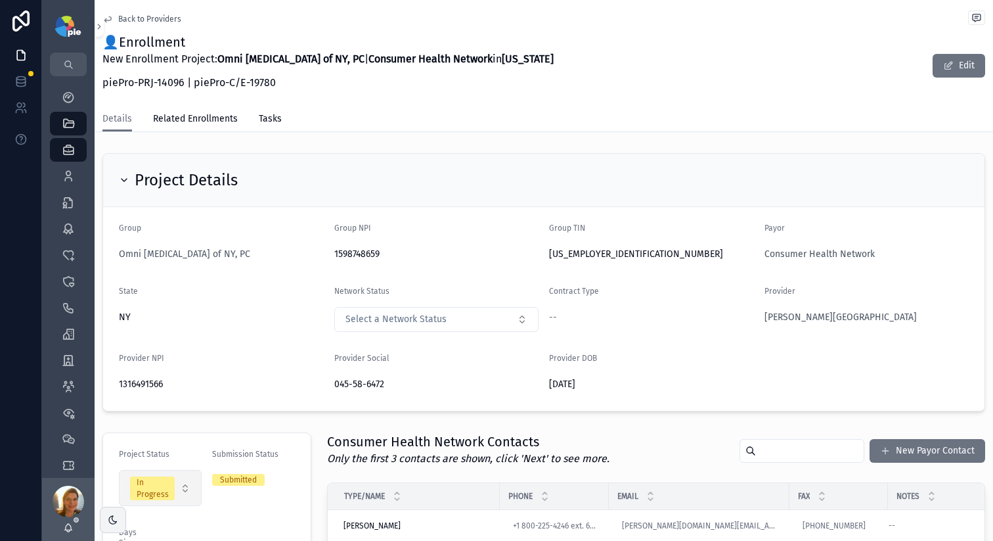
click at [180, 486] on button "In Progress" at bounding box center [160, 488] width 83 height 36
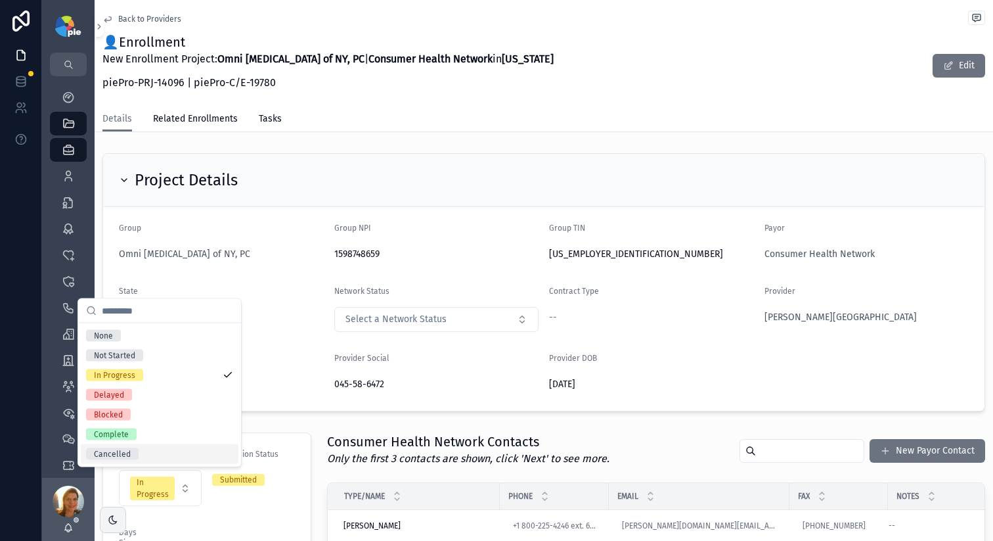
click at [116, 450] on div "Cancelled" at bounding box center [112, 454] width 37 height 12
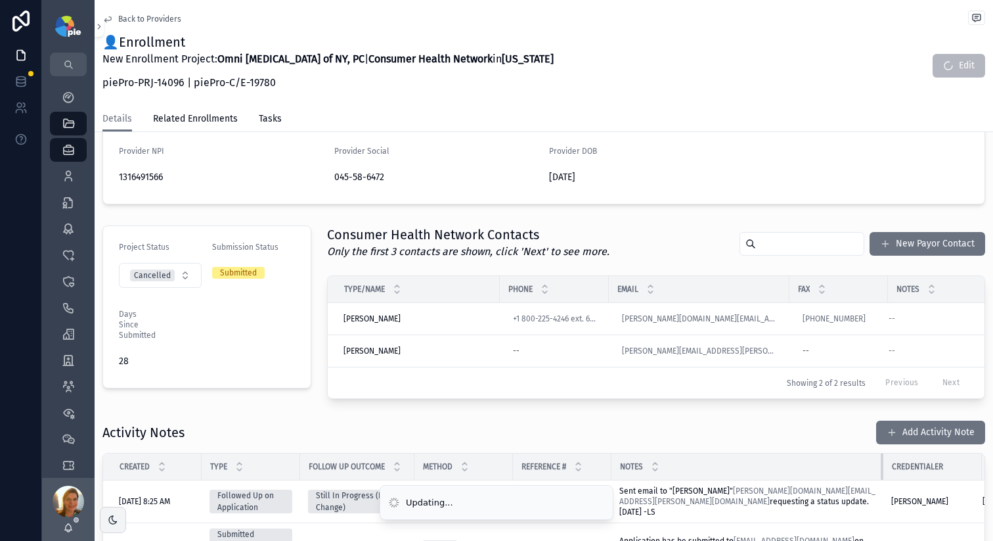
scroll to position [211, 0]
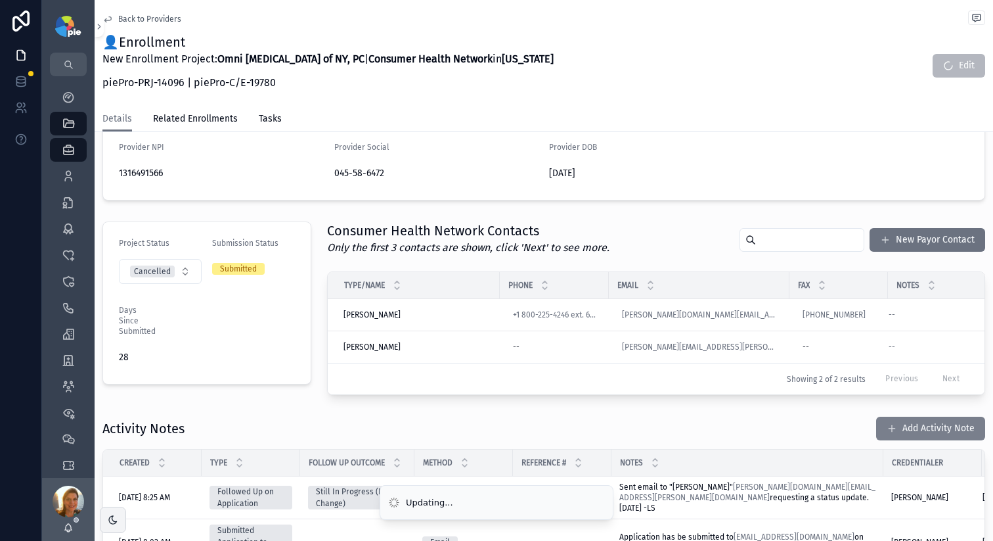
click at [901, 434] on button "Add Activity Note" at bounding box center [930, 428] width 109 height 24
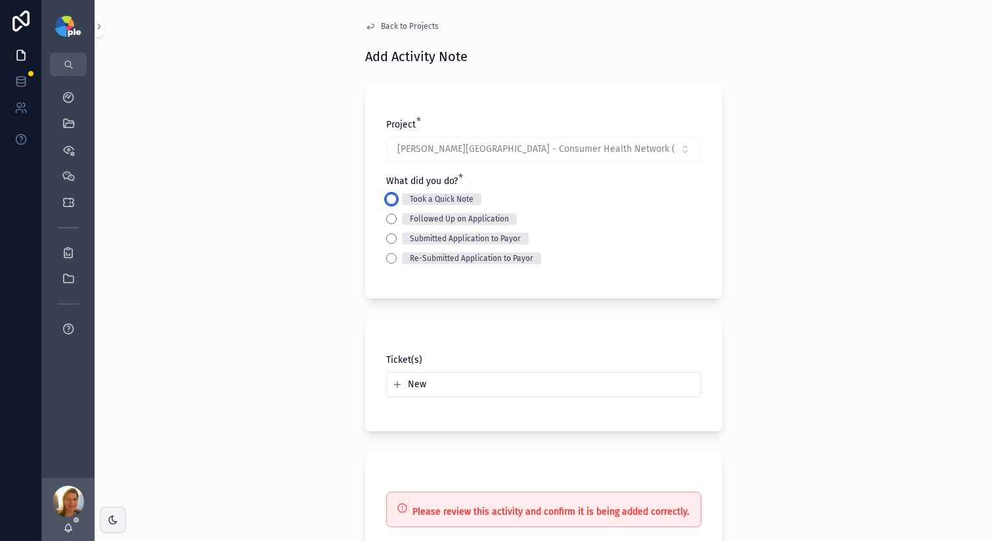
click at [386, 198] on button "Took a Quick Note" at bounding box center [391, 199] width 11 height 11
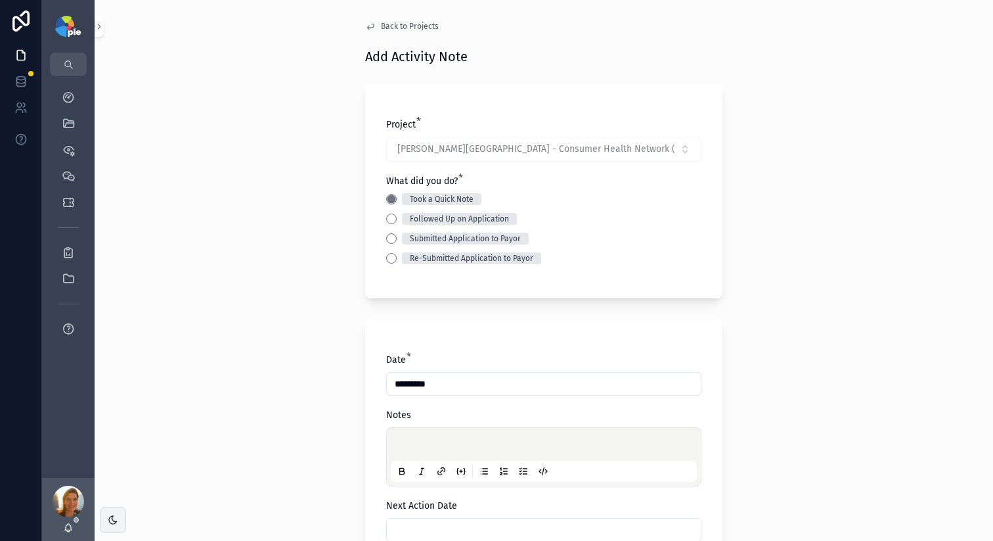
click at [408, 441] on p "scrollable content" at bounding box center [546, 445] width 306 height 13
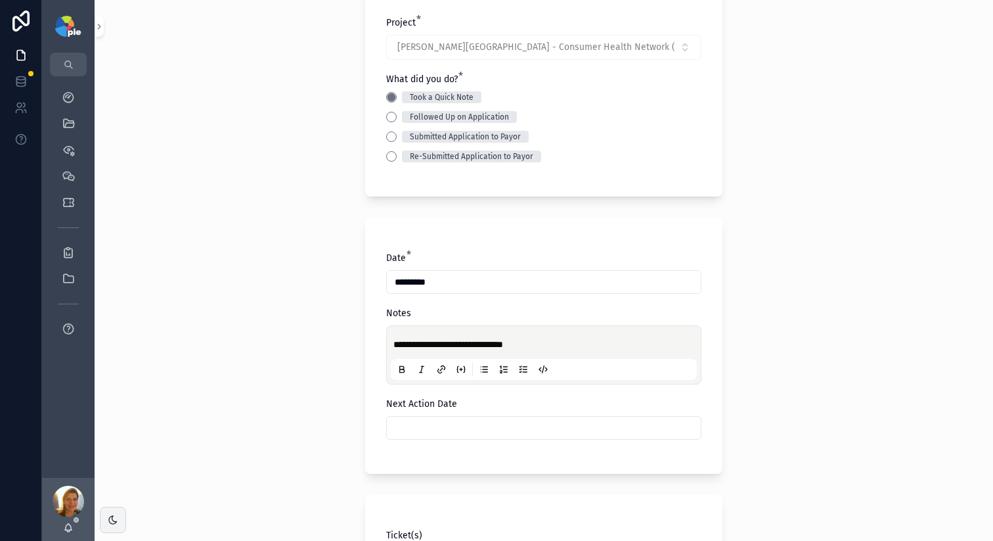
scroll to position [418, 0]
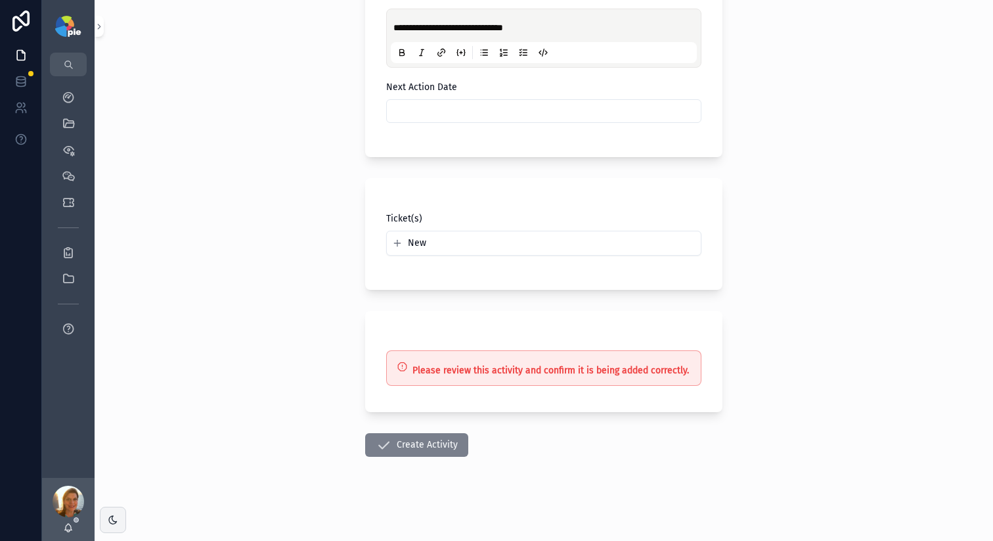
click at [437, 440] on button "Create Activity" at bounding box center [416, 445] width 103 height 24
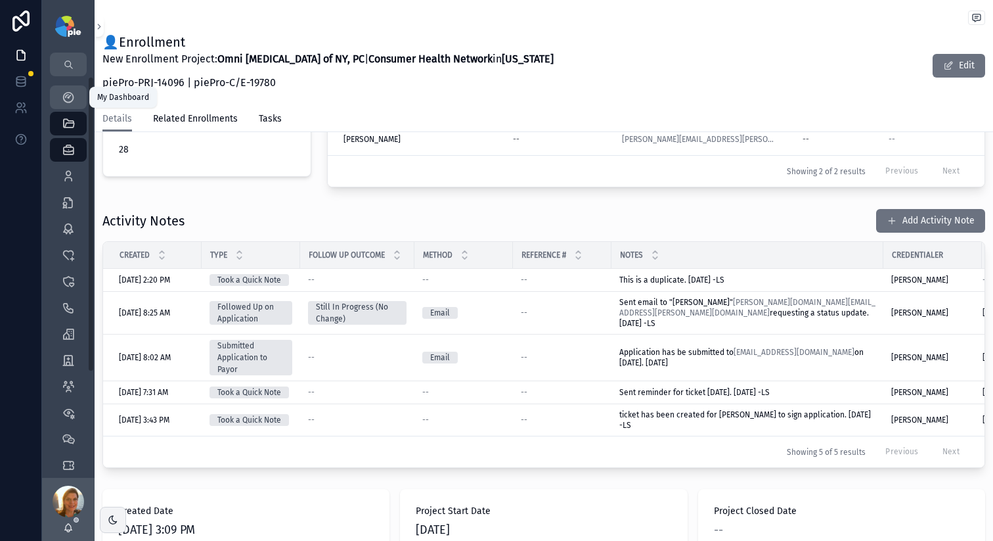
click at [68, 92] on icon "scrollable content" at bounding box center [68, 97] width 13 height 13
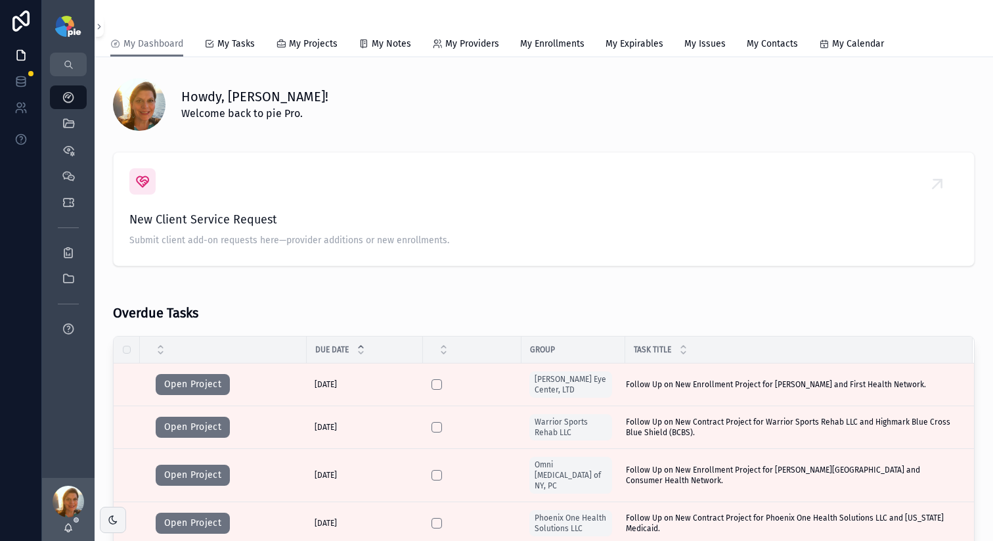
scroll to position [324, 0]
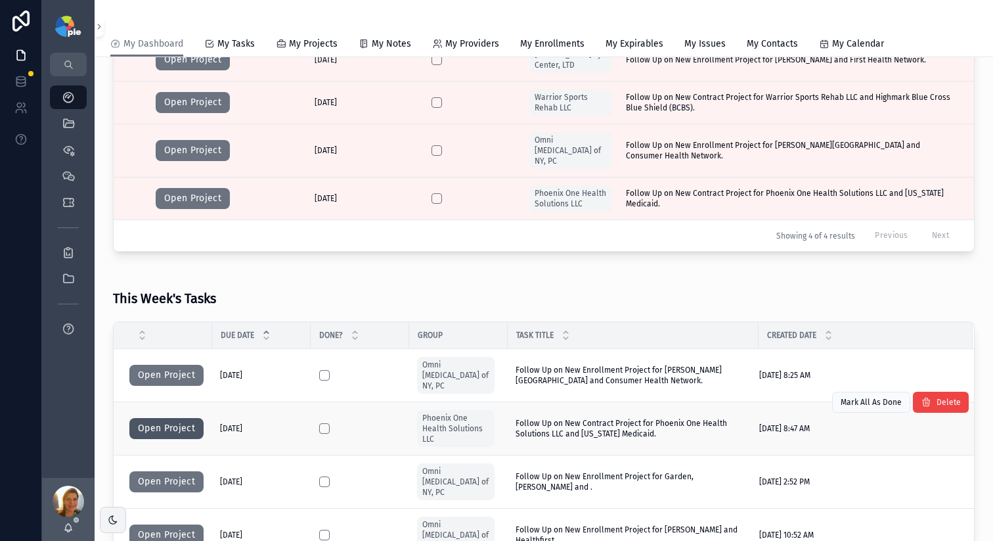
click at [167, 418] on button "Open Project" at bounding box center [166, 428] width 74 height 21
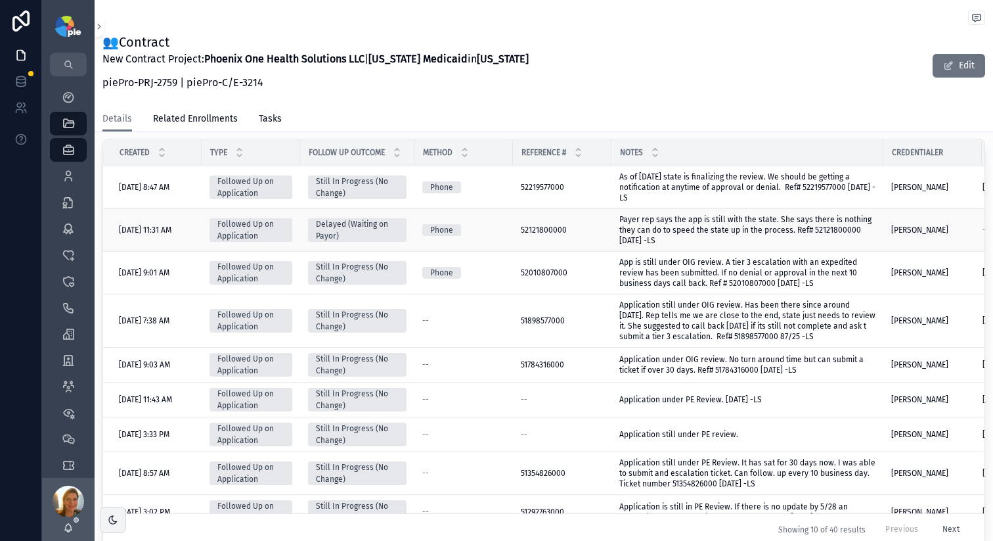
scroll to position [552, 0]
click at [814, 204] on span "As of Sept 10th state is finalizing the review. We should be getting a notifica…" at bounding box center [747, 188] width 256 height 32
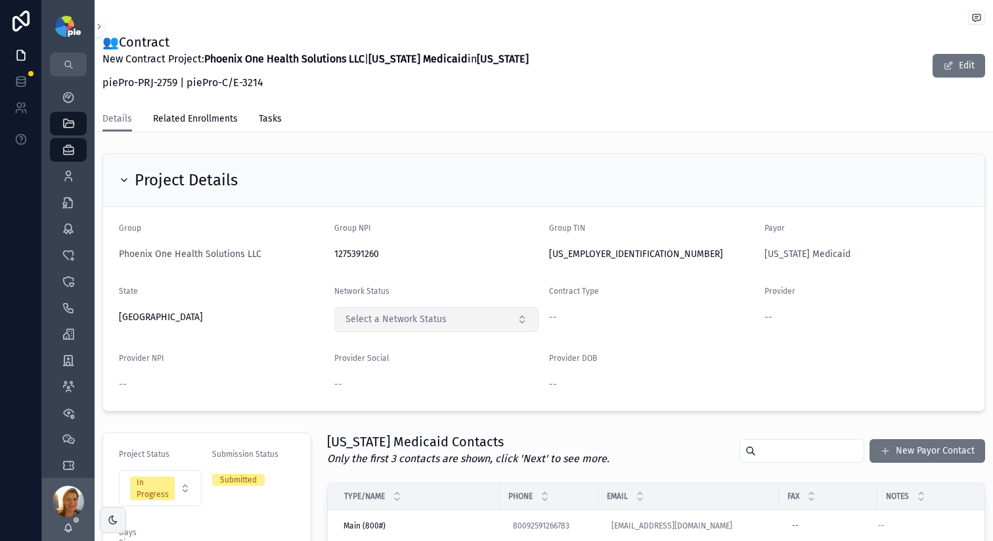
scroll to position [177, 0]
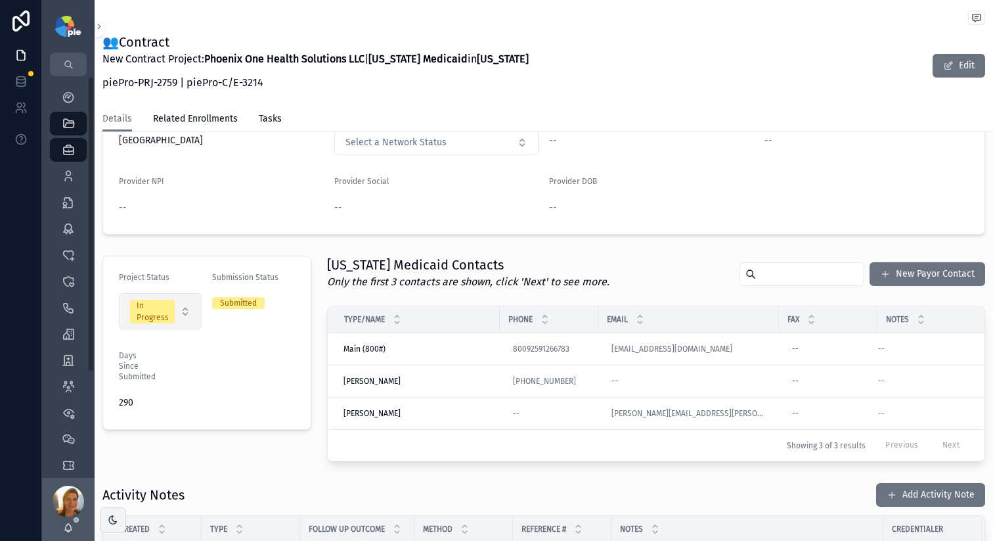
click at [173, 316] on button "In Progress" at bounding box center [160, 311] width 83 height 36
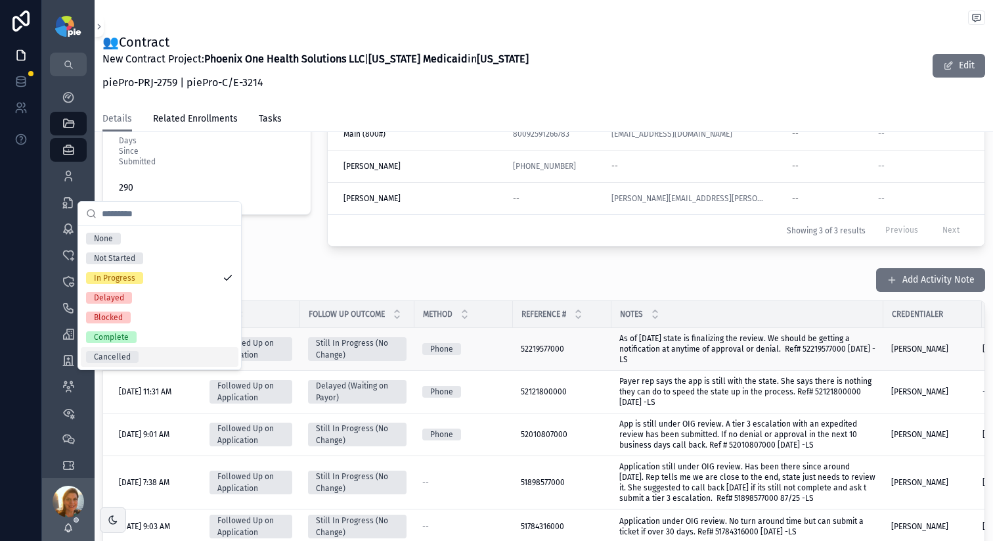
scroll to position [298, 0]
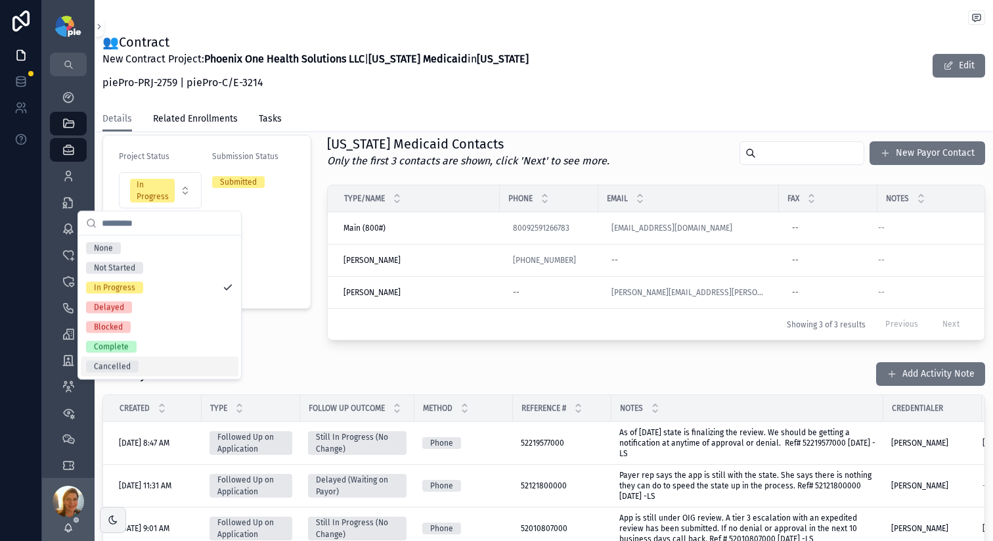
click at [377, 411] on div "Follow Up Outcome" at bounding box center [357, 407] width 113 height 25
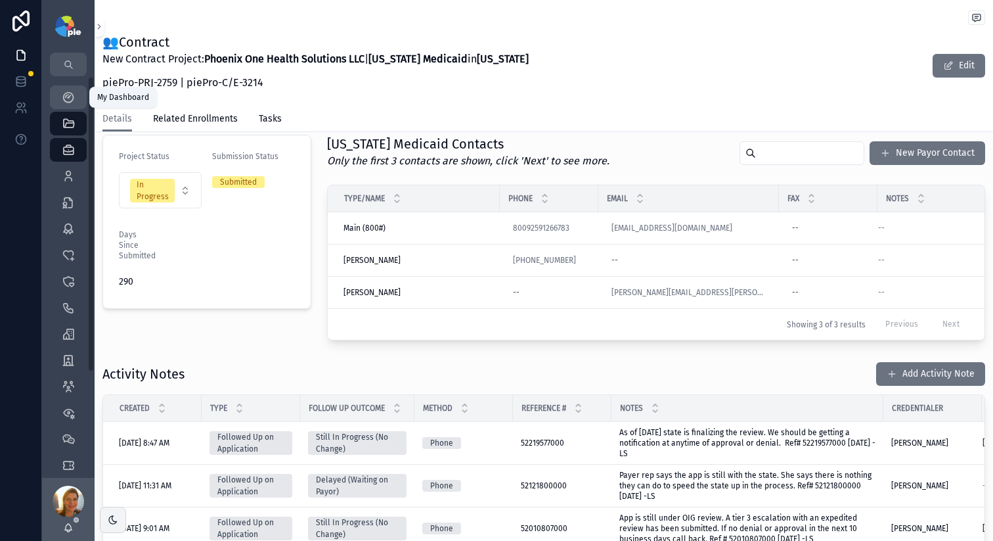
click at [79, 102] on link "My Dashboard" at bounding box center [68, 97] width 37 height 24
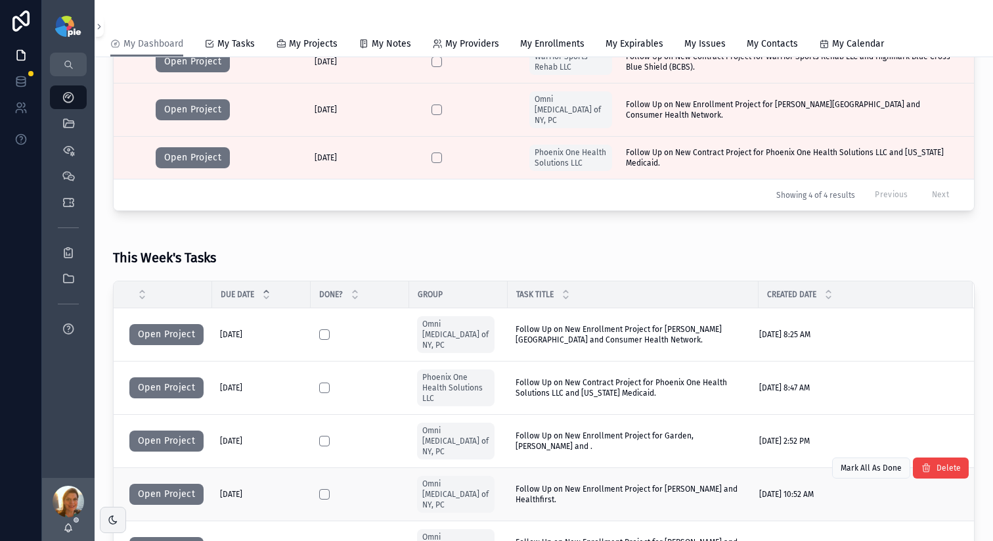
scroll to position [486, 0]
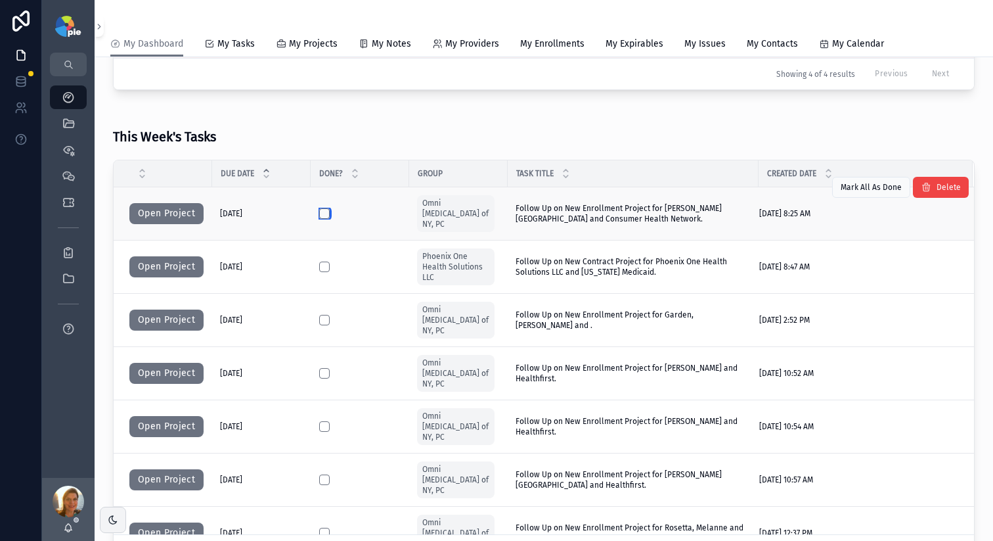
click at [326, 208] on button "scrollable content" at bounding box center [324, 213] width 11 height 11
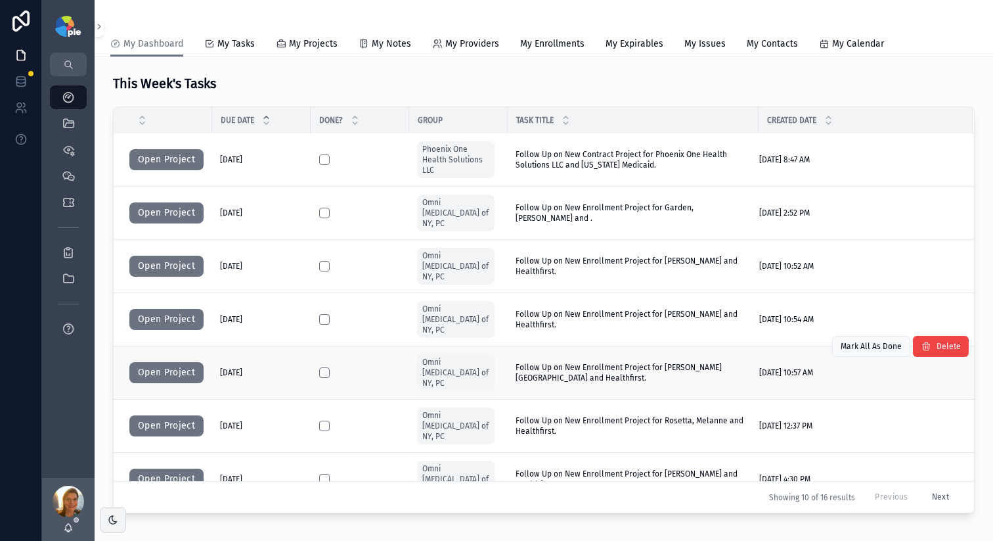
scroll to position [0, 0]
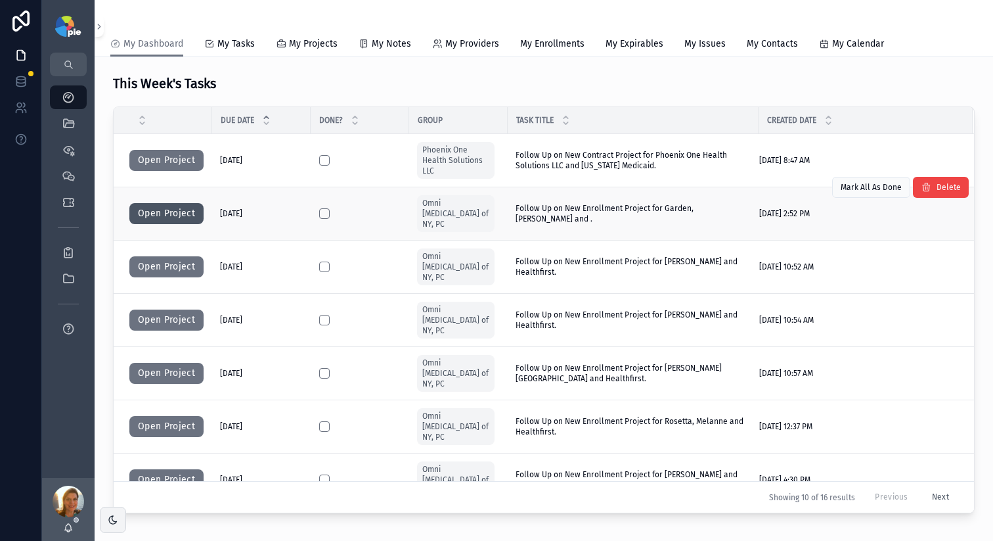
click at [173, 208] on button "Open Project" at bounding box center [166, 213] width 74 height 21
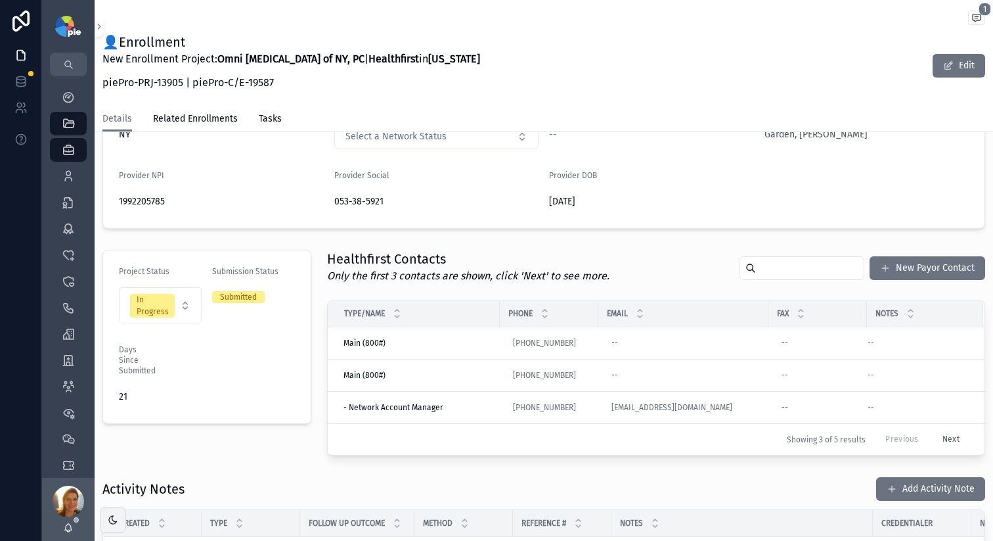
scroll to position [452, 0]
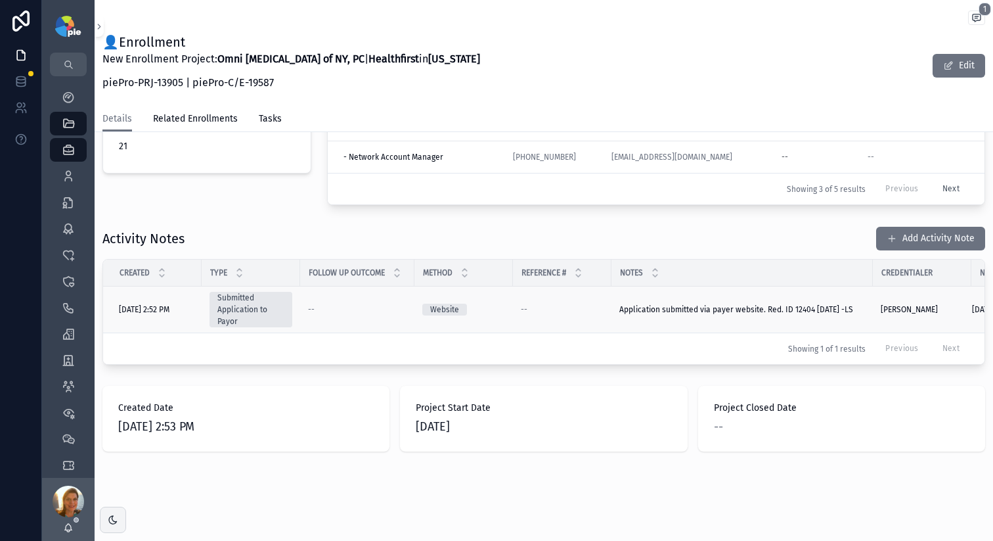
click at [807, 305] on span "Application submitted via payer website. Red. ID 12404 9/3/25 -LS" at bounding box center [736, 309] width 234 height 9
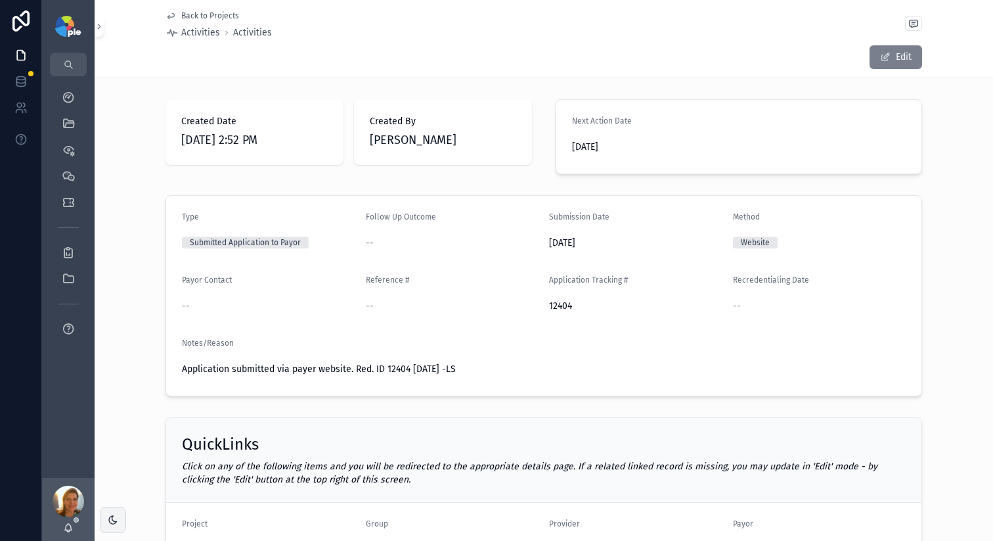
click at [899, 56] on button "Edit" at bounding box center [896, 57] width 53 height 24
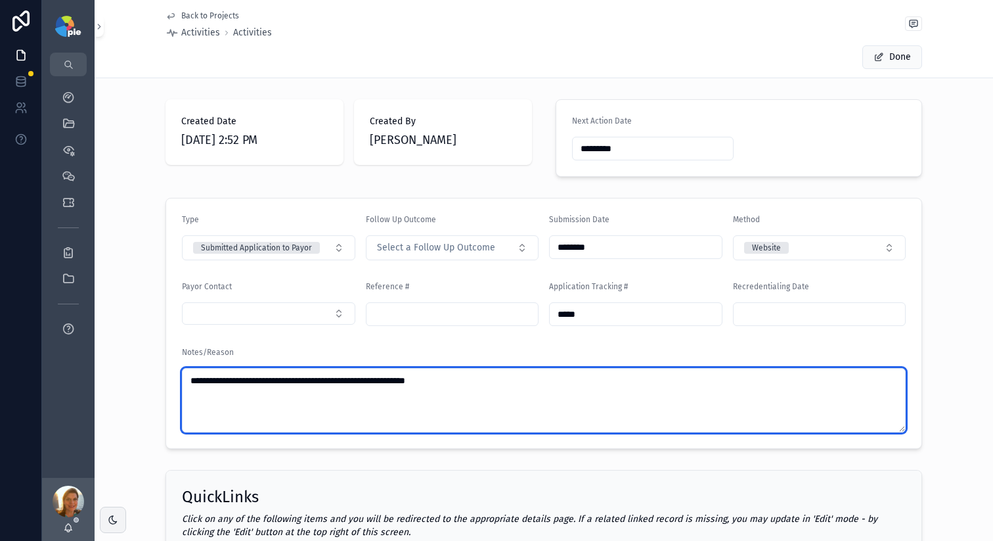
click at [373, 378] on textarea "**********" at bounding box center [544, 400] width 724 height 64
type textarea "**********"
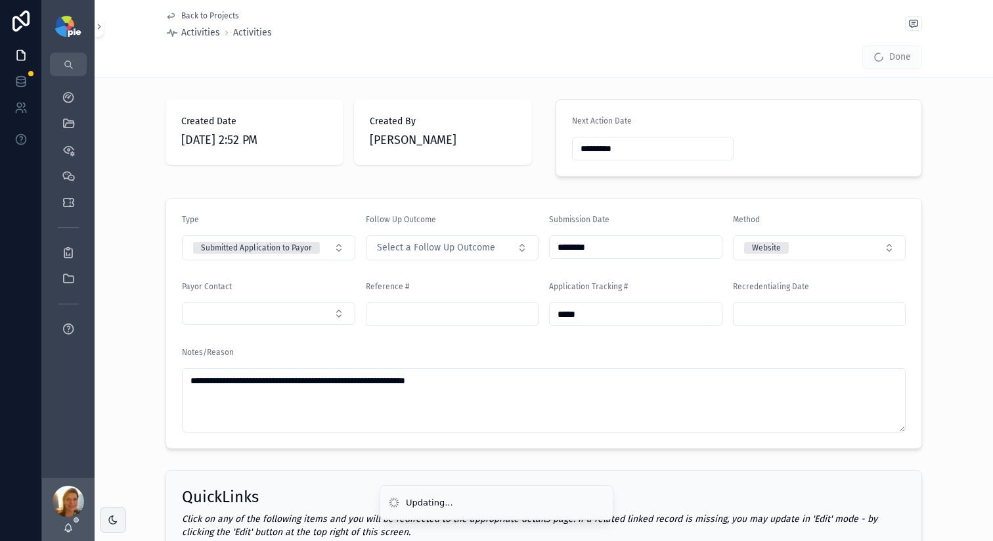
click at [887, 54] on span "Done" at bounding box center [892, 57] width 60 height 24
click at [885, 54] on span "Done" at bounding box center [892, 57] width 60 height 24
click at [877, 56] on span "scrollable content" at bounding box center [879, 57] width 11 height 11
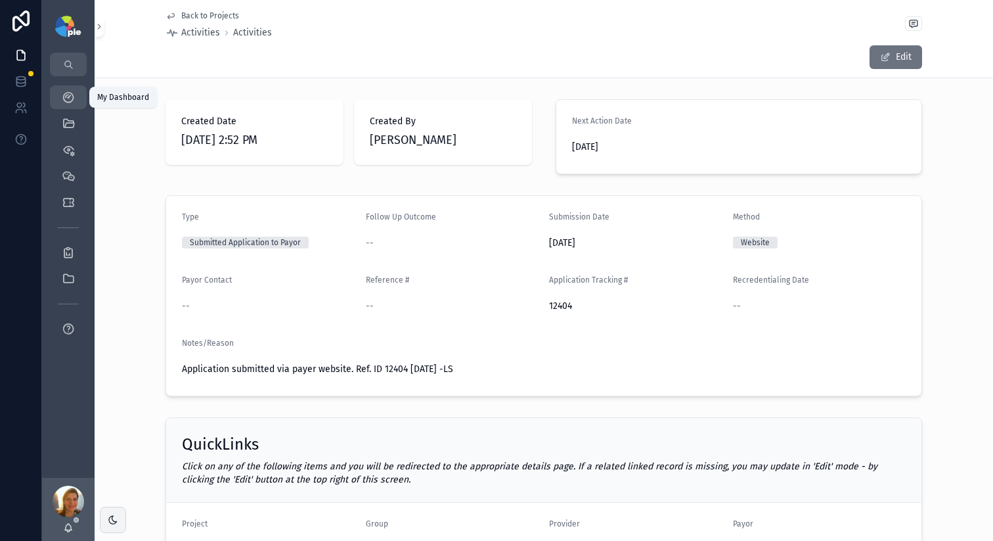
click at [70, 93] on icon "scrollable content" at bounding box center [68, 97] width 13 height 13
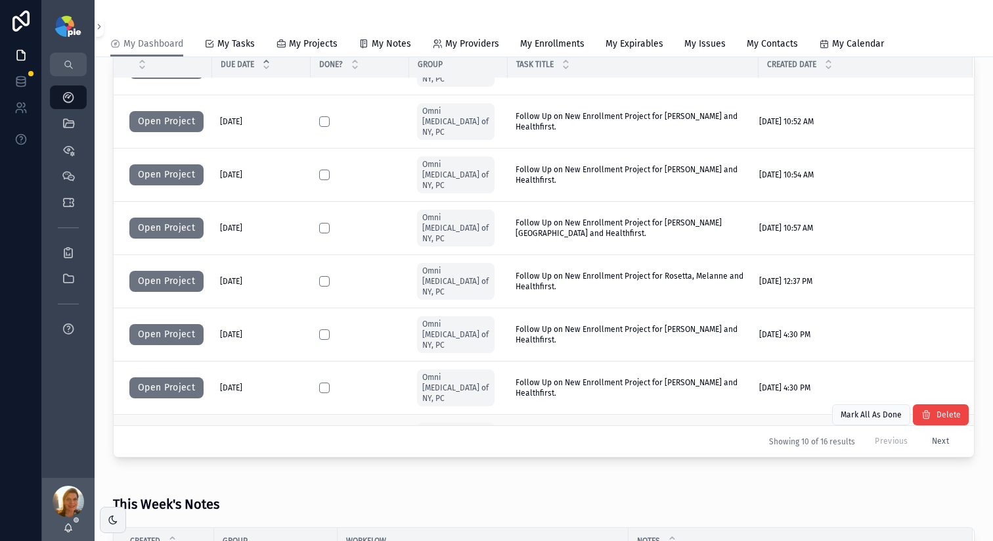
scroll to position [542, 0]
click at [925, 435] on button "Next" at bounding box center [940, 441] width 35 height 20
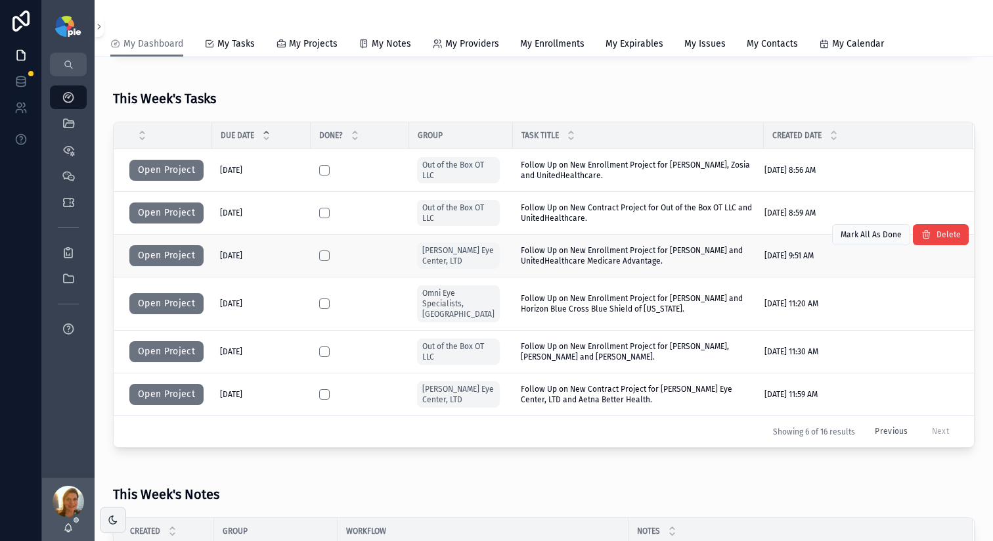
scroll to position [470, 0]
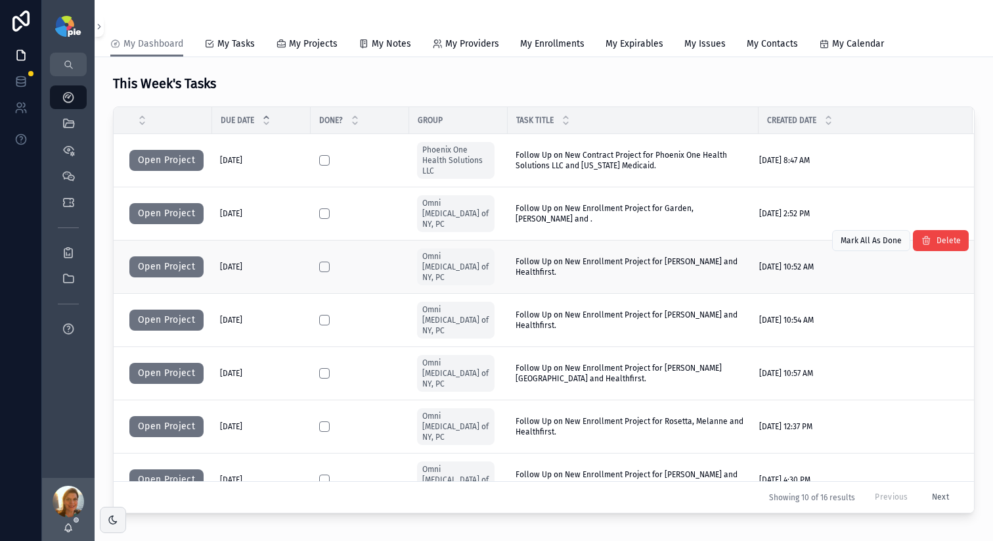
scroll to position [456, 0]
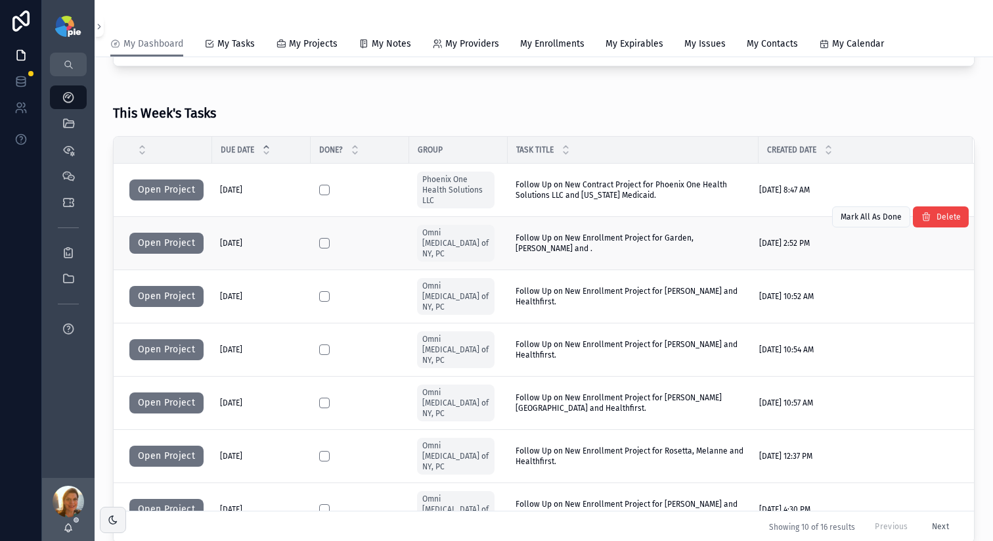
click at [561, 248] on td "Follow Up on New Enrollment Project for Garden, Jessica and . Follow Up on New …" at bounding box center [633, 243] width 251 height 53
click at [561, 244] on td "Follow Up on New Enrollment Project for Garden, Jessica and . Follow Up on New …" at bounding box center [633, 243] width 251 height 53
click at [137, 233] on button "Open Project" at bounding box center [166, 243] width 74 height 21
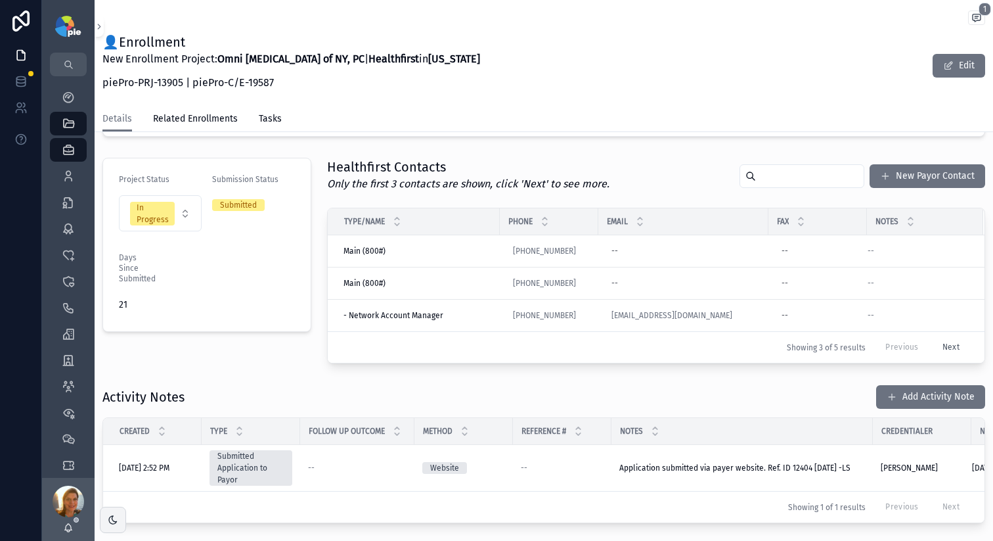
scroll to position [305, 0]
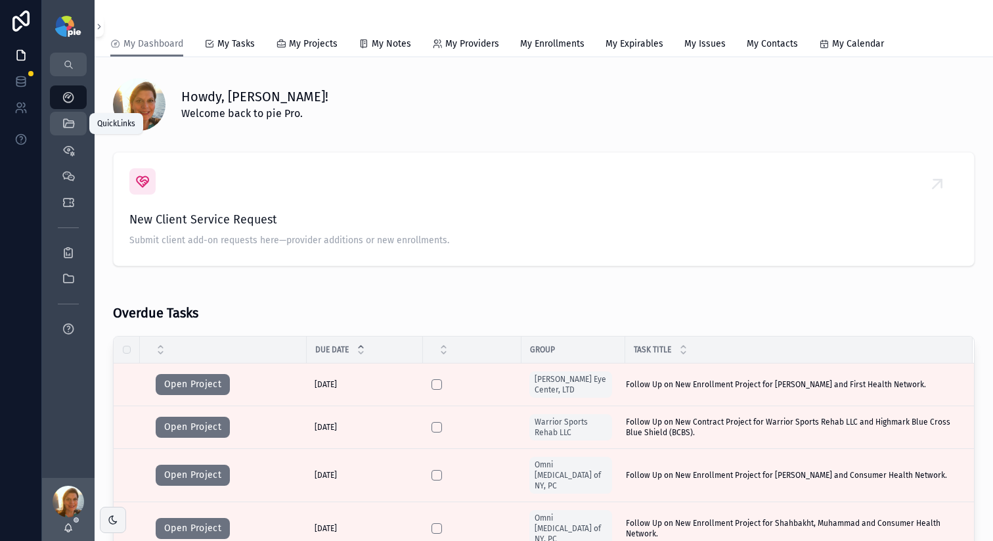
click at [69, 132] on div "QuickLinks" at bounding box center [68, 123] width 21 height 21
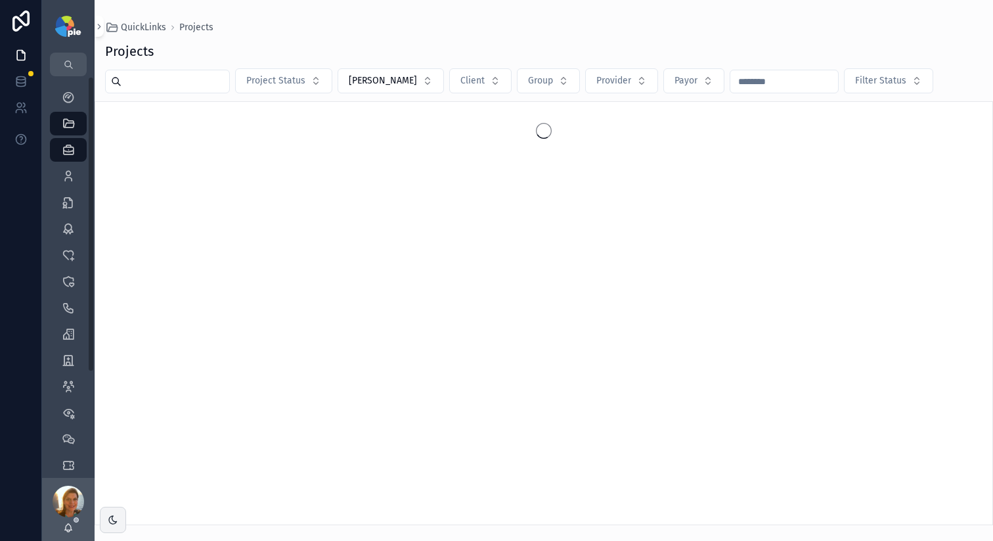
click at [141, 90] on input "scrollable content" at bounding box center [176, 81] width 108 height 18
type input "*"
type input "****"
click at [72, 169] on icon "scrollable content" at bounding box center [68, 175] width 13 height 13
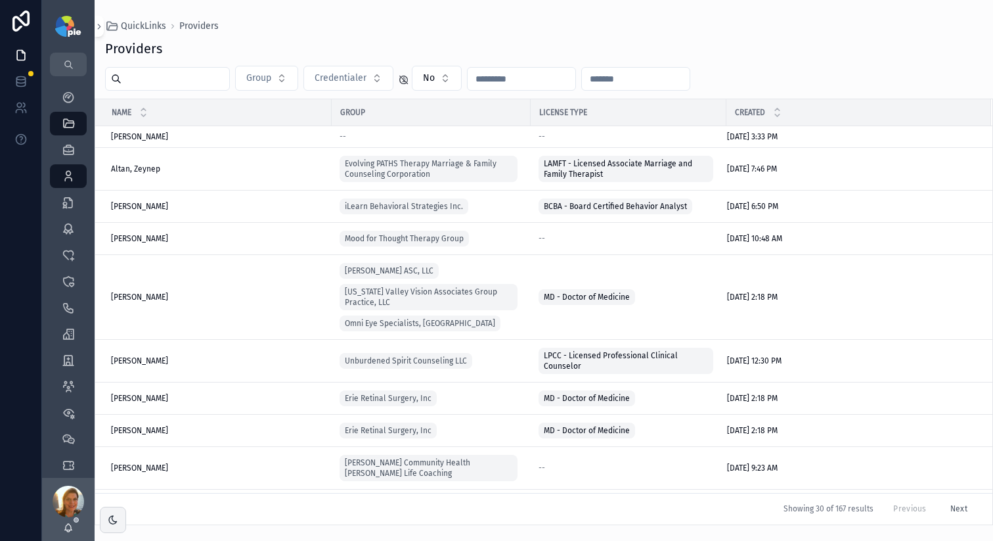
click at [185, 76] on input "scrollable content" at bounding box center [176, 79] width 108 height 18
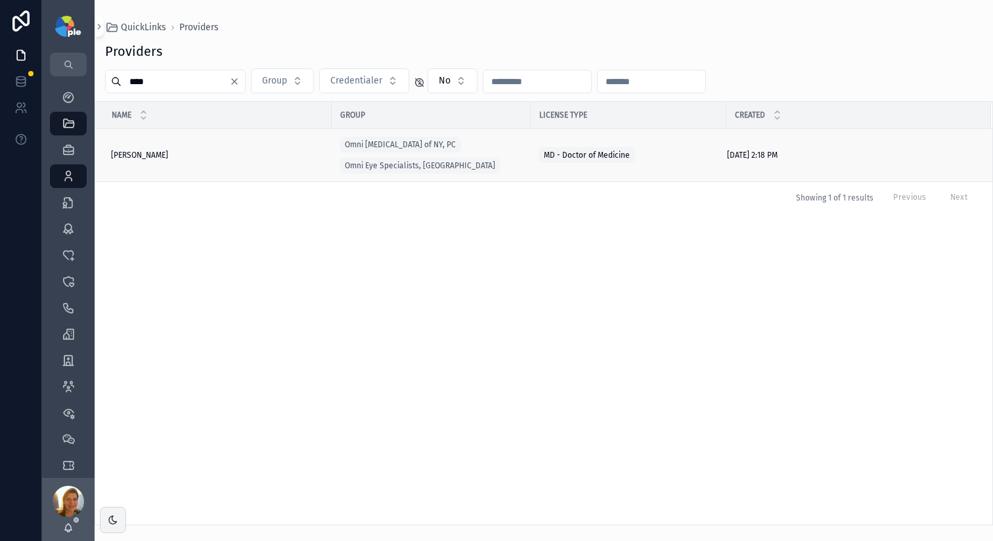
type input "****"
click at [166, 156] on span "Grayson, Douglas" at bounding box center [139, 155] width 57 height 11
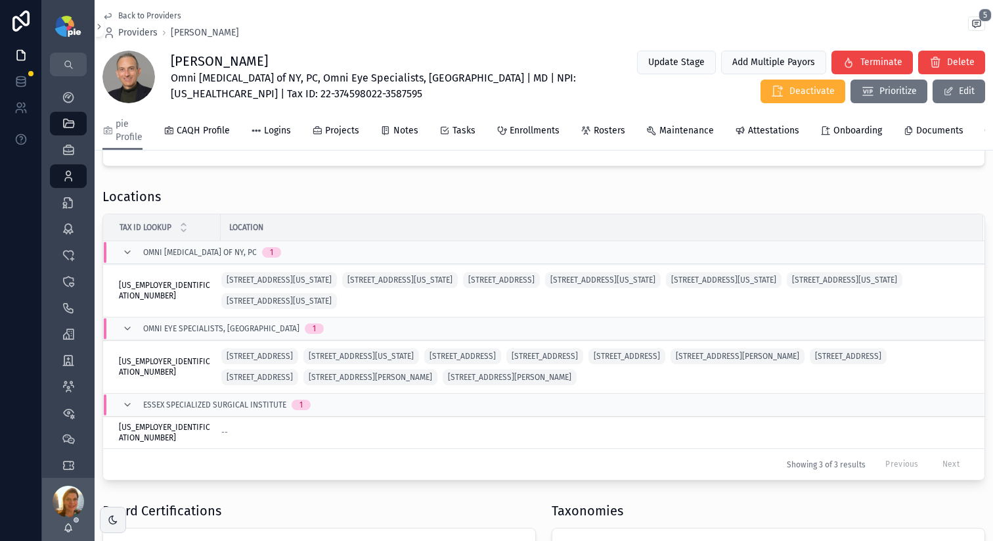
scroll to position [355, 0]
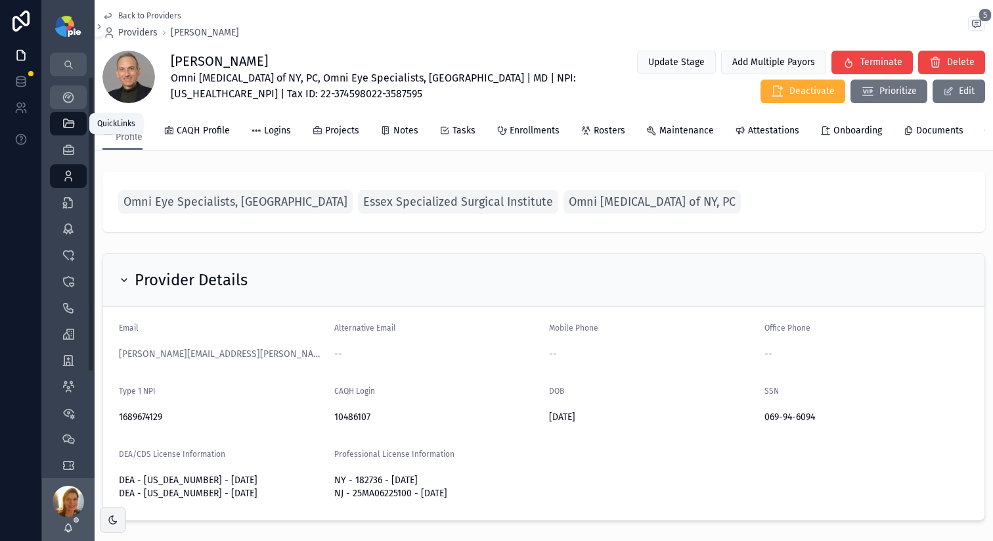
scroll to position [355, 0]
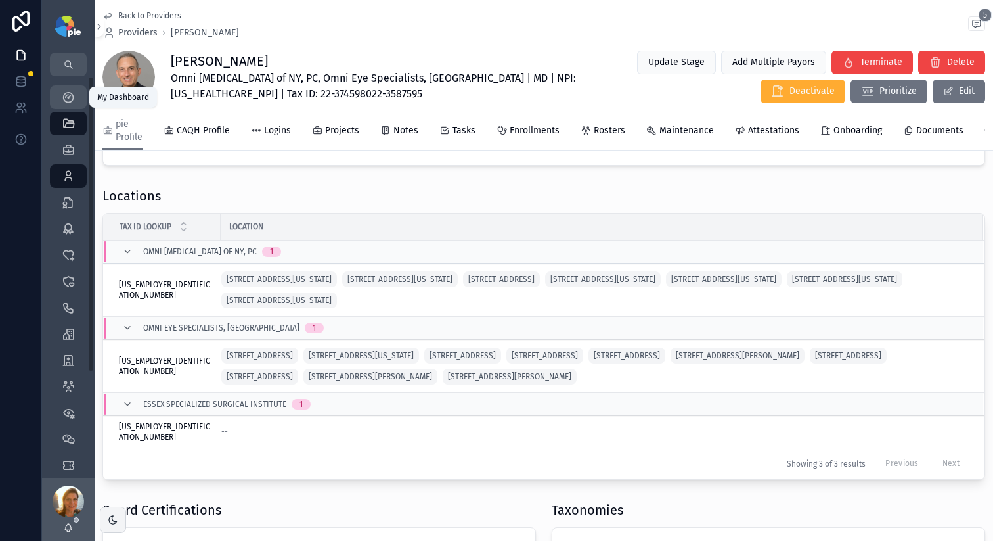
click at [67, 102] on icon "scrollable content" at bounding box center [68, 97] width 13 height 13
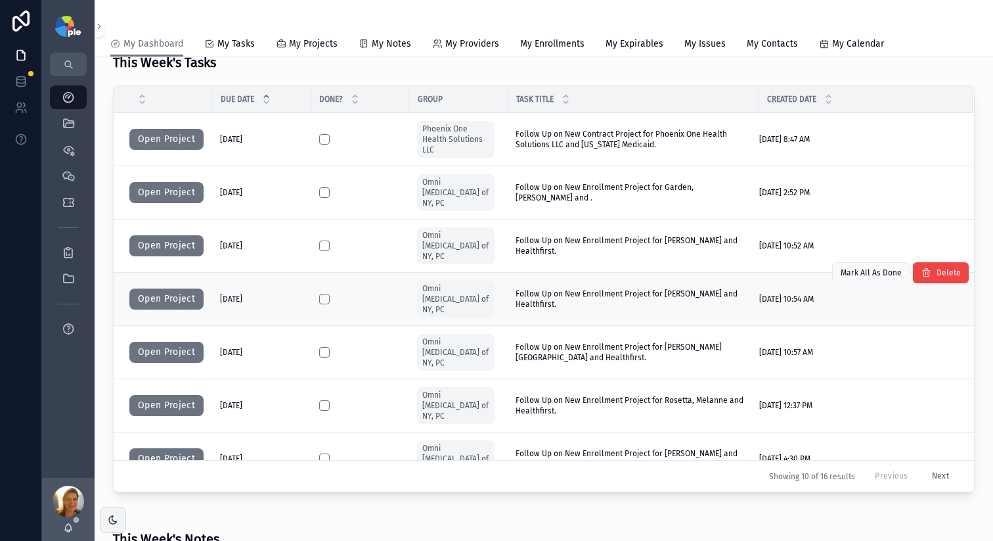
scroll to position [504, 0]
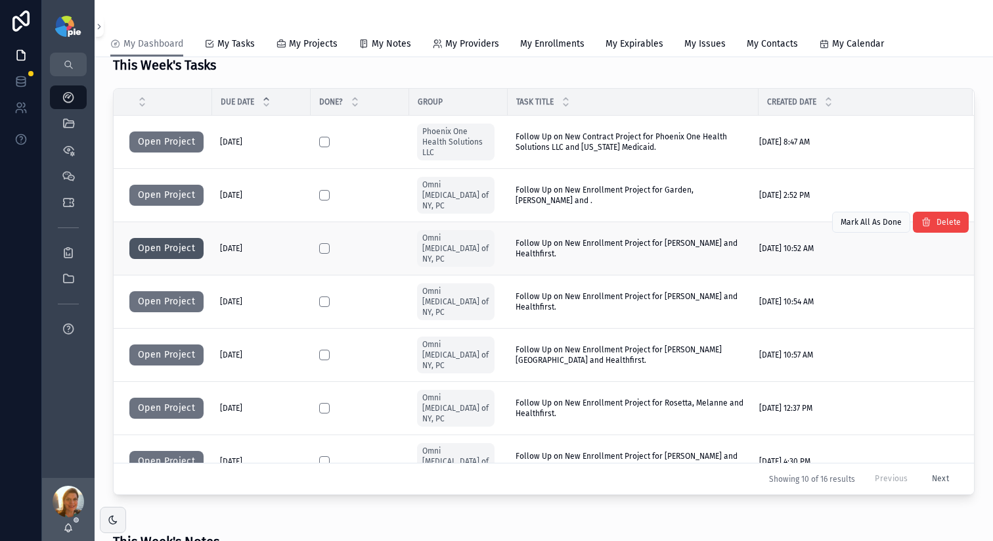
click at [177, 238] on button "Open Project" at bounding box center [166, 248] width 74 height 21
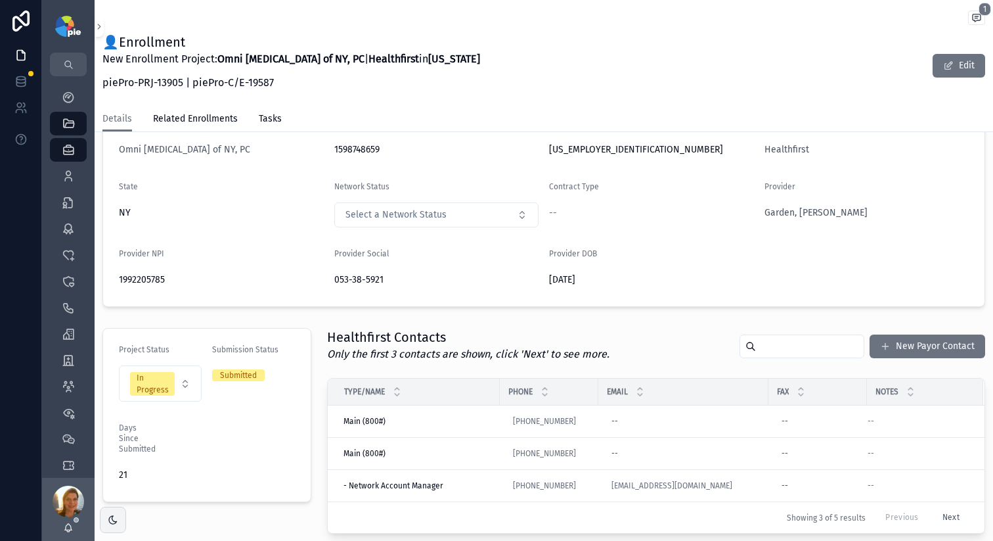
scroll to position [96, 0]
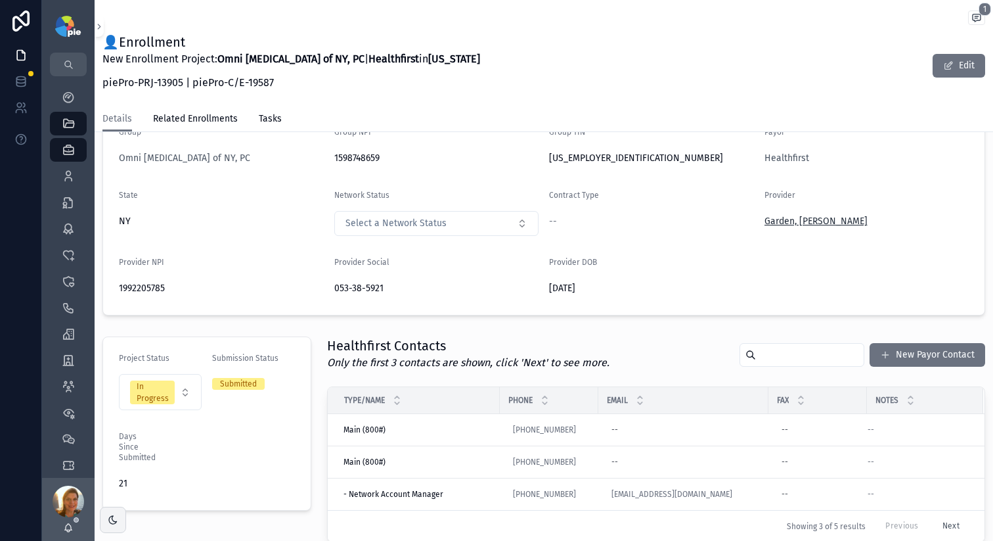
click at [756, 221] on span "Garden, [PERSON_NAME]" at bounding box center [816, 221] width 103 height 13
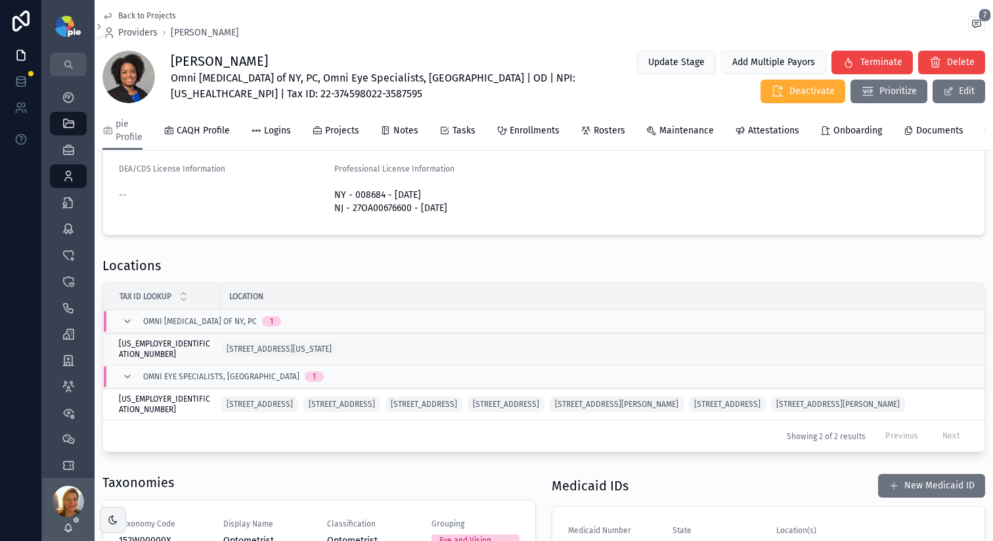
scroll to position [294, 0]
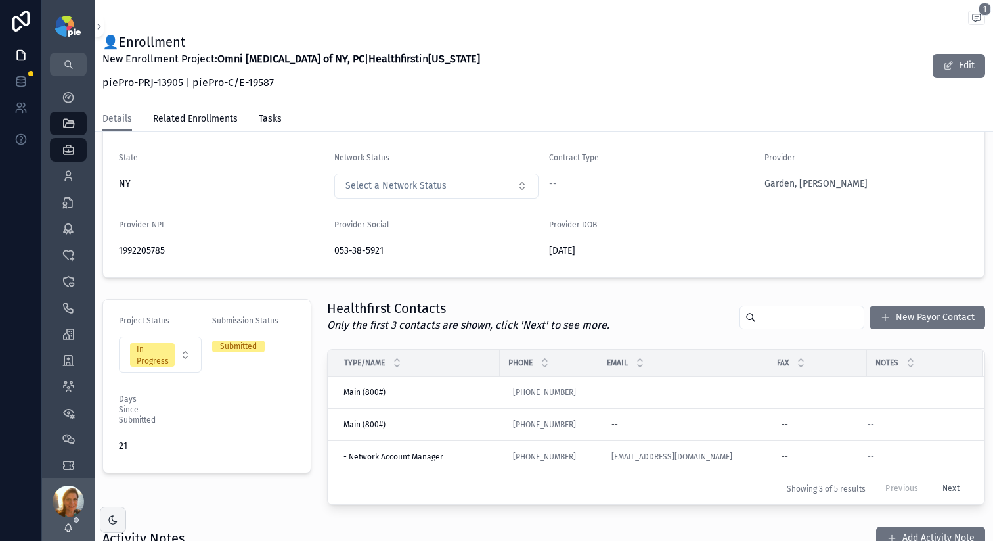
scroll to position [42, 0]
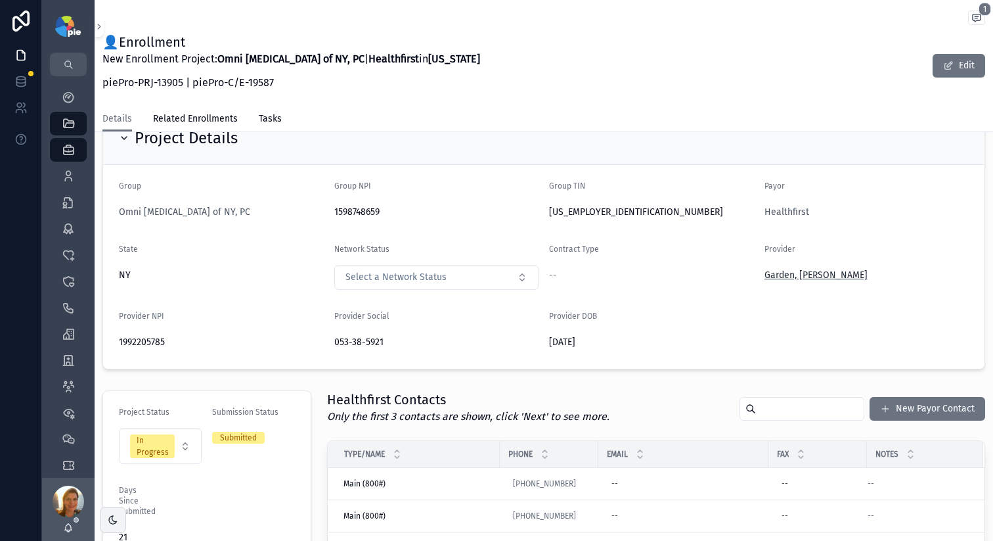
click at [756, 273] on span "Garden, Jessica" at bounding box center [816, 275] width 103 height 13
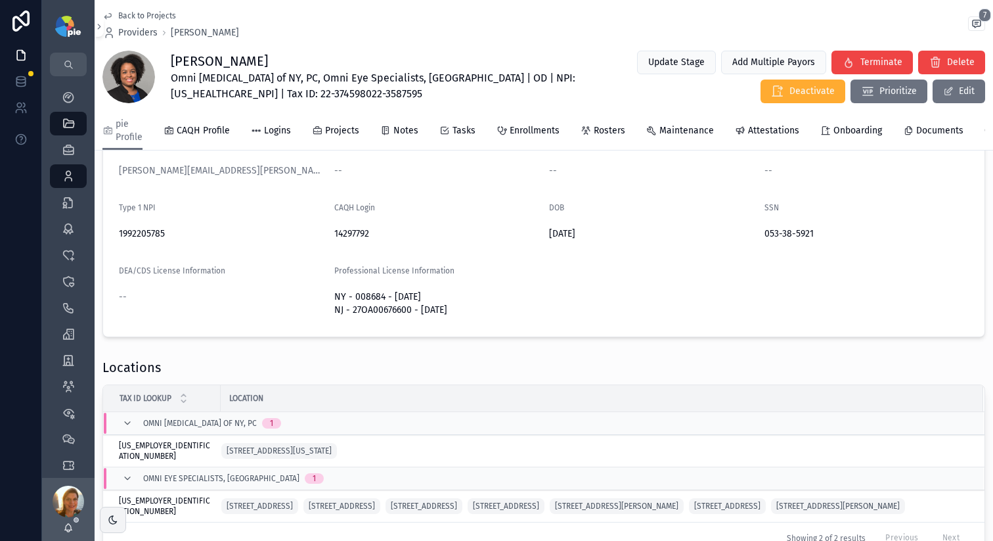
scroll to position [367, 0]
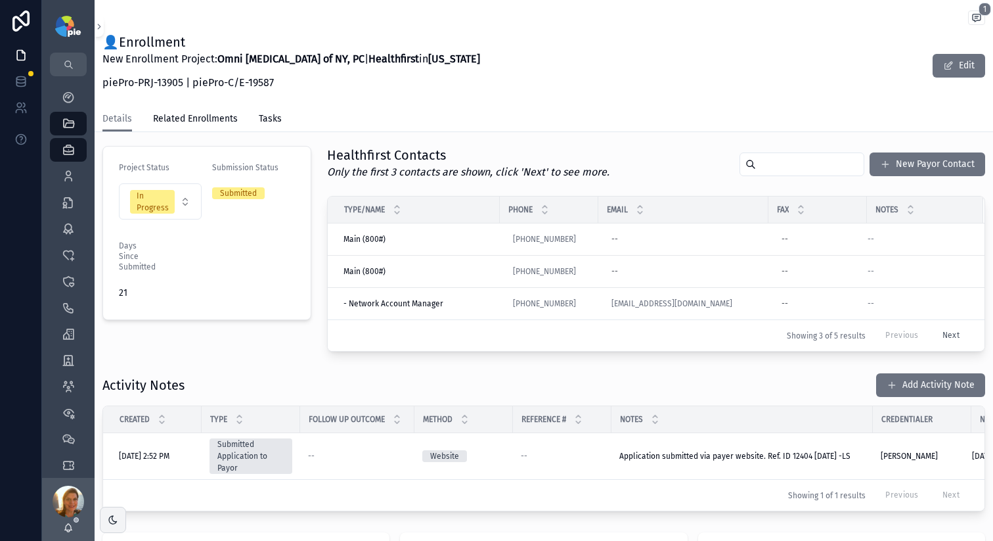
scroll to position [33, 0]
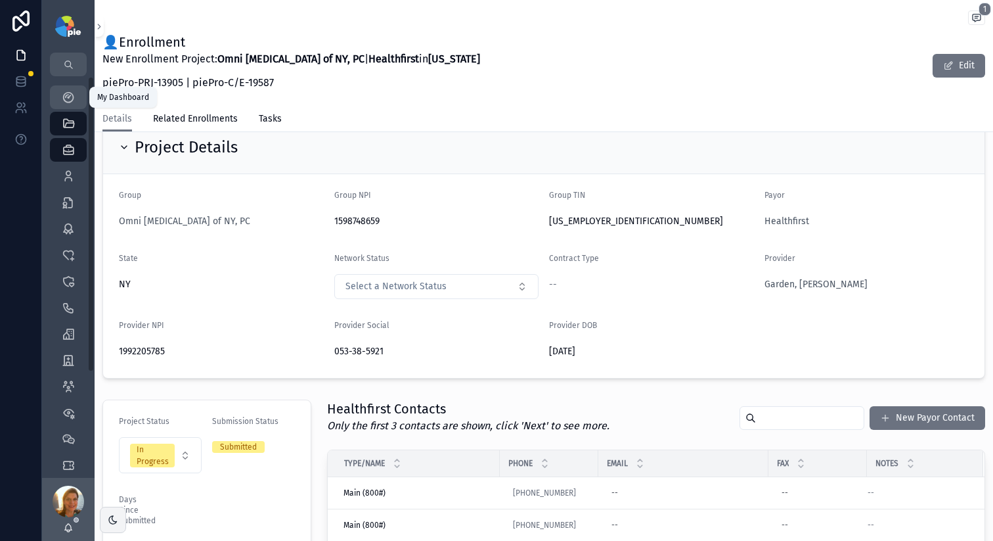
click at [60, 92] on div "My Dashboard" at bounding box center [68, 97] width 21 height 21
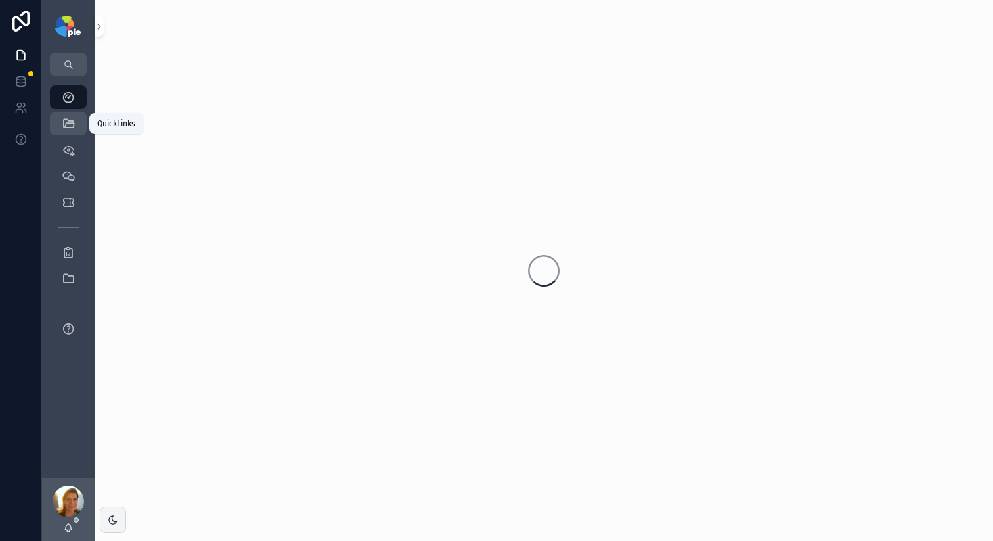
click at [63, 129] on icon "scrollable content" at bounding box center [68, 123] width 13 height 13
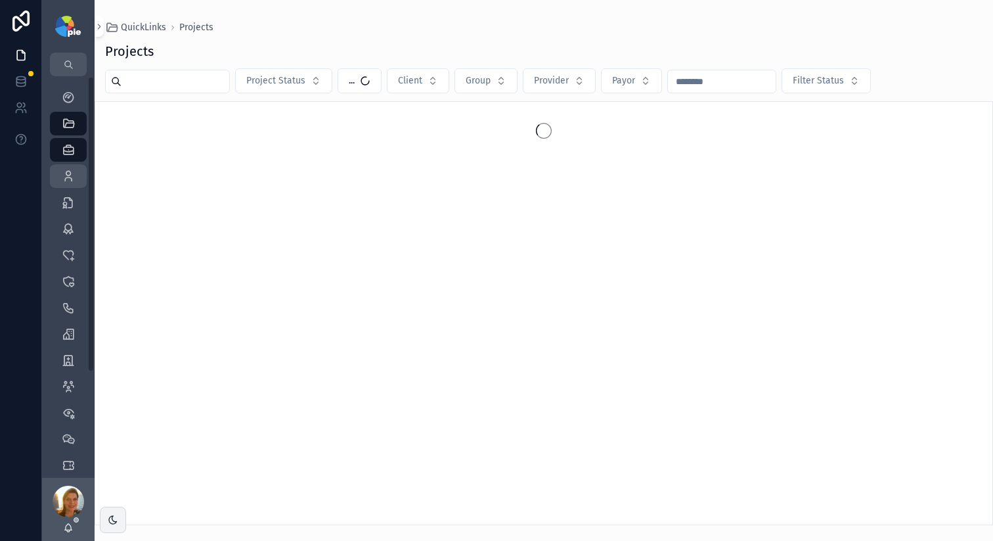
click at [67, 179] on icon "scrollable content" at bounding box center [68, 175] width 13 height 13
click at [141, 78] on input "scrollable content" at bounding box center [176, 81] width 108 height 18
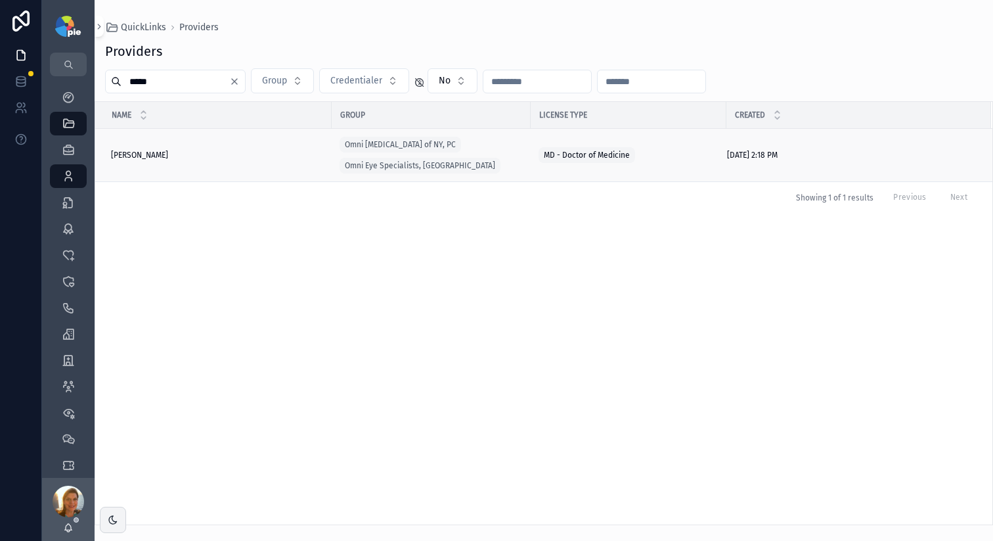
type input "*****"
click at [136, 158] on span "Rosenberg, Elana" at bounding box center [139, 155] width 57 height 11
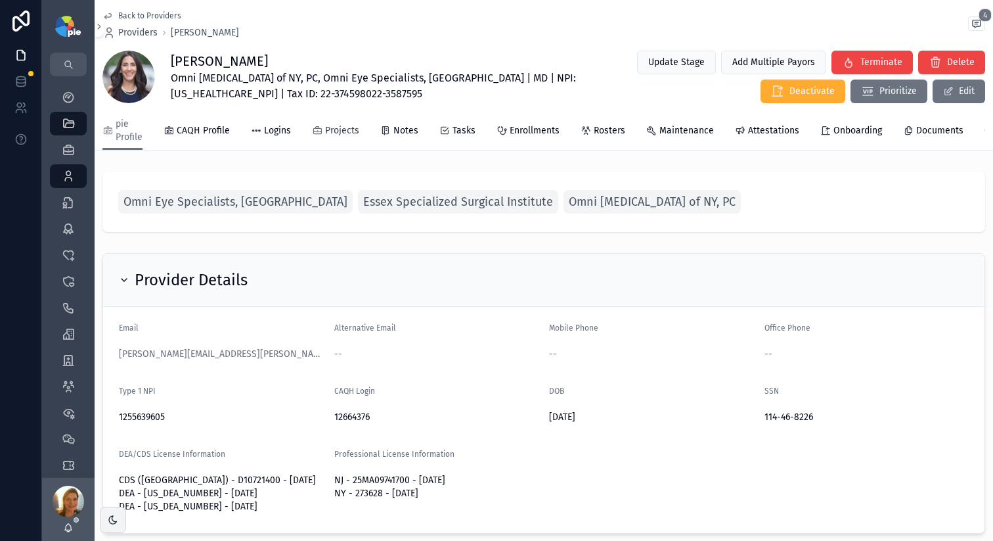
click at [333, 134] on span "Projects" at bounding box center [342, 130] width 34 height 13
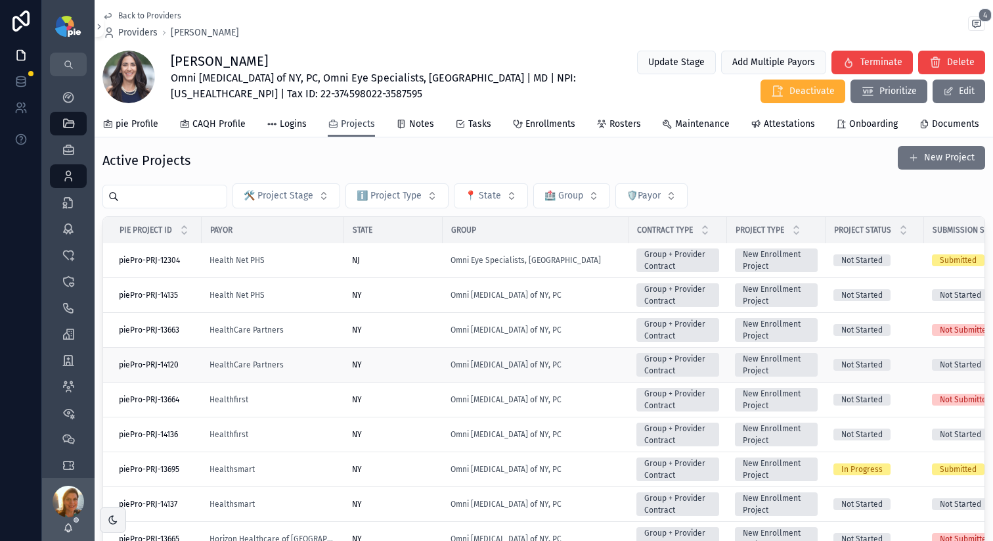
scroll to position [24, 0]
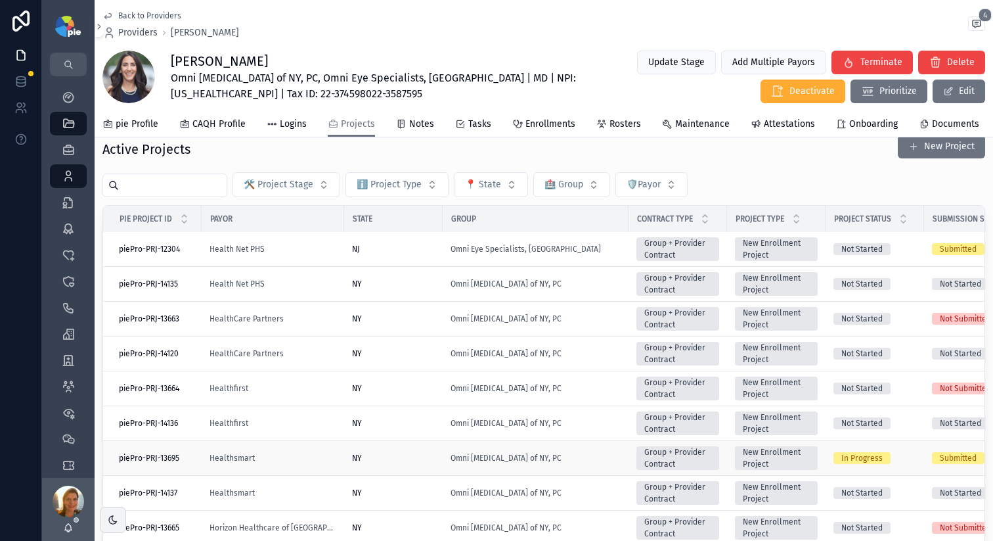
click at [382, 389] on div "NY" at bounding box center [393, 458] width 83 height 11
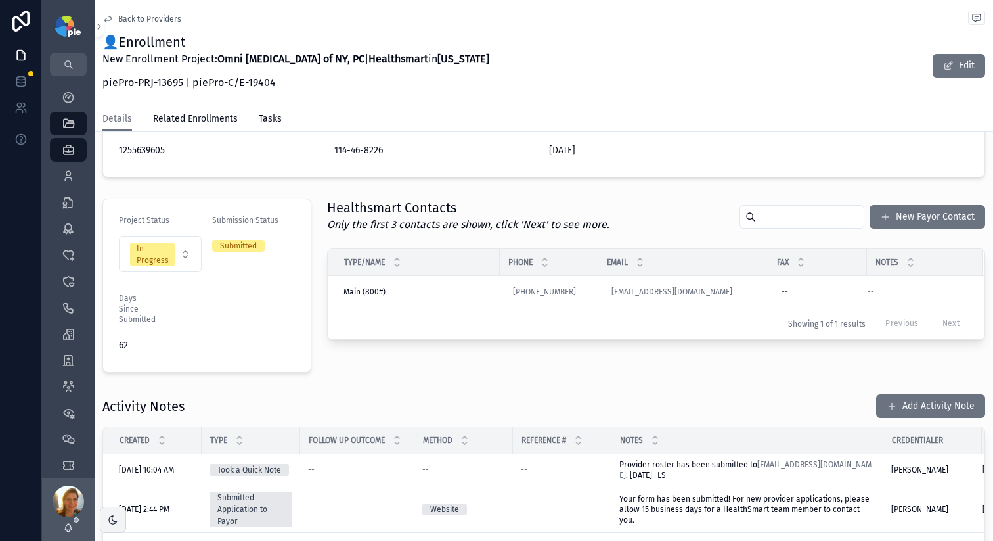
scroll to position [236, 0]
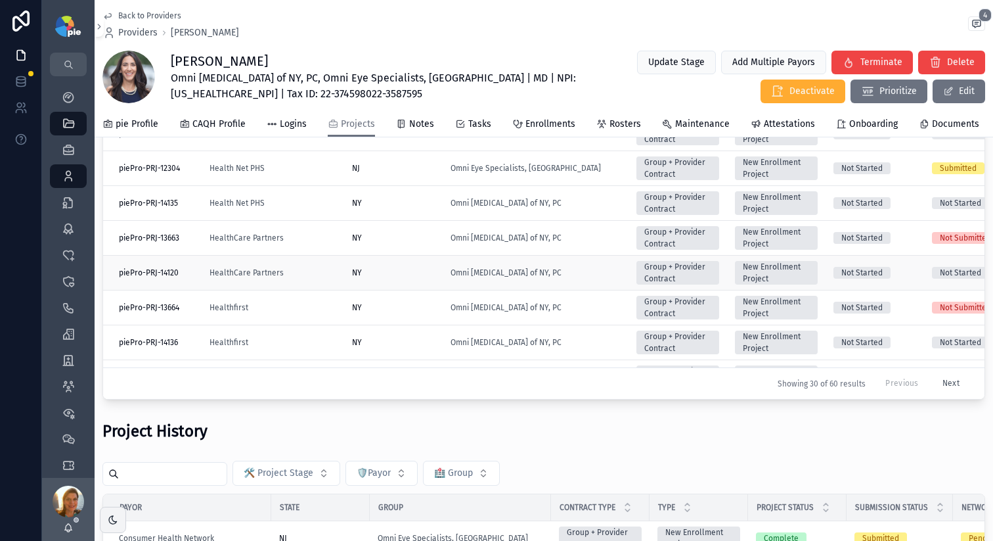
scroll to position [602, 0]
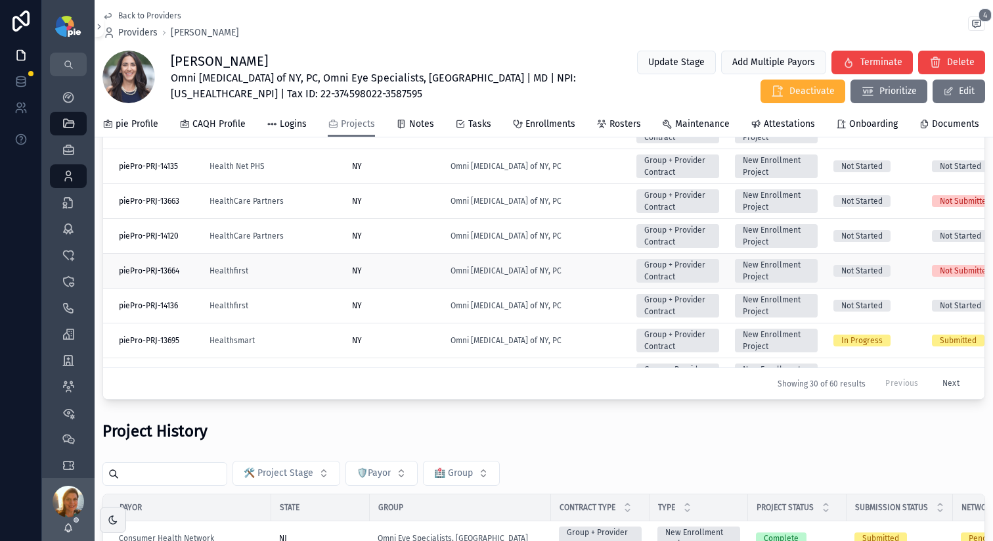
click at [418, 276] on div "NY" at bounding box center [393, 270] width 83 height 11
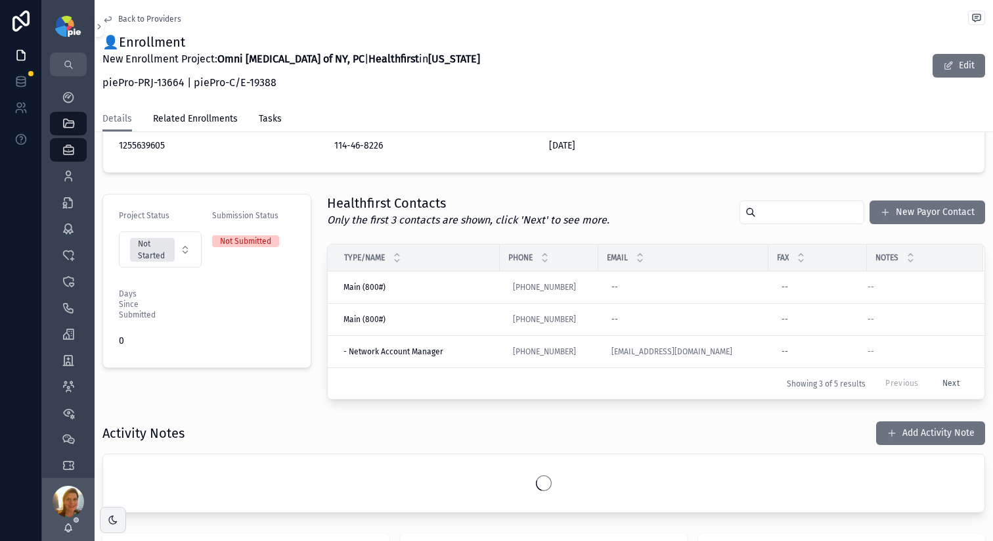
scroll to position [294, 0]
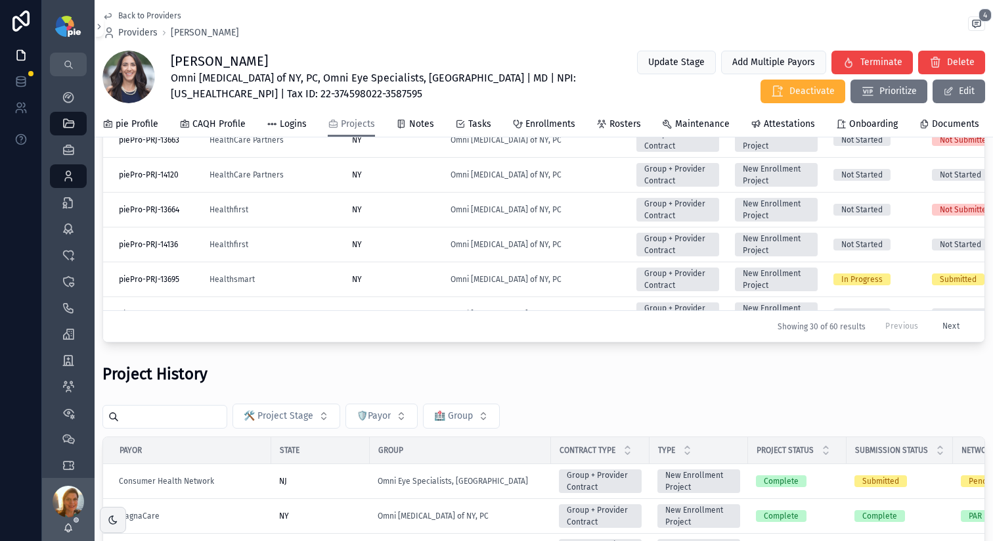
scroll to position [631, 0]
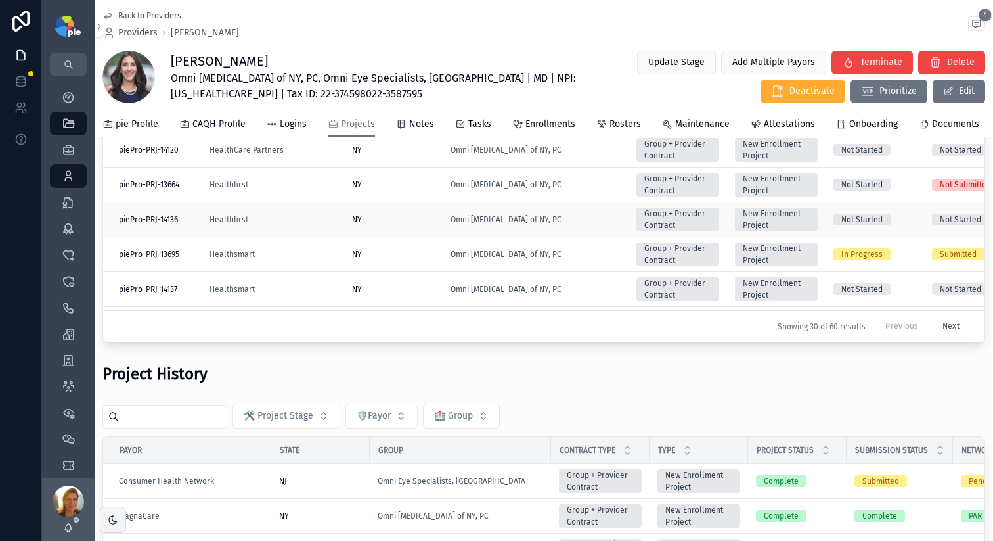
click at [404, 234] on td "NY" at bounding box center [393, 219] width 99 height 35
click at [403, 225] on div "NY" at bounding box center [393, 219] width 83 height 11
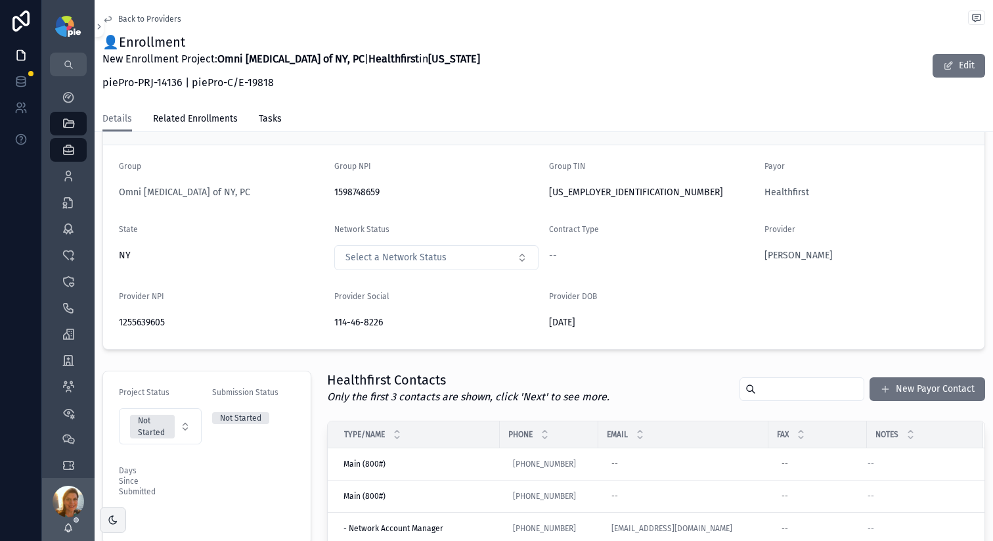
scroll to position [263, 0]
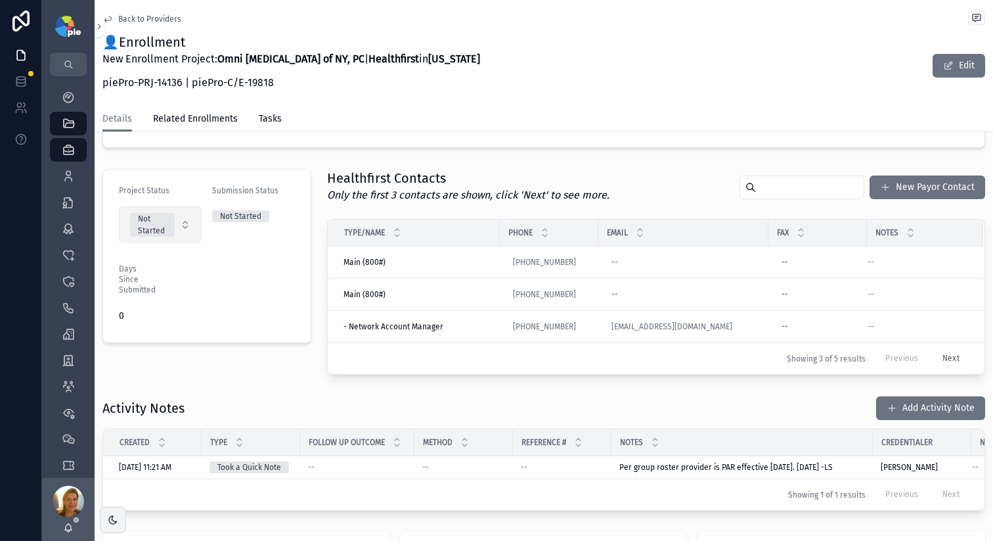
click at [193, 229] on button "Not Started" at bounding box center [160, 224] width 83 height 36
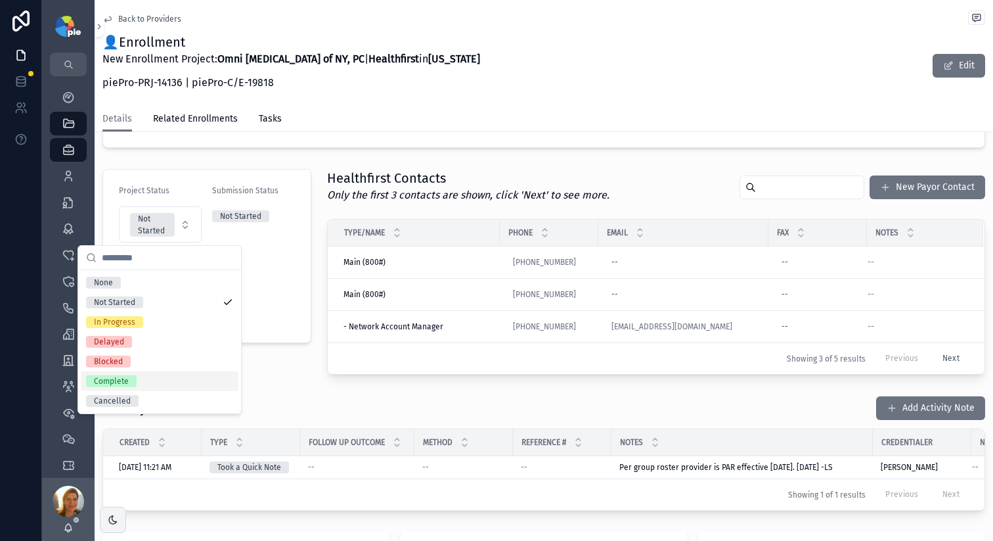
click at [131, 378] on span "Complete" at bounding box center [111, 381] width 51 height 12
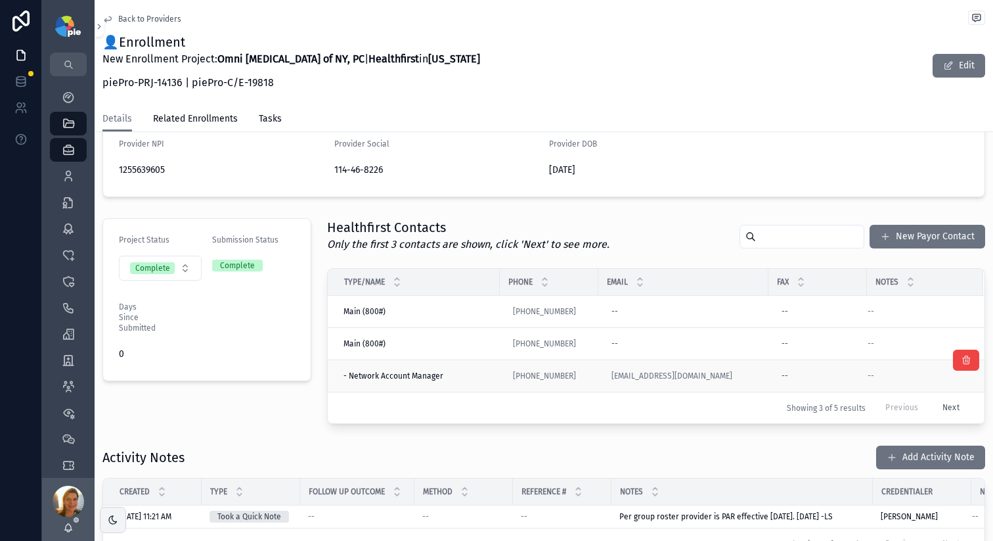
scroll to position [259, 0]
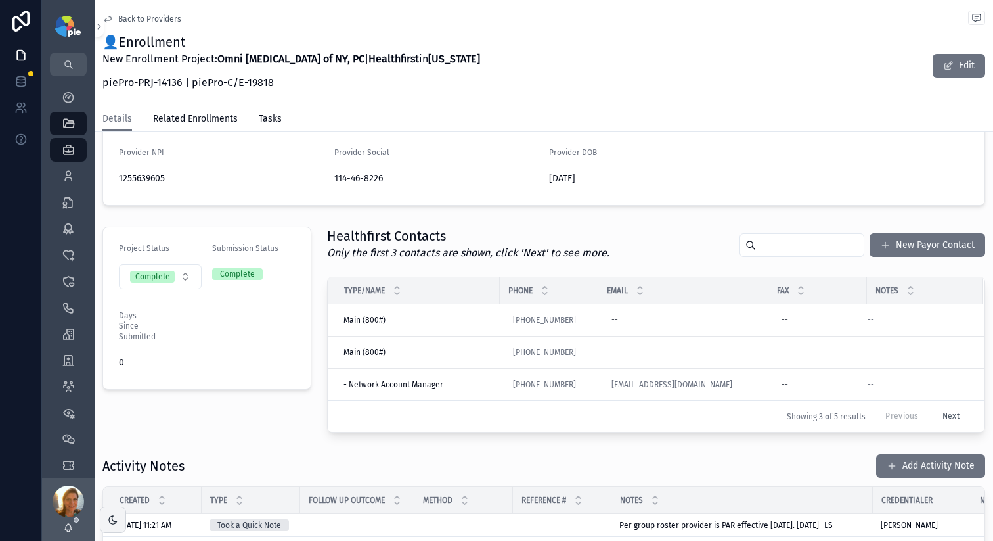
click at [756, 103] on div "Back to Providers 👤Enrollment New Enrollment Project: Omni Eye Surgery of NY, P…" at bounding box center [543, 53] width 883 height 106
click at [654, 217] on div "This Project has been closed. Project Details Group Omni Eye Surgery of NY, PC …" at bounding box center [544, 274] width 899 height 772
click at [608, 389] on div "Activity Notes Add Activity Note" at bounding box center [543, 465] width 883 height 25
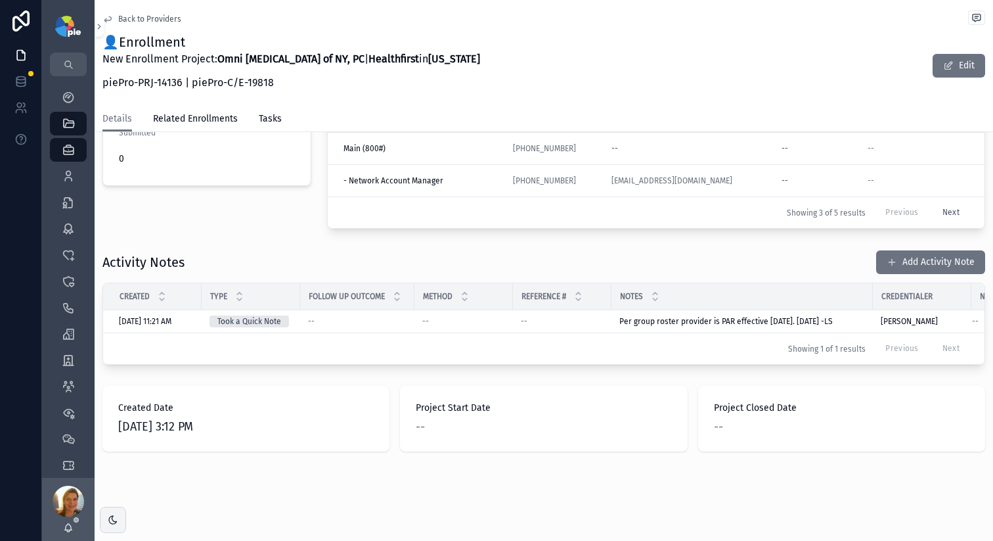
scroll to position [477, 0]
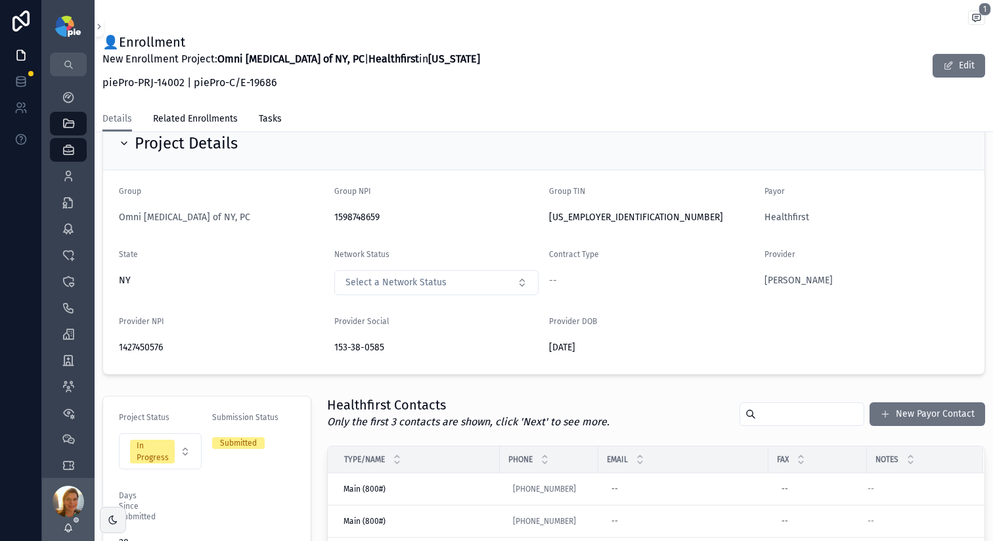
scroll to position [44, 0]
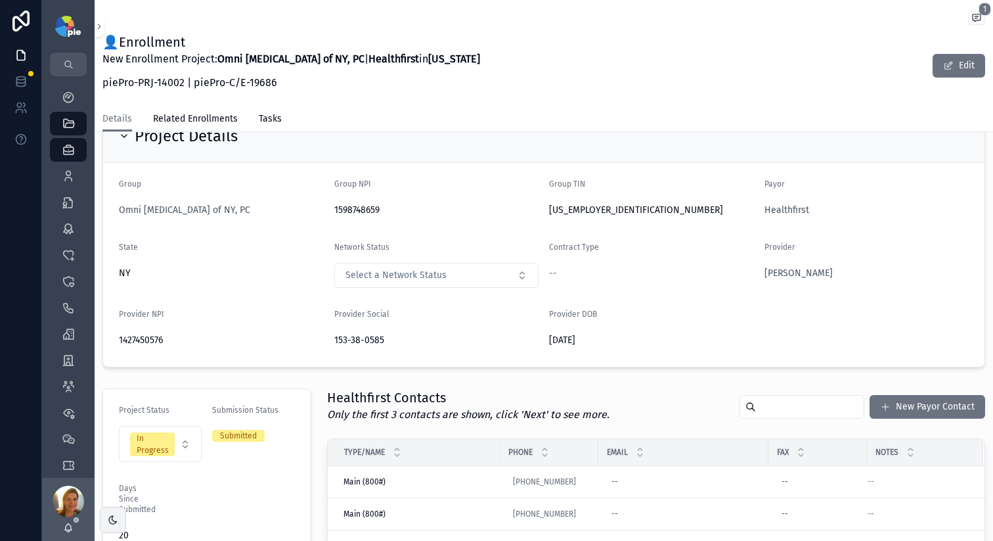
click at [756, 227] on form "Group Omni [MEDICAL_DATA] of NY, PC Group NPI [US_HEALTHCARE_NPI] Group TIN [US…" at bounding box center [543, 265] width 881 height 204
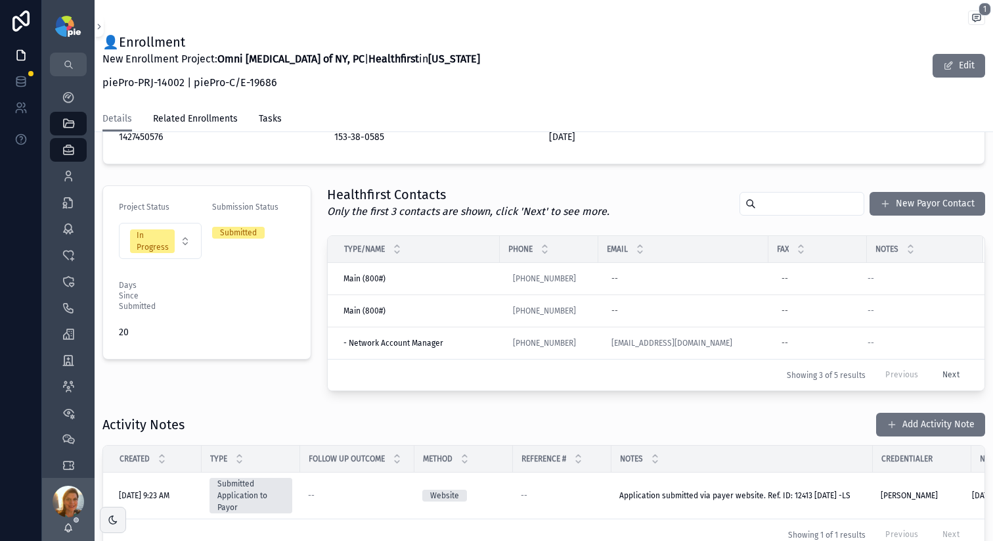
scroll to position [250, 0]
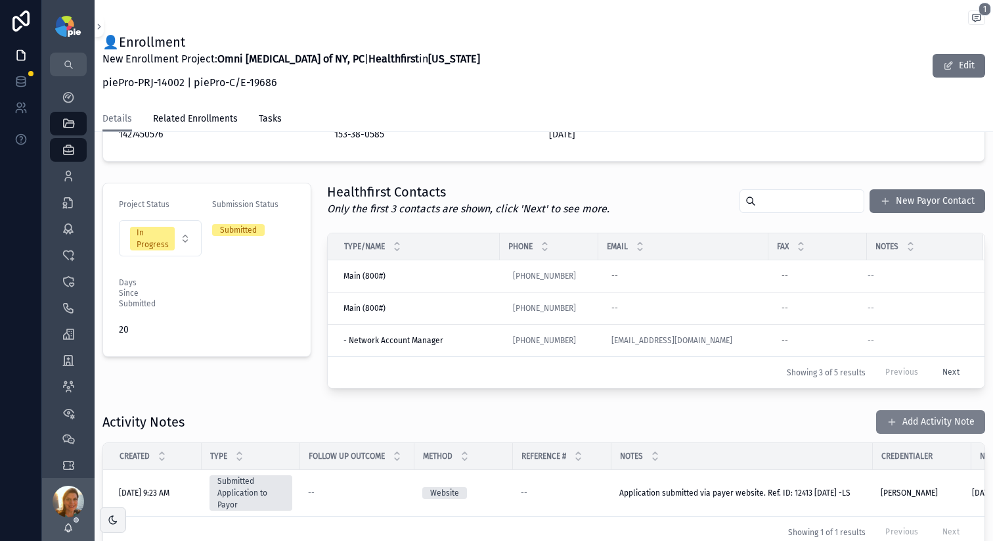
click at [756, 389] on button "Add Activity Note" at bounding box center [930, 422] width 109 height 24
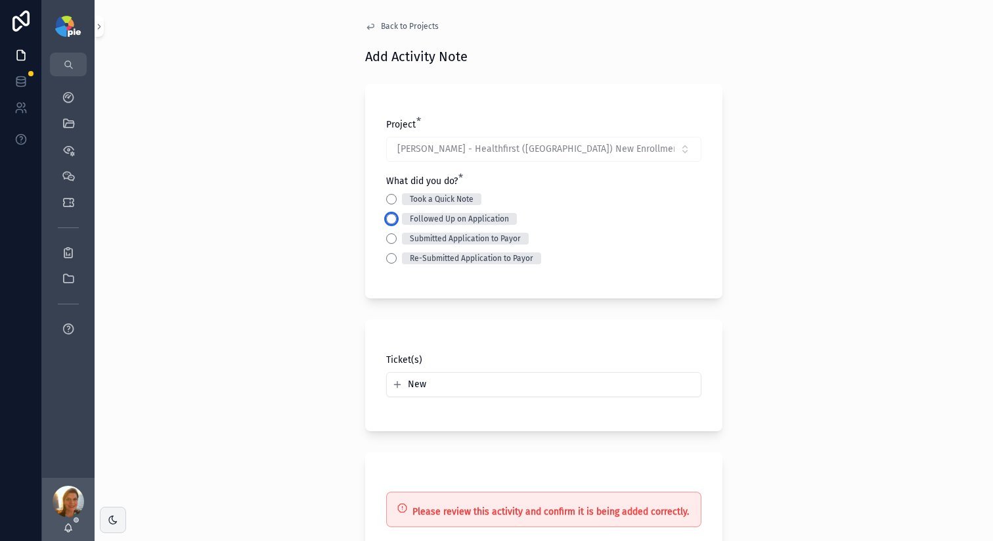
click at [386, 214] on button "Followed Up on Application" at bounding box center [391, 218] width 11 height 11
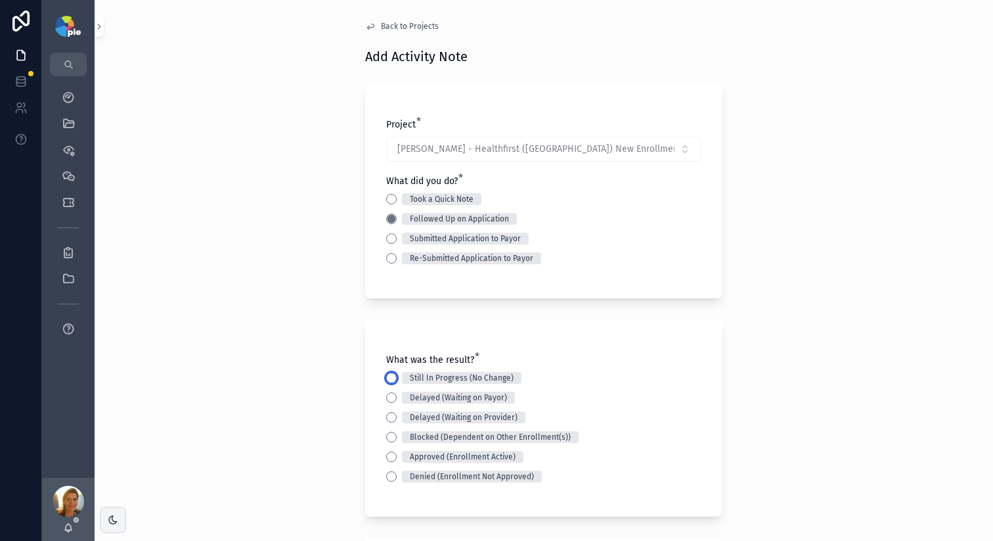
click at [386, 381] on button "Still In Progress (No Change)" at bounding box center [391, 377] width 11 height 11
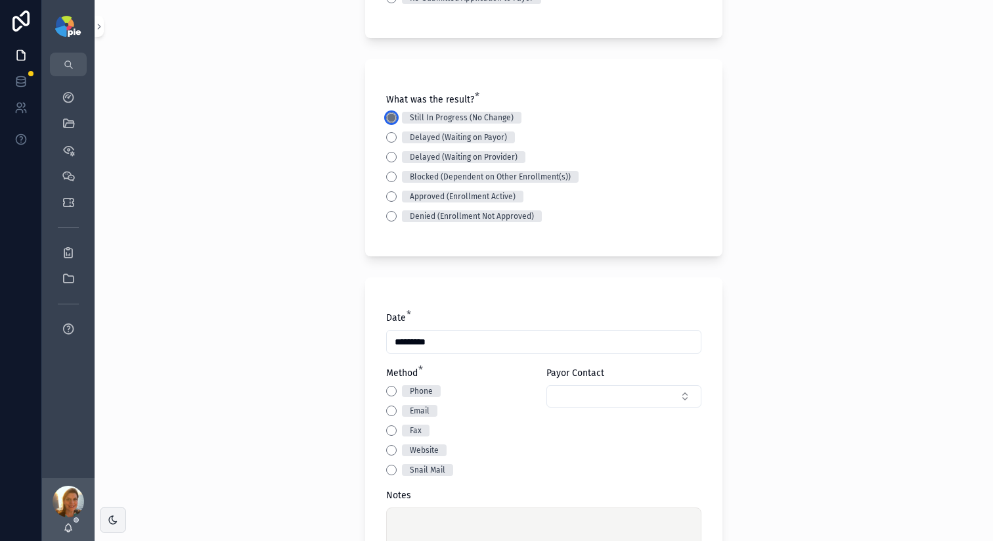
scroll to position [330, 0]
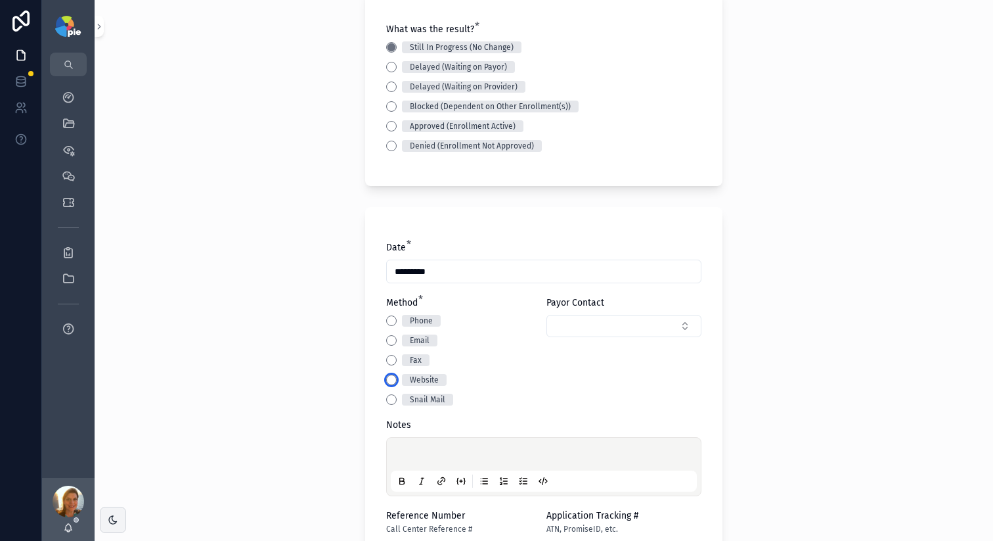
click at [386, 380] on button "Website" at bounding box center [391, 379] width 11 height 11
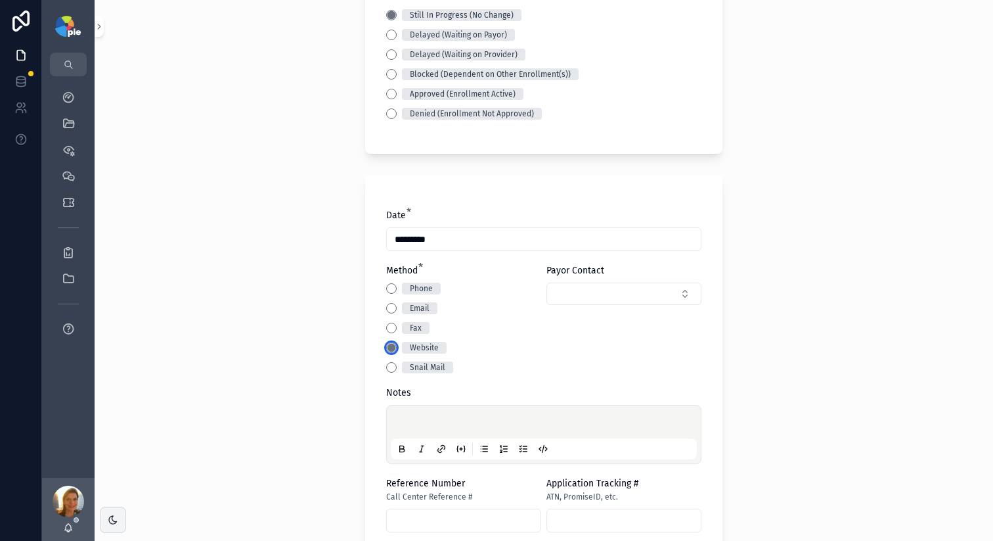
scroll to position [403, 0]
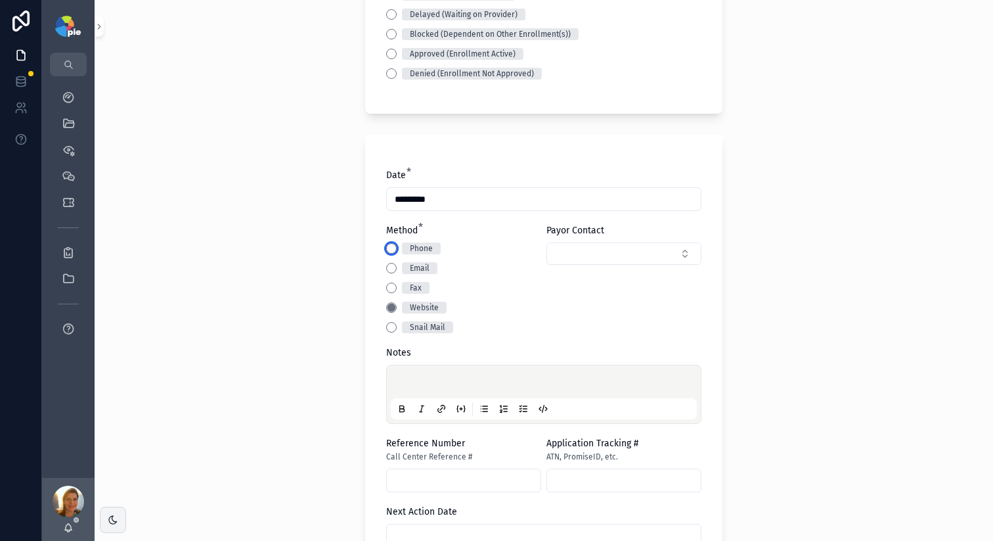
click at [386, 248] on button "Phone" at bounding box center [391, 248] width 11 height 11
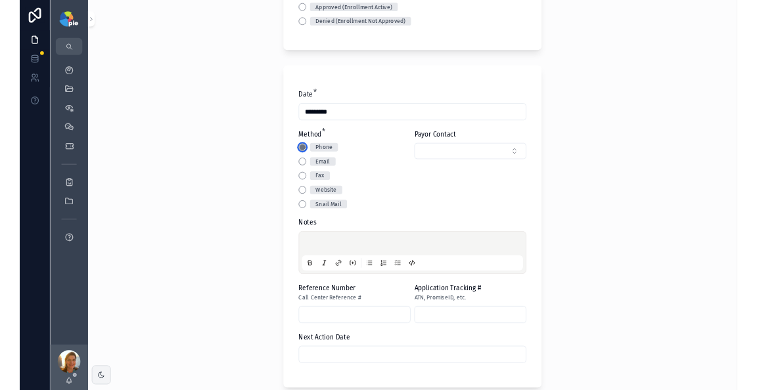
scroll to position [602, 0]
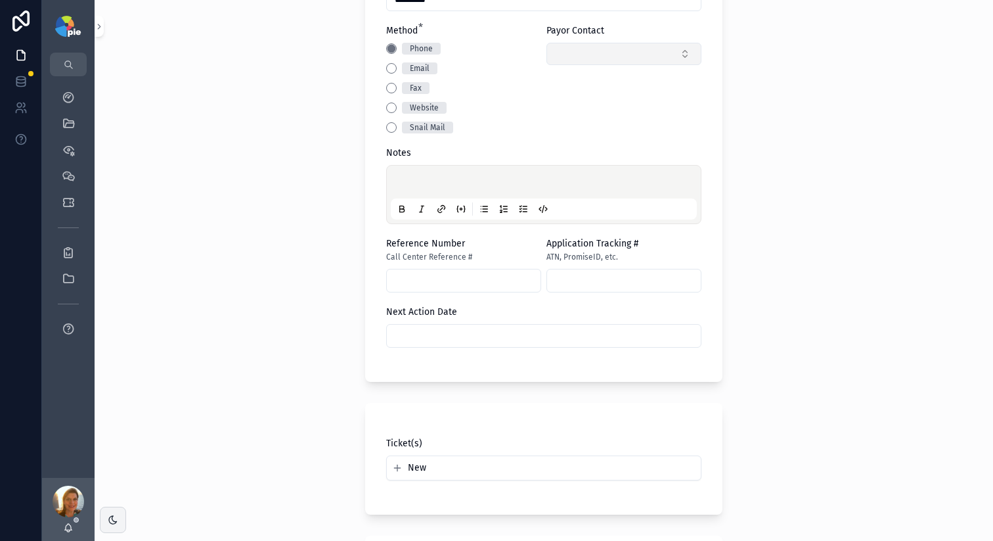
click at [677, 54] on button "Select Button" at bounding box center [623, 54] width 155 height 22
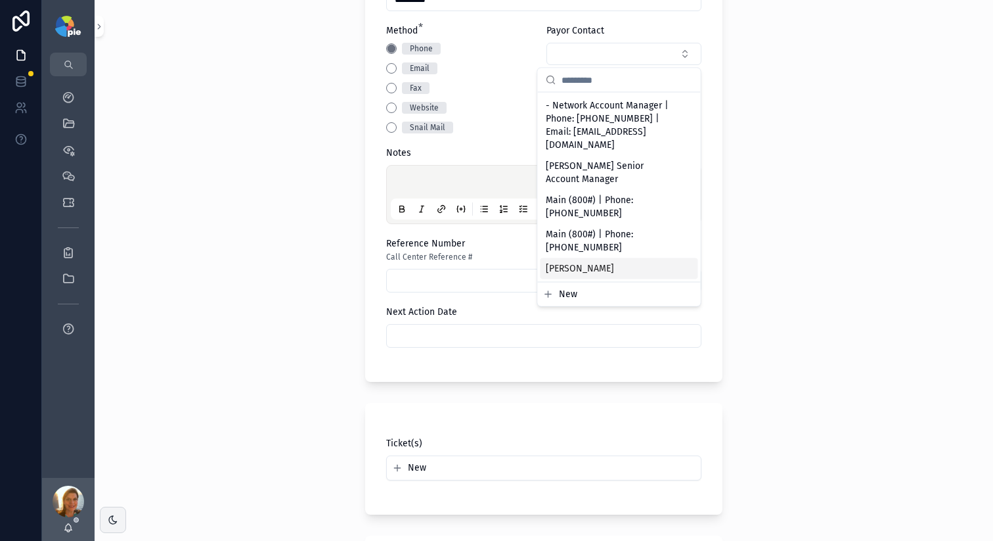
click at [443, 285] on input "scrollable content" at bounding box center [464, 280] width 154 height 18
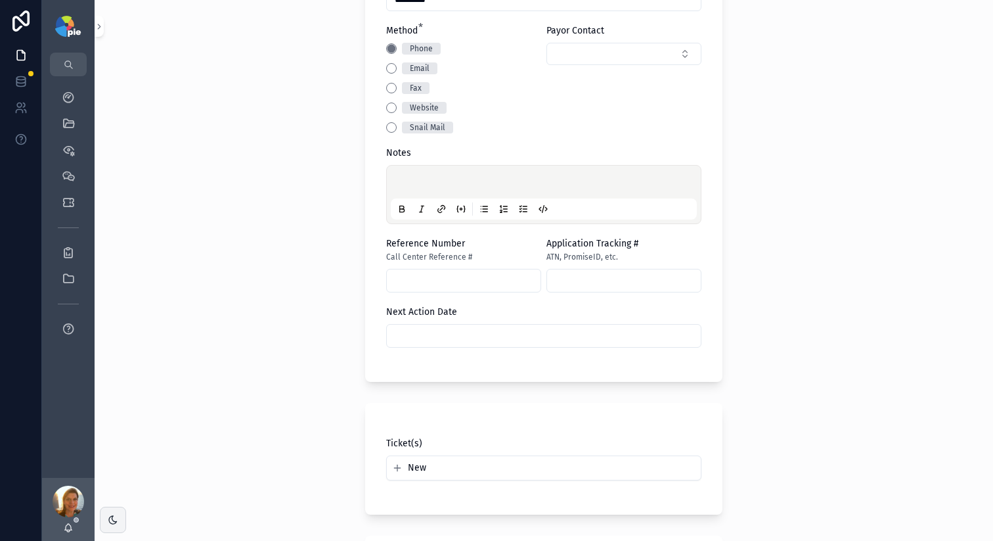
click at [514, 185] on p "scrollable content" at bounding box center [546, 183] width 306 height 13
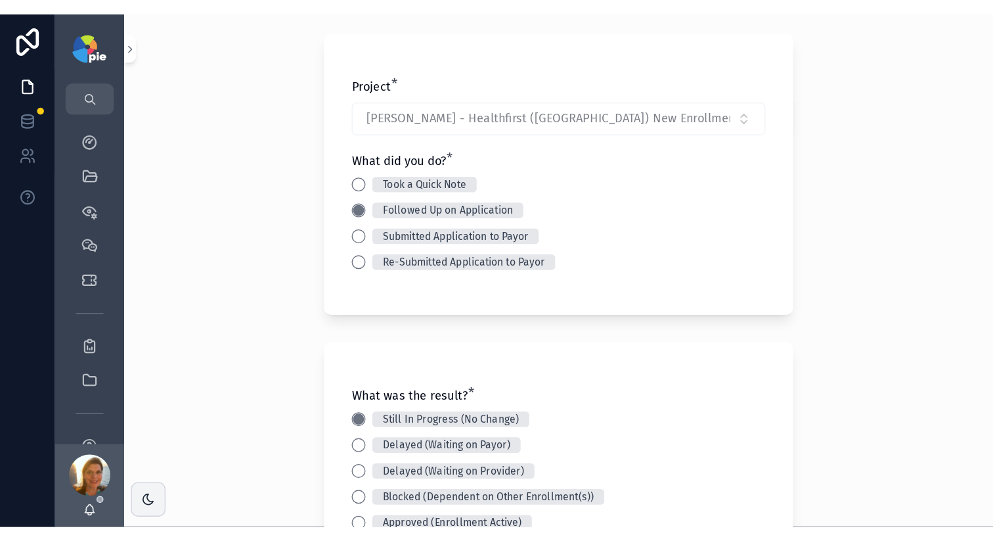
scroll to position [0, 0]
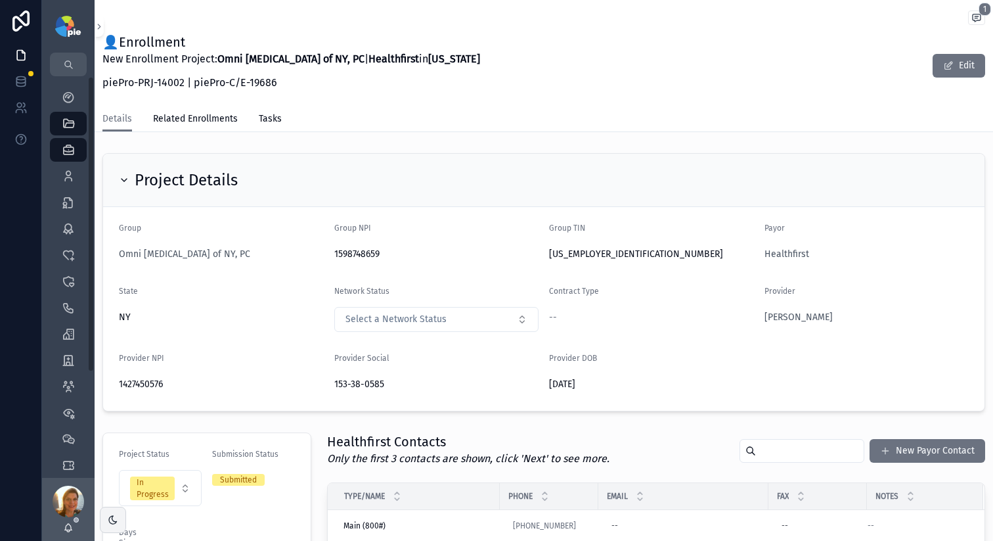
drag, startPoint x: 505, startPoint y: 92, endPoint x: 346, endPoint y: 71, distance: 160.3
click at [504, 92] on div "👤Enrollment New Enrollment Project: Omni [MEDICAL_DATA] of NY, PC | Healthfirst…" at bounding box center [543, 66] width 883 height 66
click at [79, 97] on link "My Dashboard" at bounding box center [68, 97] width 37 height 24
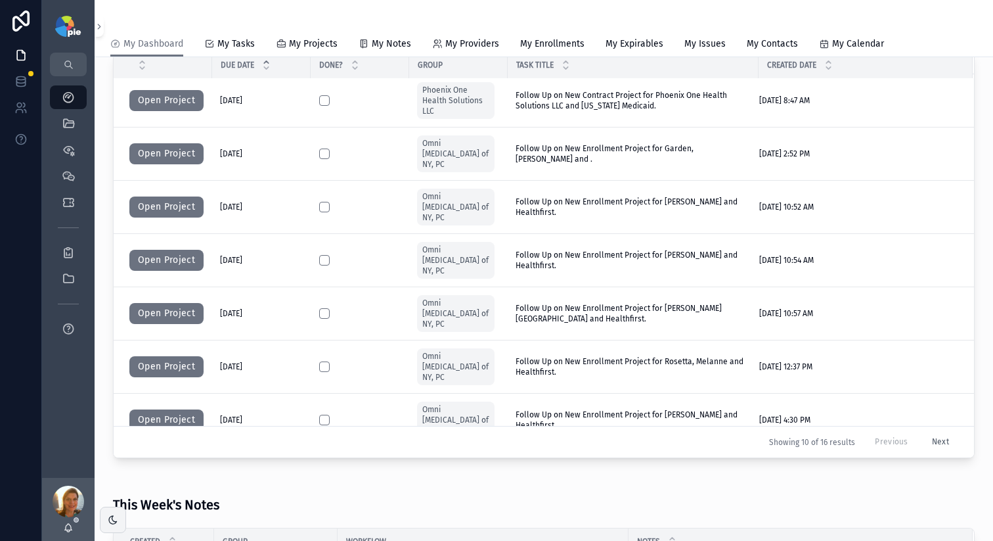
scroll to position [1, 0]
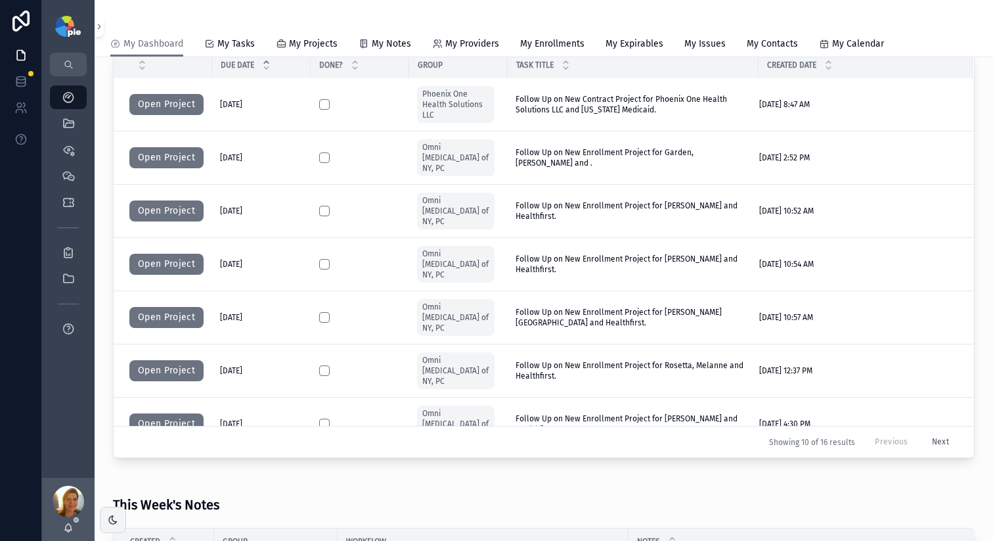
click at [756, 389] on button "Next" at bounding box center [940, 442] width 35 height 20
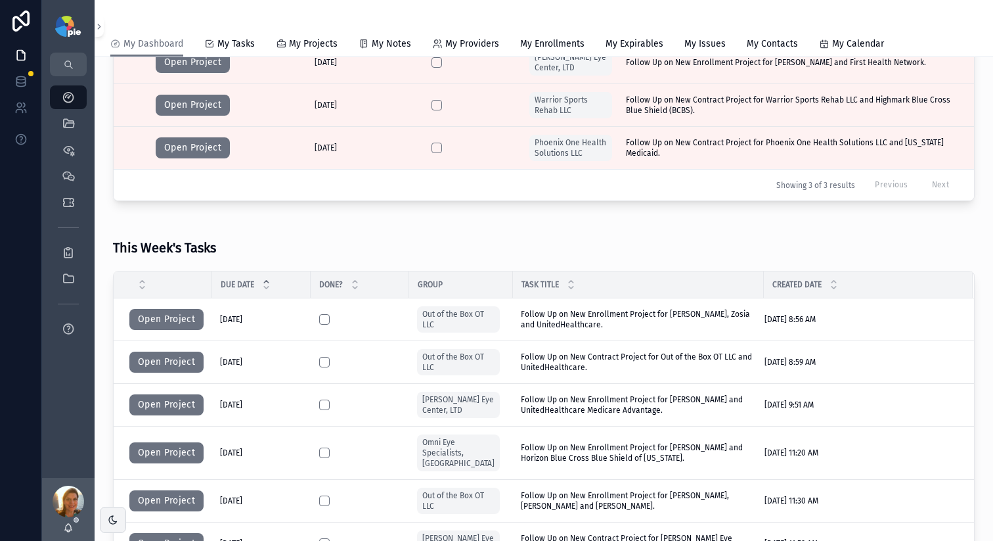
scroll to position [393, 0]
